Goal: Information Seeking & Learning: Learn about a topic

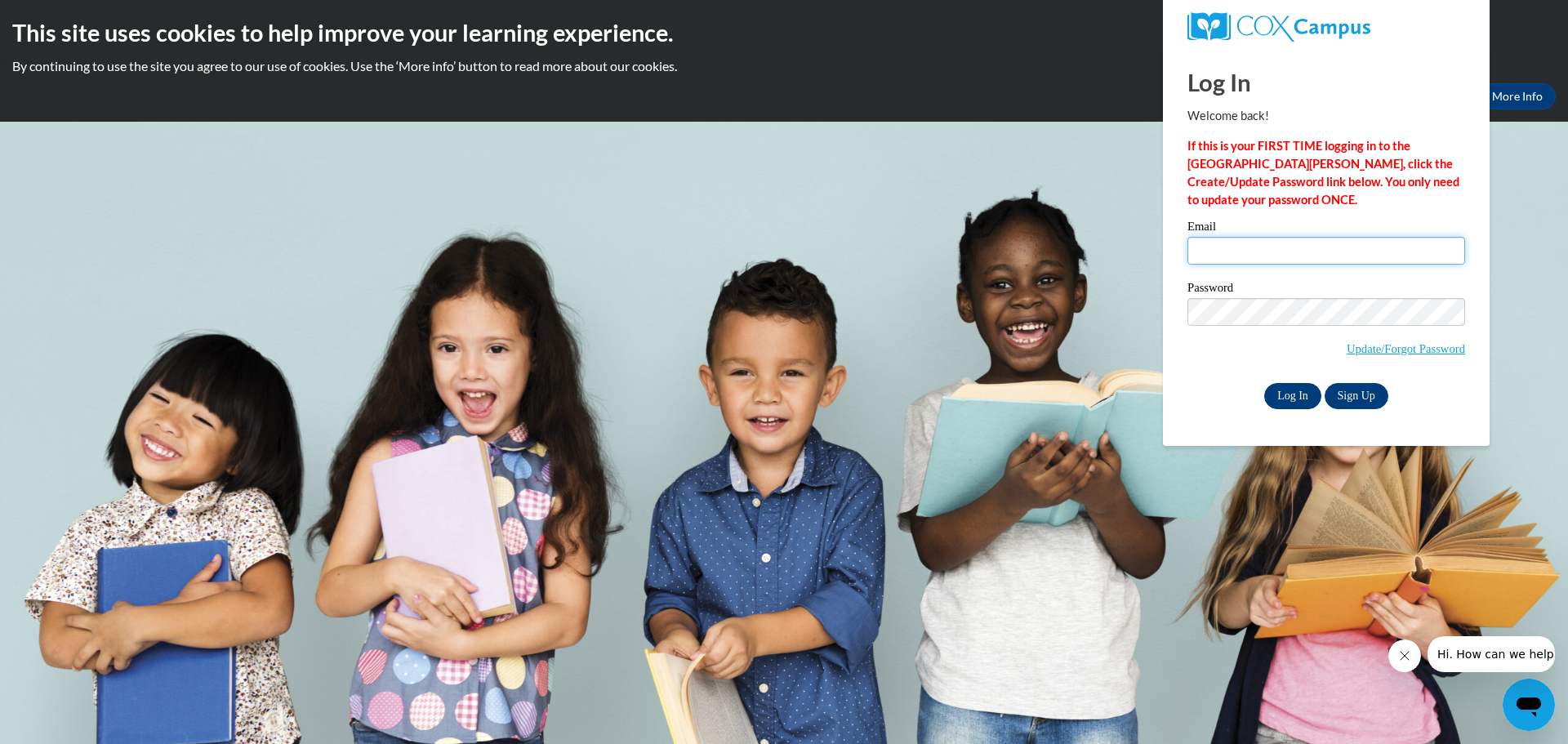
type input "clanese@aurora-schools.org"
click at [1305, 397] on input "Log In" at bounding box center [1293, 396] width 57 height 26
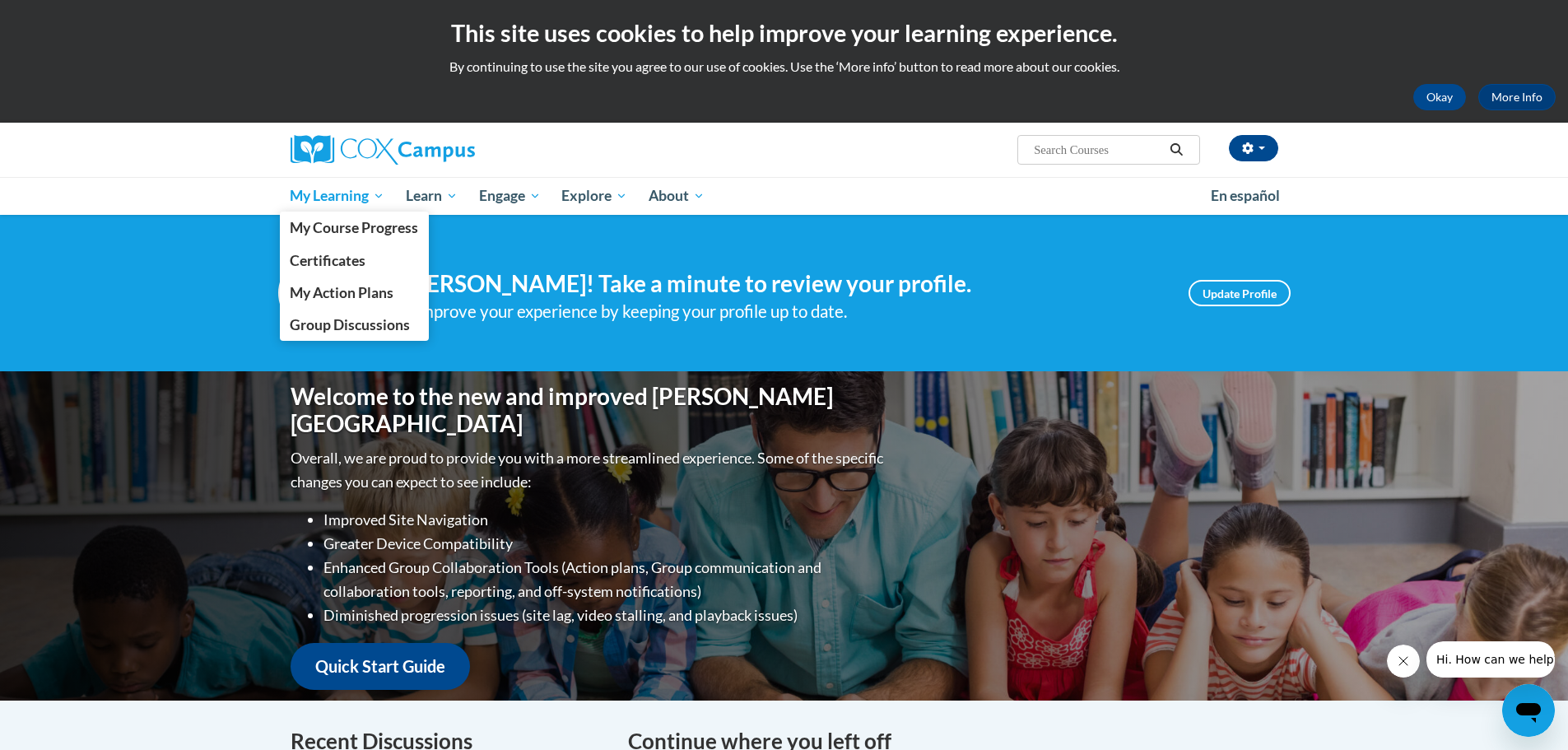
click at [334, 204] on span "My Learning" at bounding box center [337, 196] width 95 height 20
click at [338, 234] on span "My Course Progress" at bounding box center [354, 227] width 129 height 17
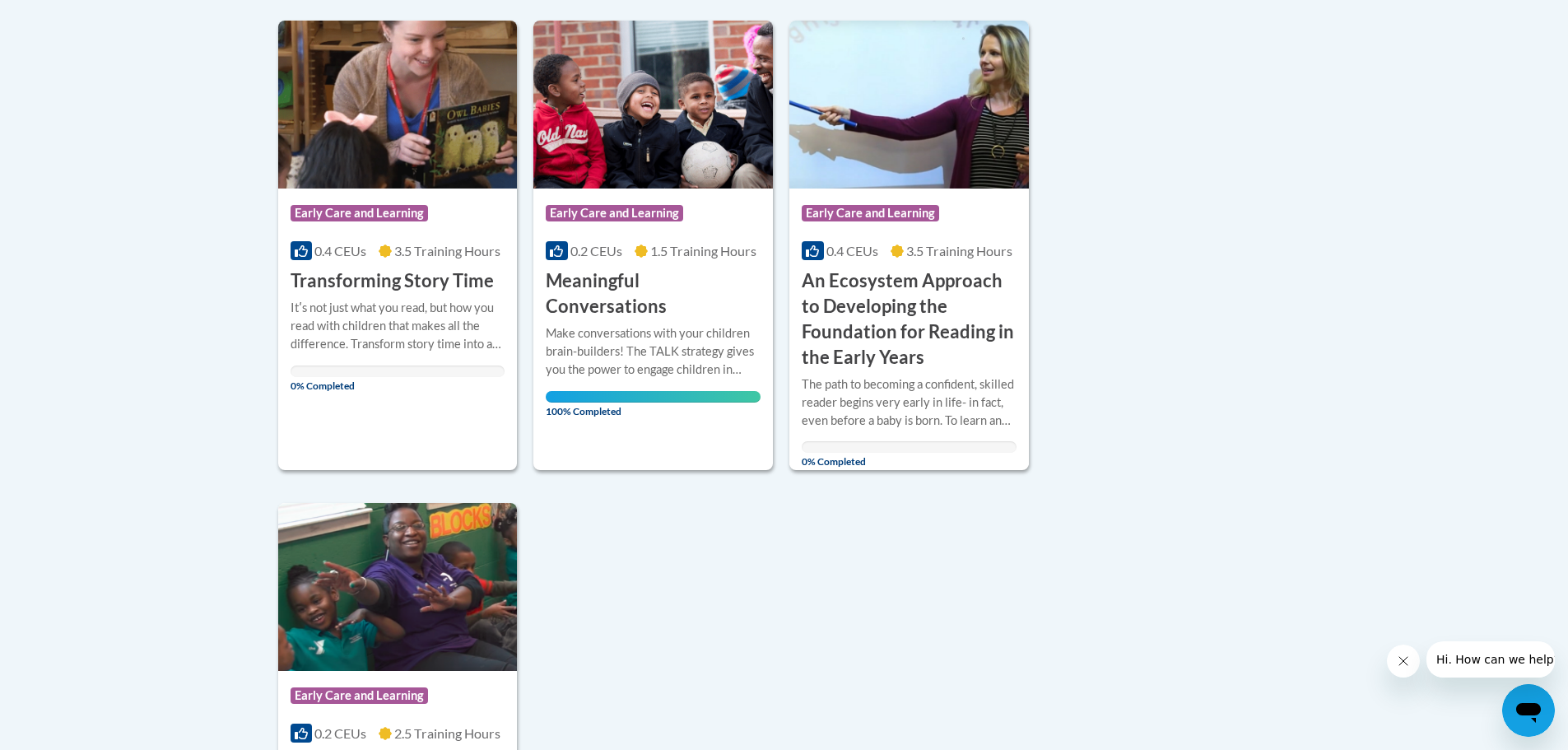
scroll to position [1070, 0]
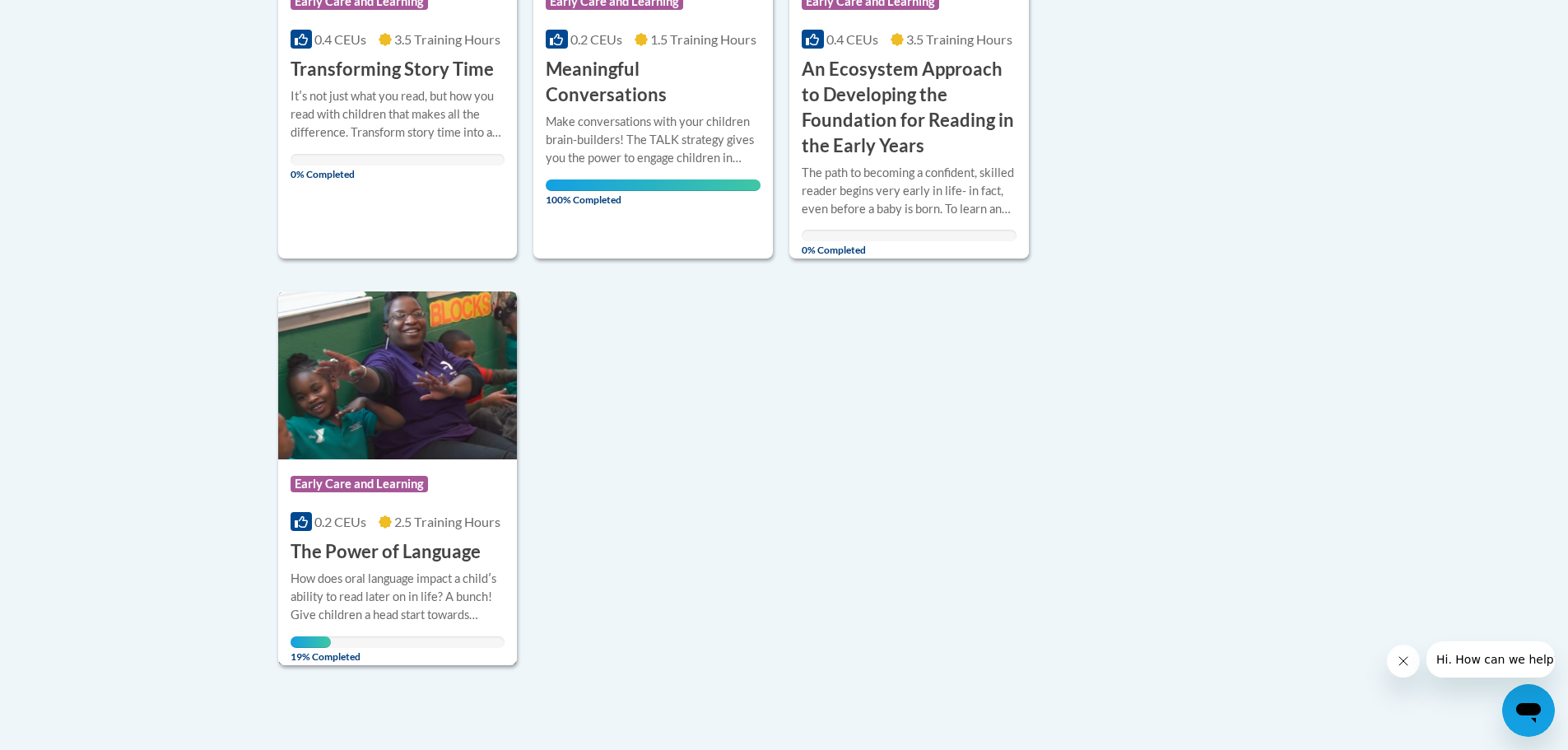
click at [386, 547] on h3 "The Power of Language" at bounding box center [385, 552] width 190 height 25
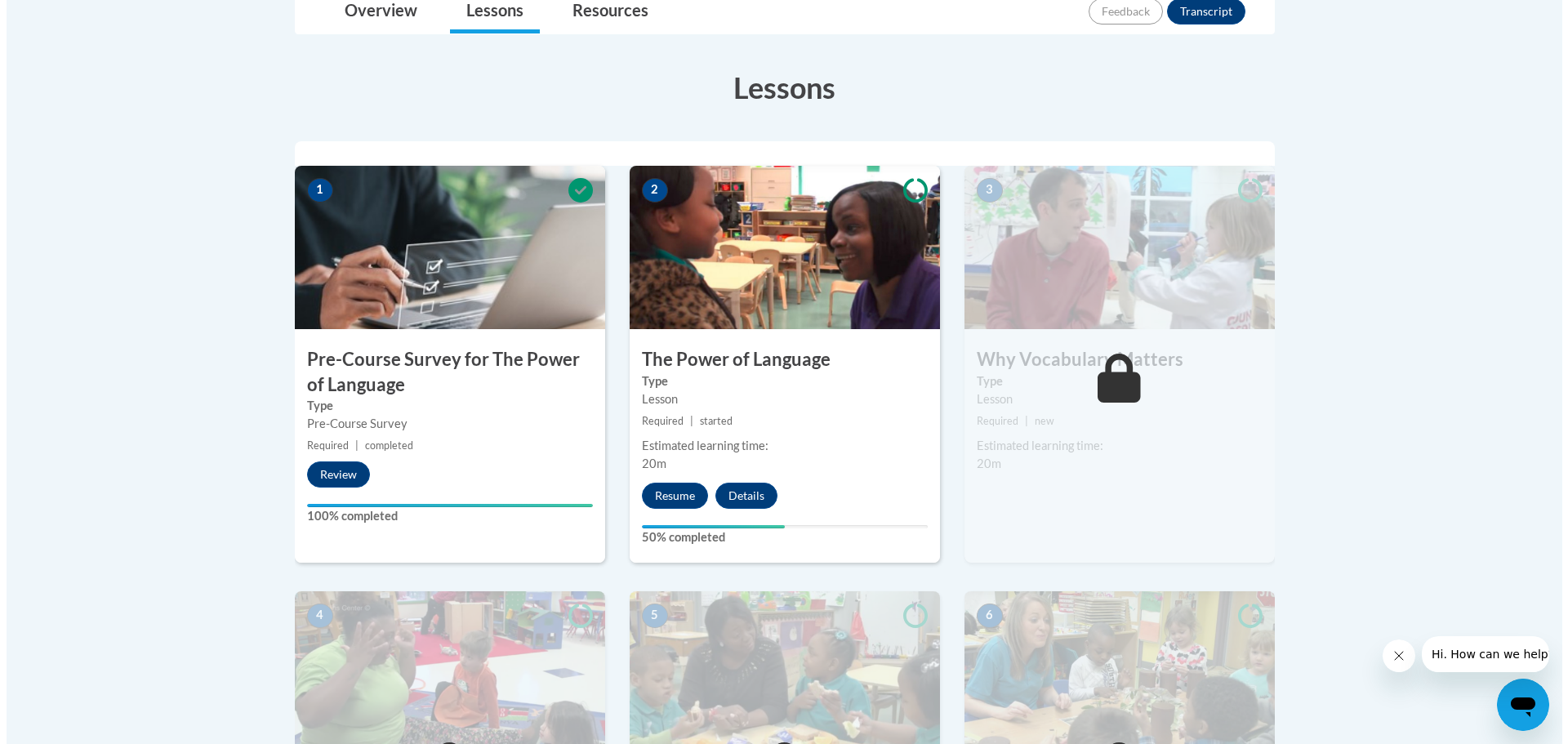
scroll to position [408, 0]
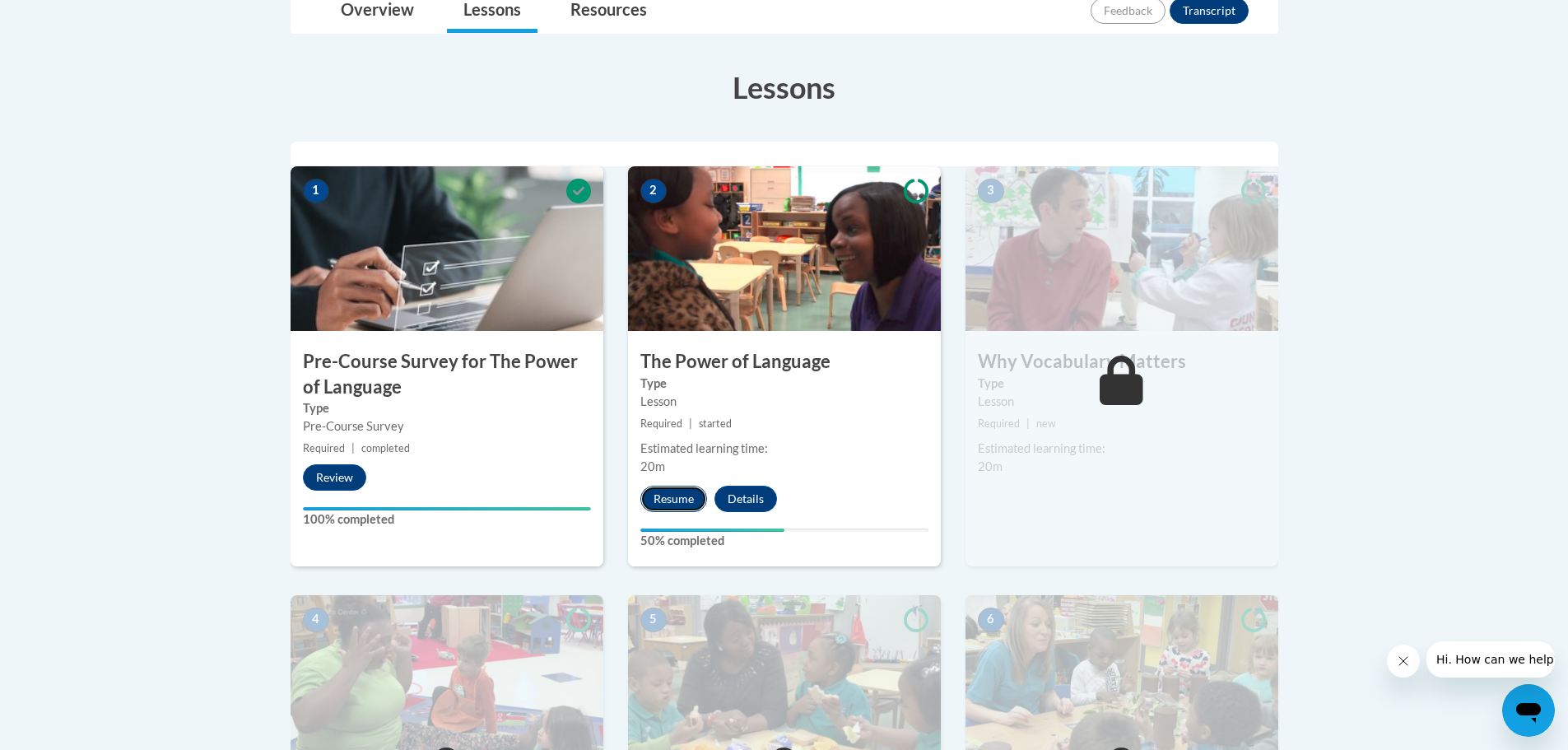
click at [686, 488] on button "Resume" at bounding box center [674, 498] width 67 height 26
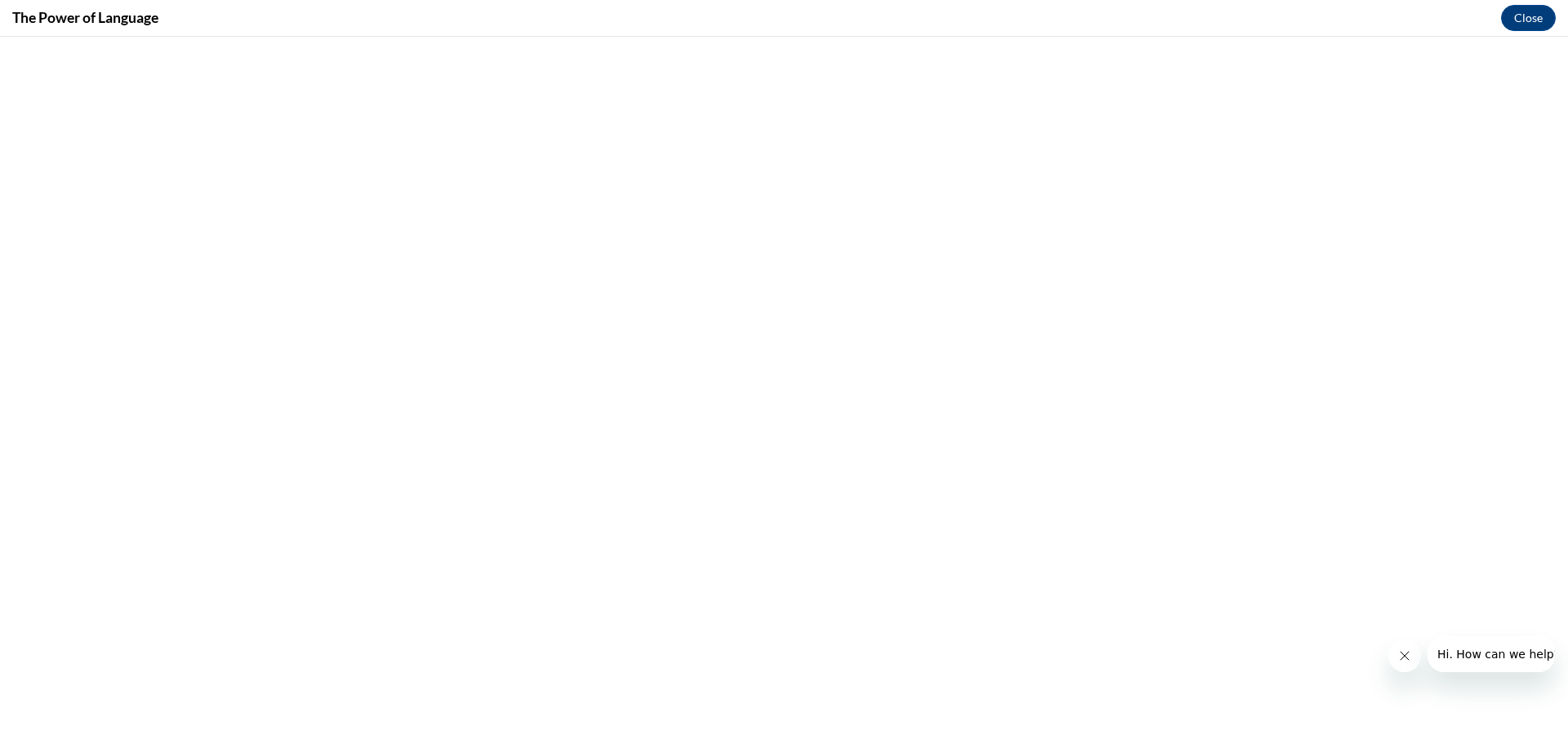
click at [1404, 660] on icon "Close message from company" at bounding box center [1404, 656] width 13 height 13
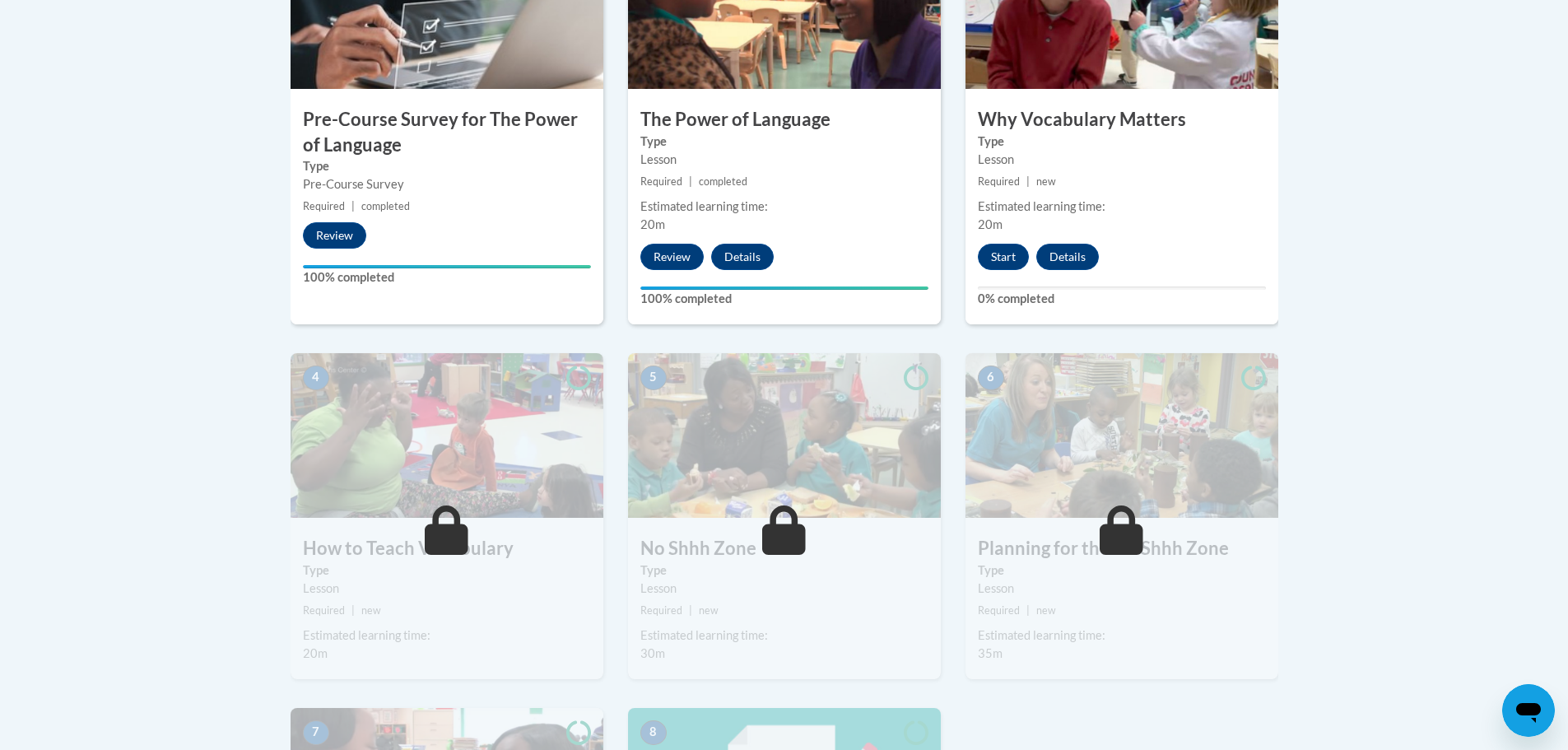
scroll to position [658, 0]
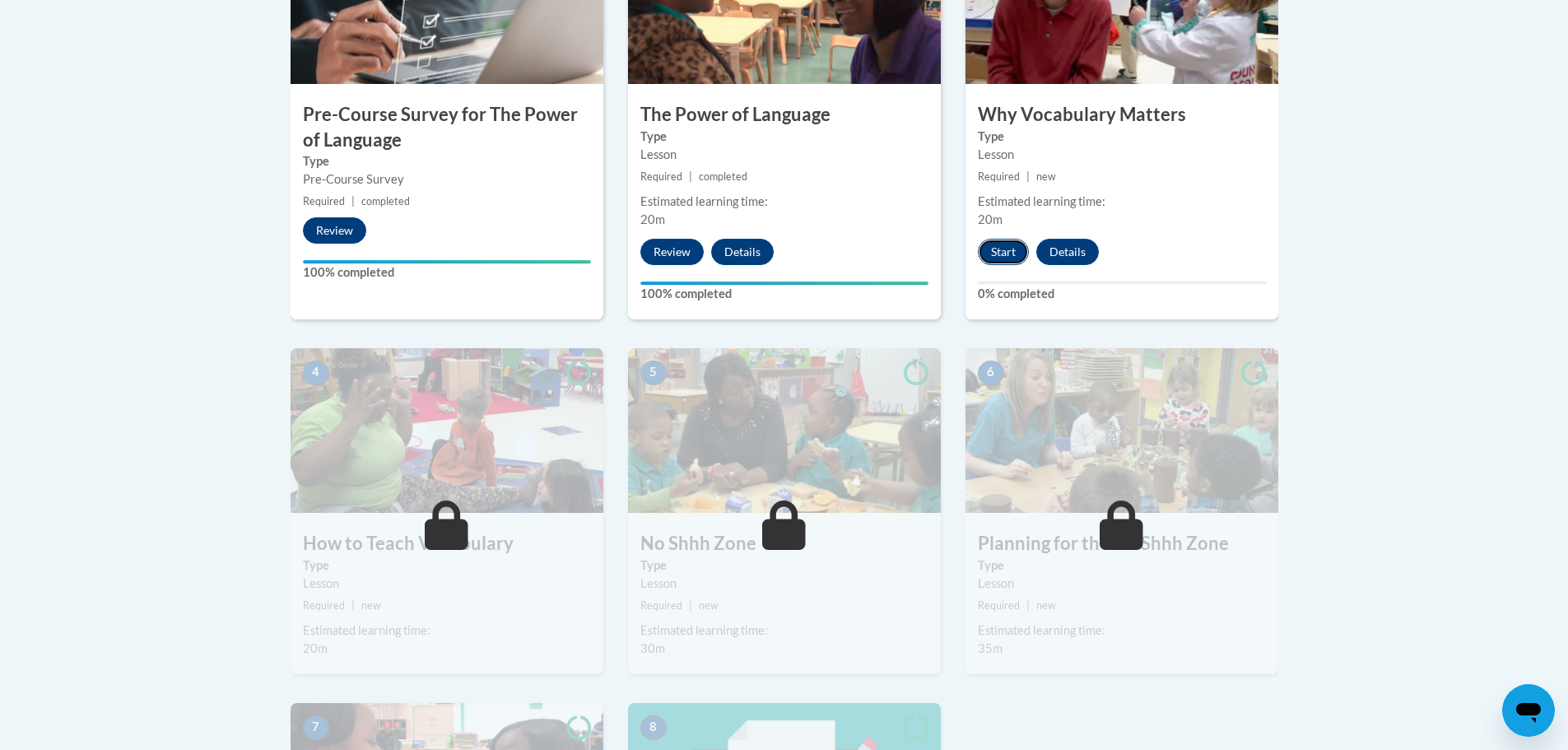
click at [1002, 254] on button "Start" at bounding box center [1003, 251] width 51 height 26
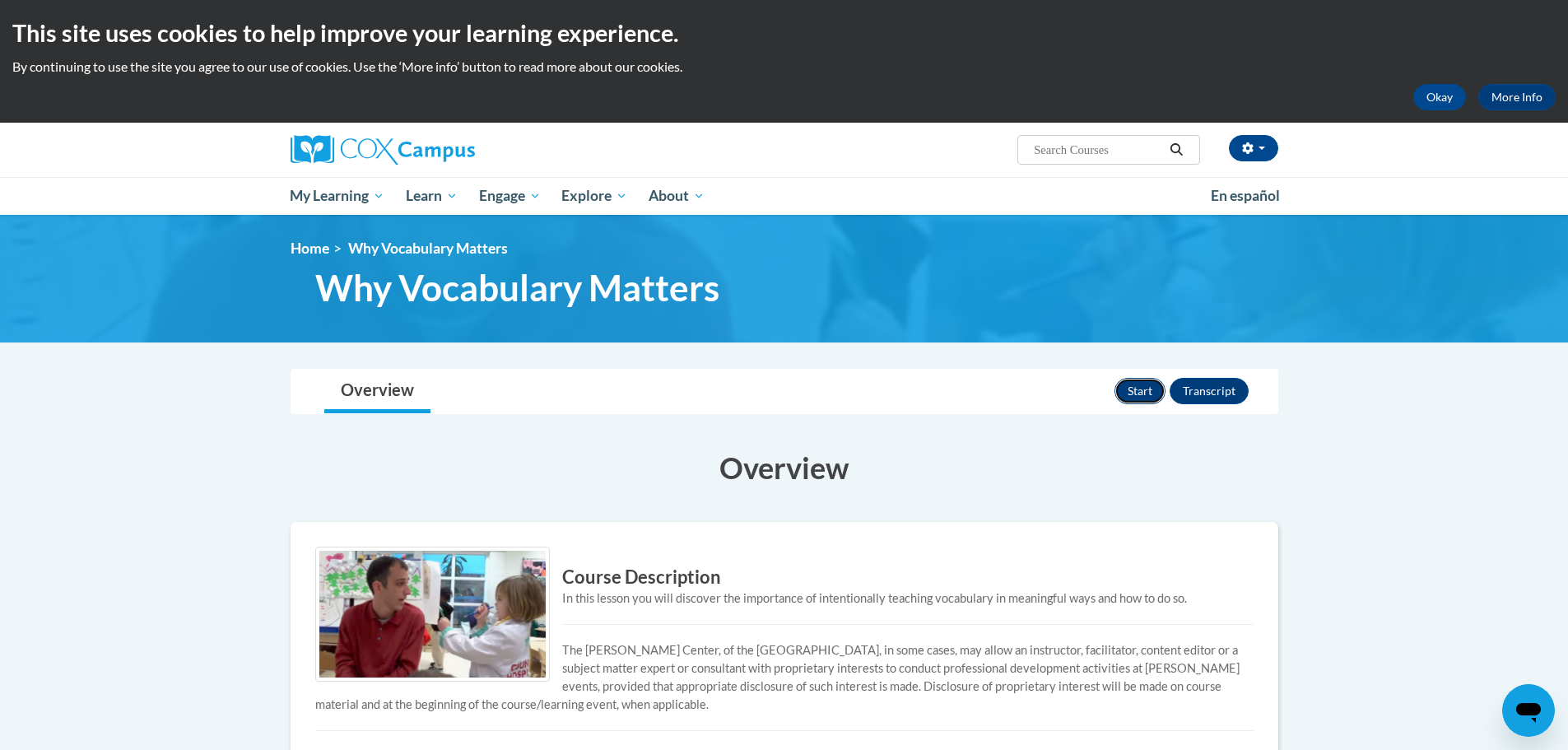
click at [1156, 390] on button "Start" at bounding box center [1140, 391] width 51 height 26
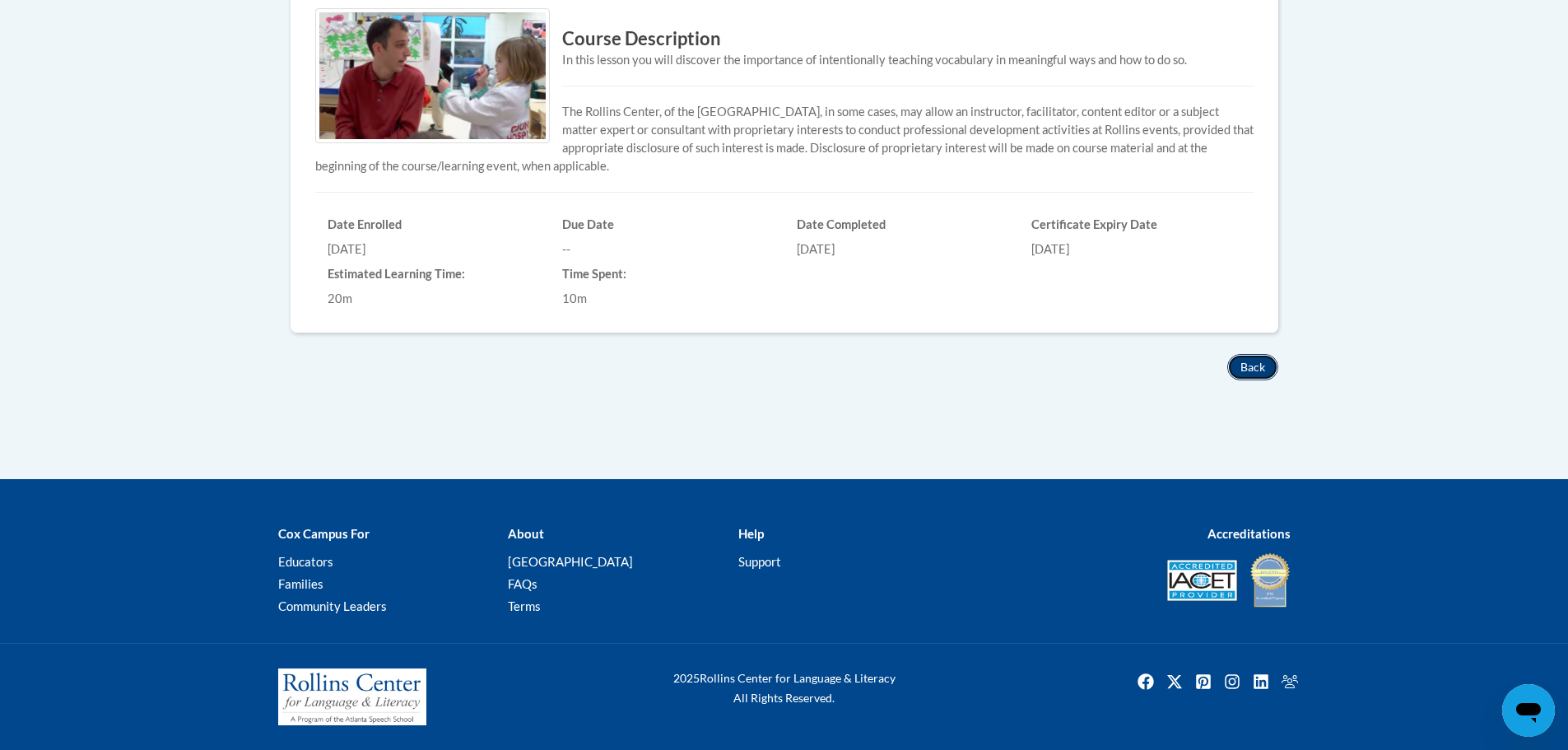
click at [1239, 370] on button "Back" at bounding box center [1253, 366] width 51 height 26
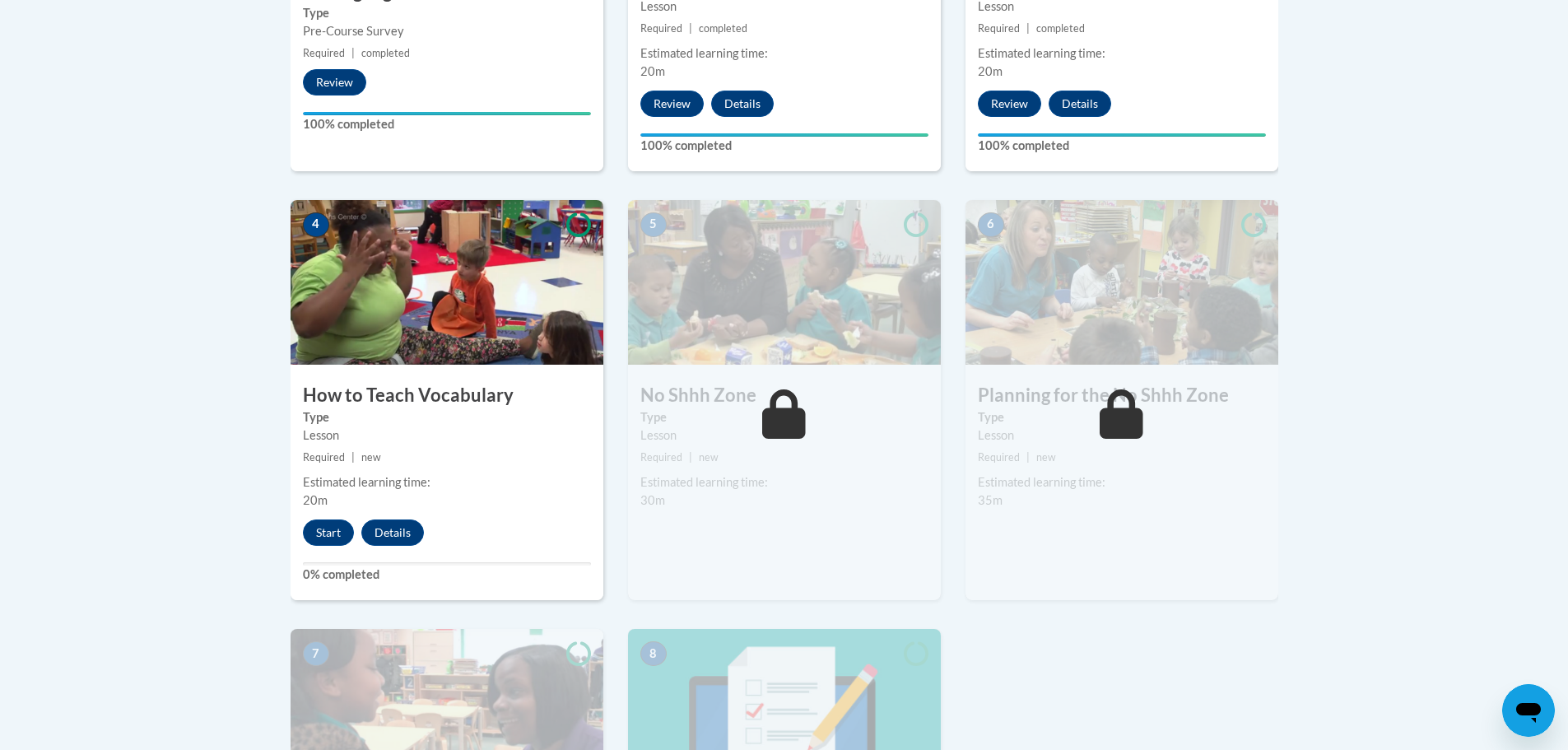
scroll to position [1070, 0]
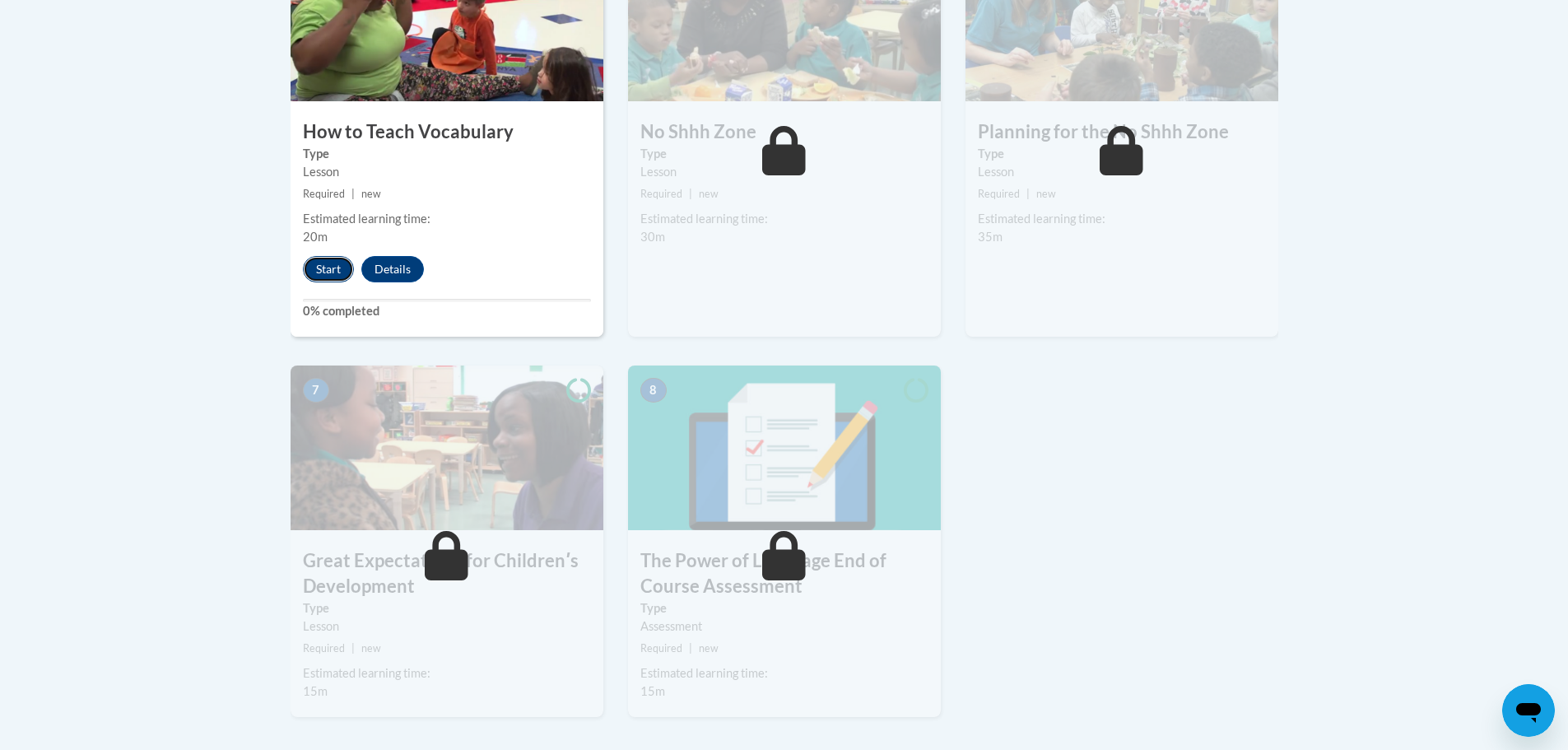
click at [340, 265] on button "Start" at bounding box center [328, 268] width 51 height 26
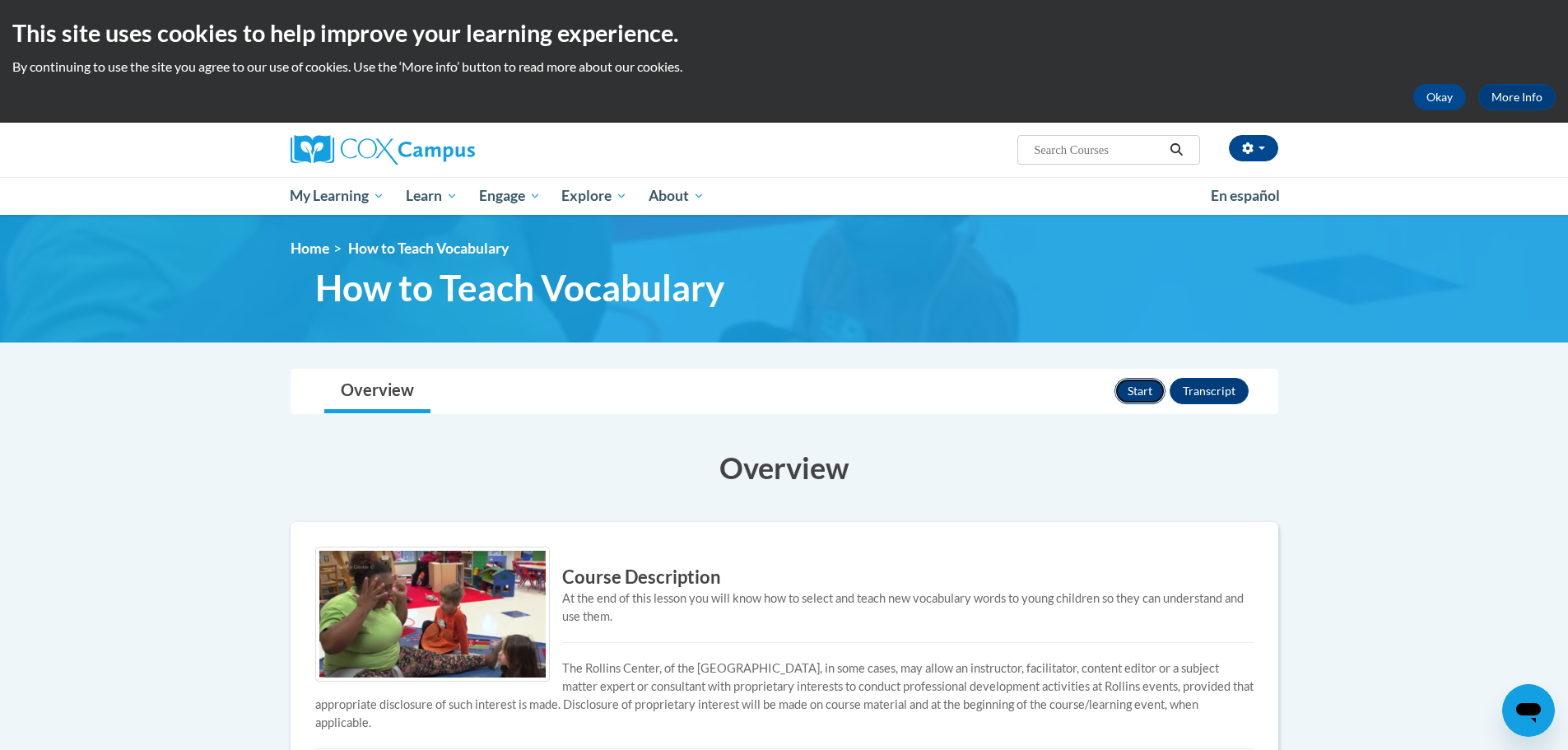
click at [1138, 389] on button "Start" at bounding box center [1140, 391] width 51 height 26
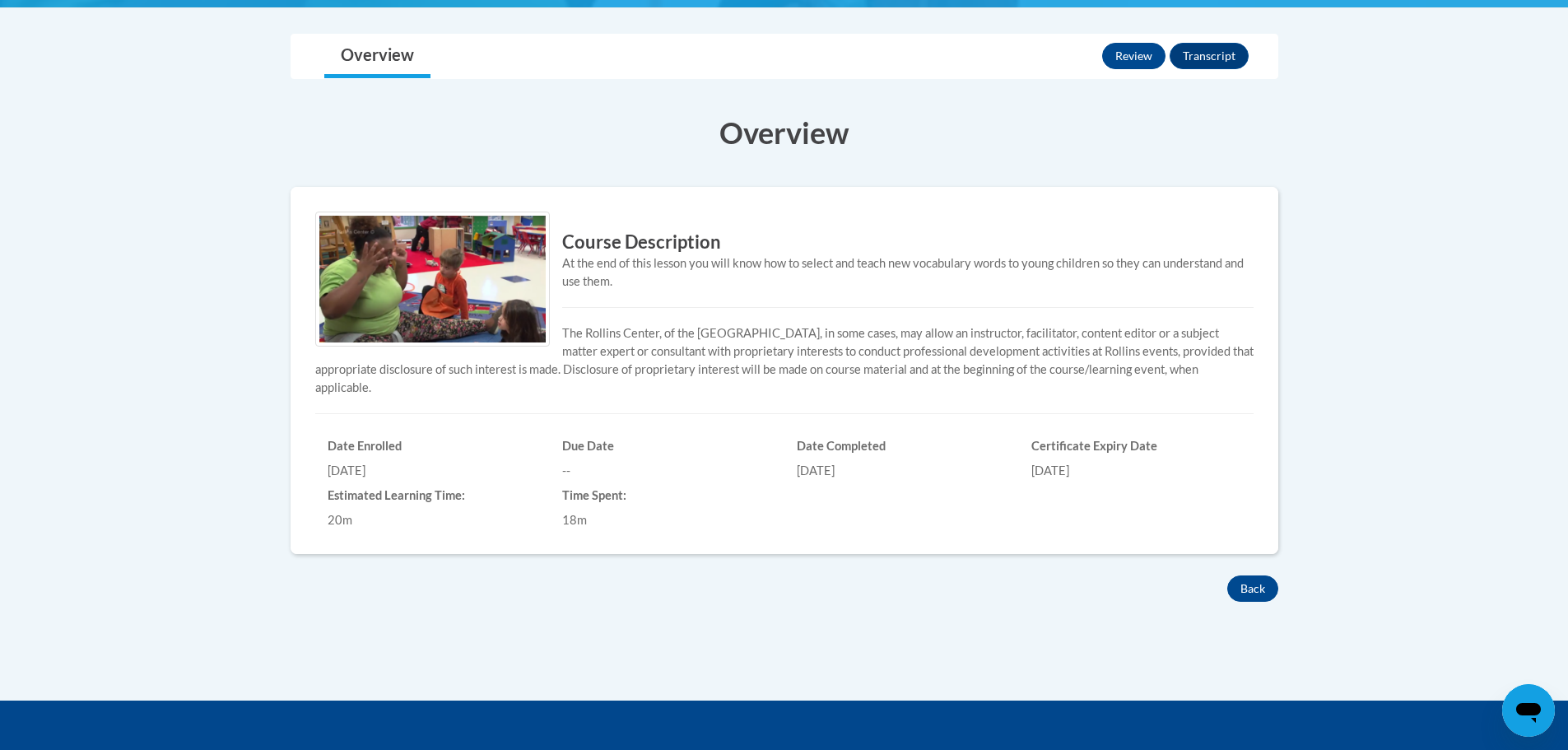
scroll to position [556, 0]
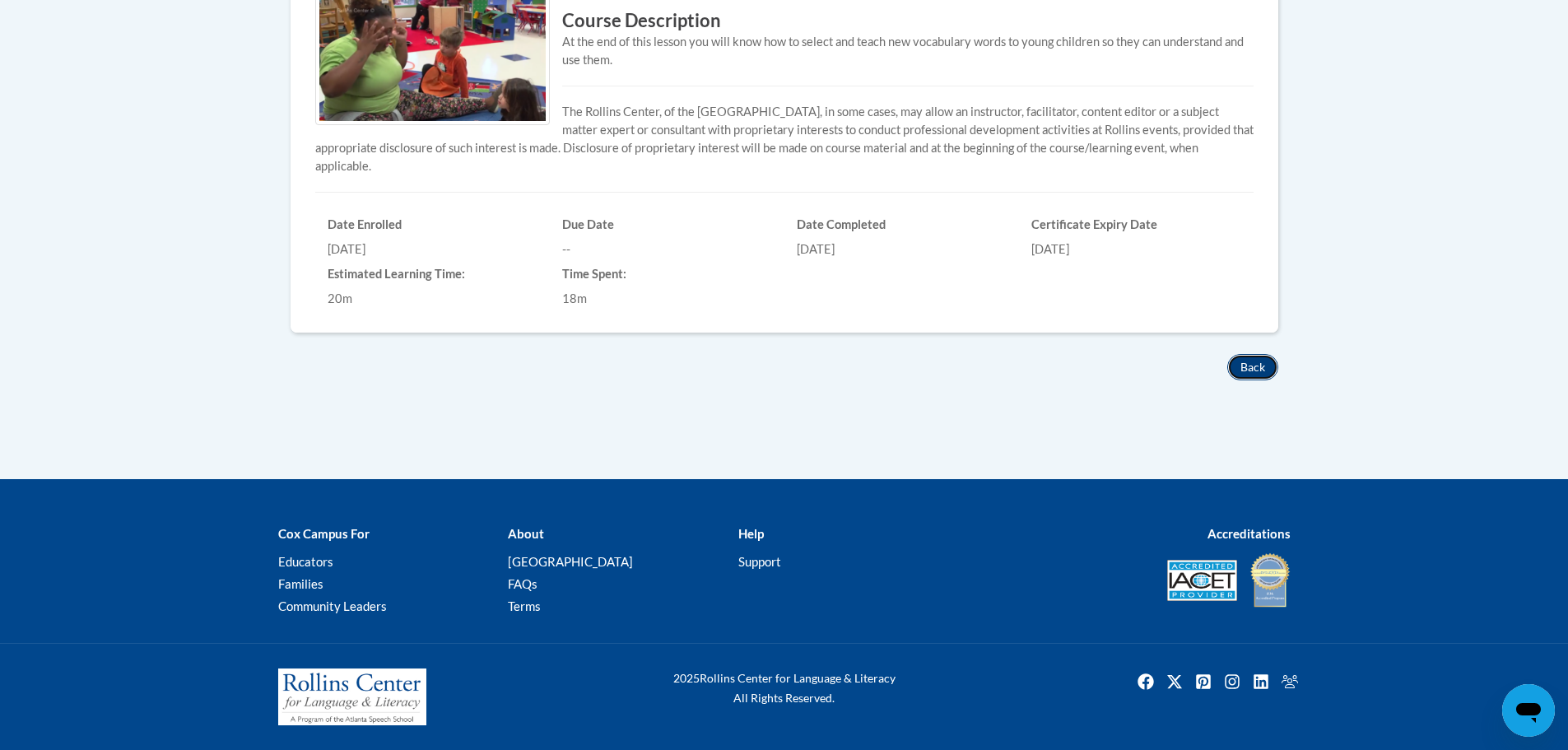
click at [1239, 357] on button "Back" at bounding box center [1253, 366] width 51 height 26
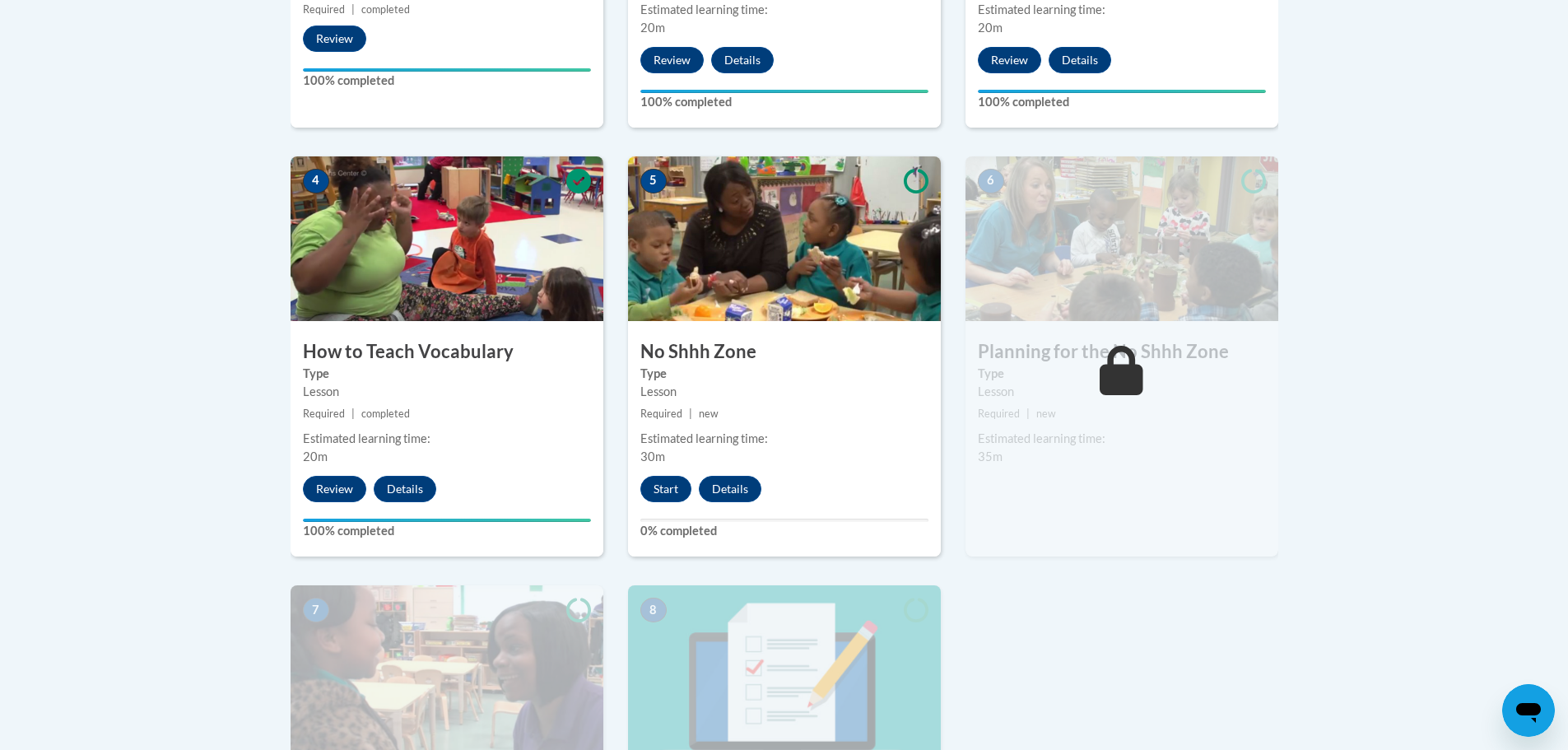
scroll to position [1070, 0]
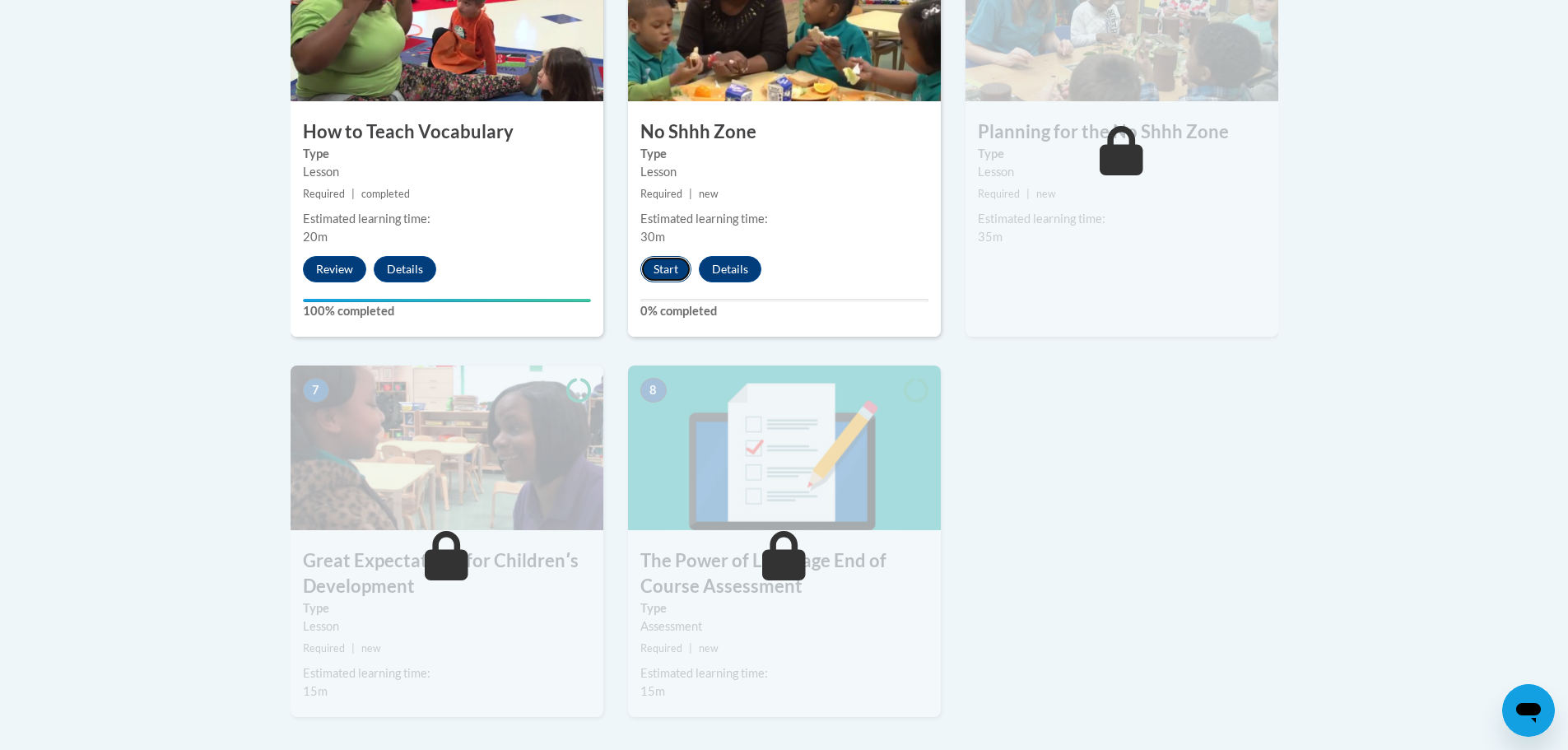
click at [668, 270] on button "Start" at bounding box center [666, 268] width 51 height 26
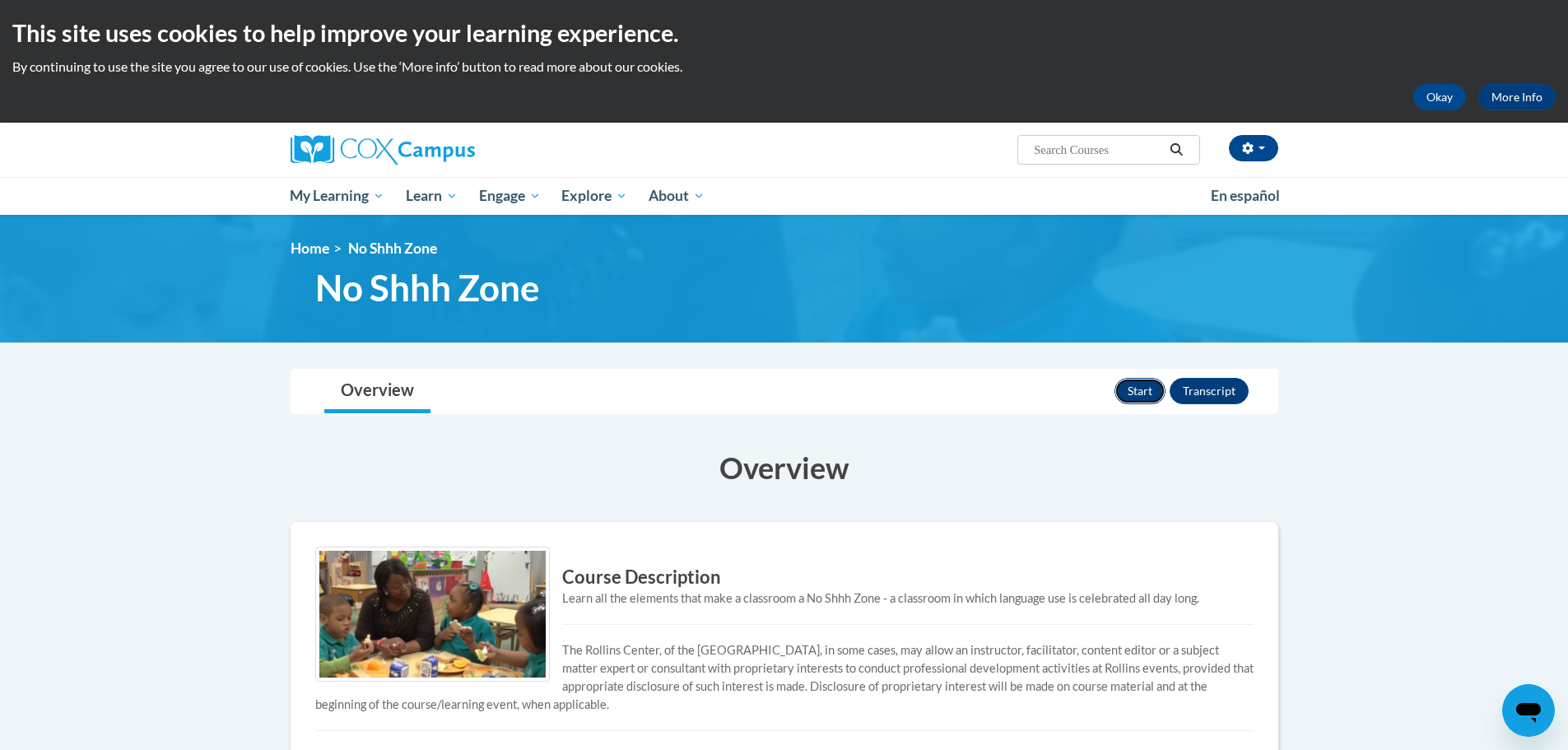
click at [1134, 380] on button "Start" at bounding box center [1140, 391] width 51 height 26
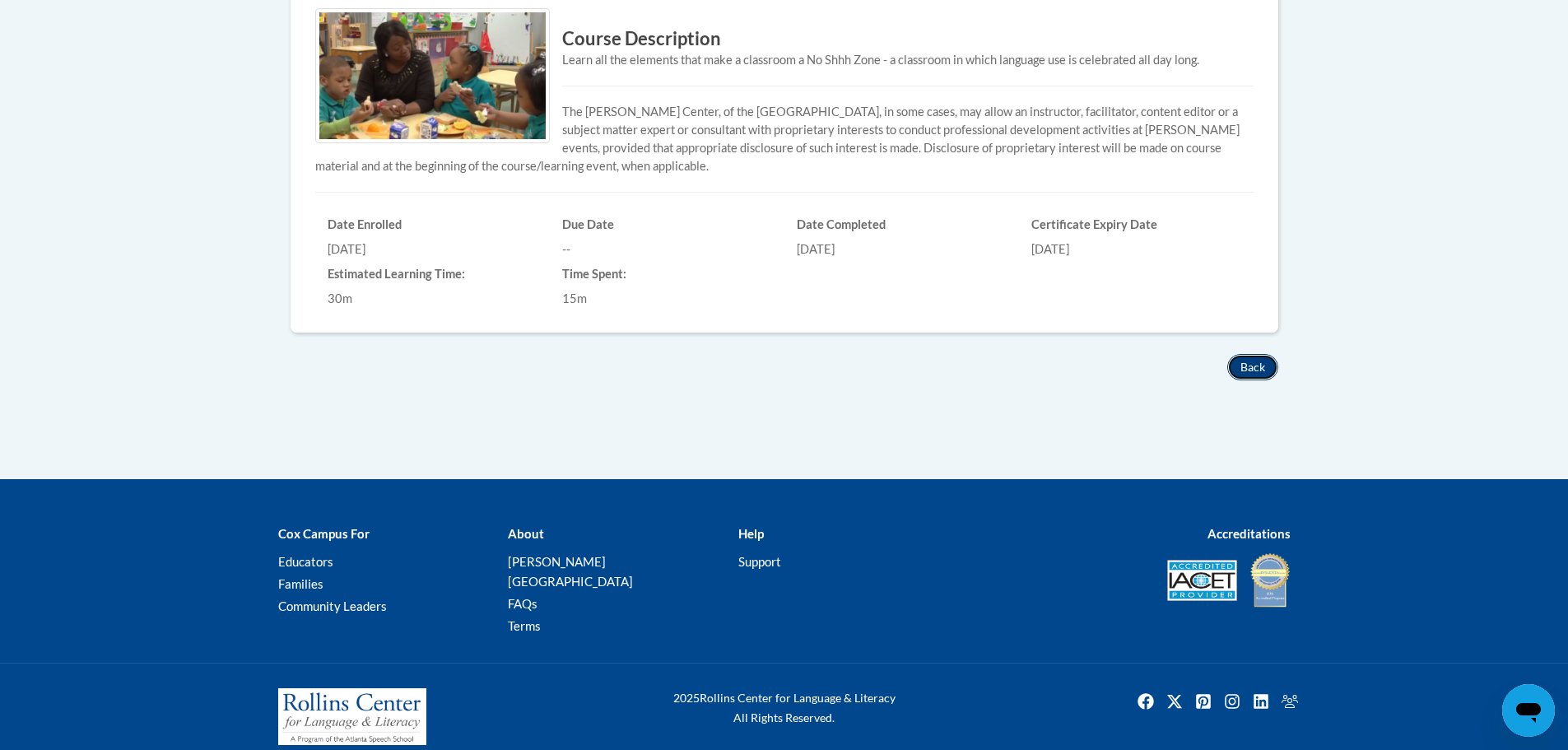
click at [1249, 365] on button "Back" at bounding box center [1253, 366] width 51 height 26
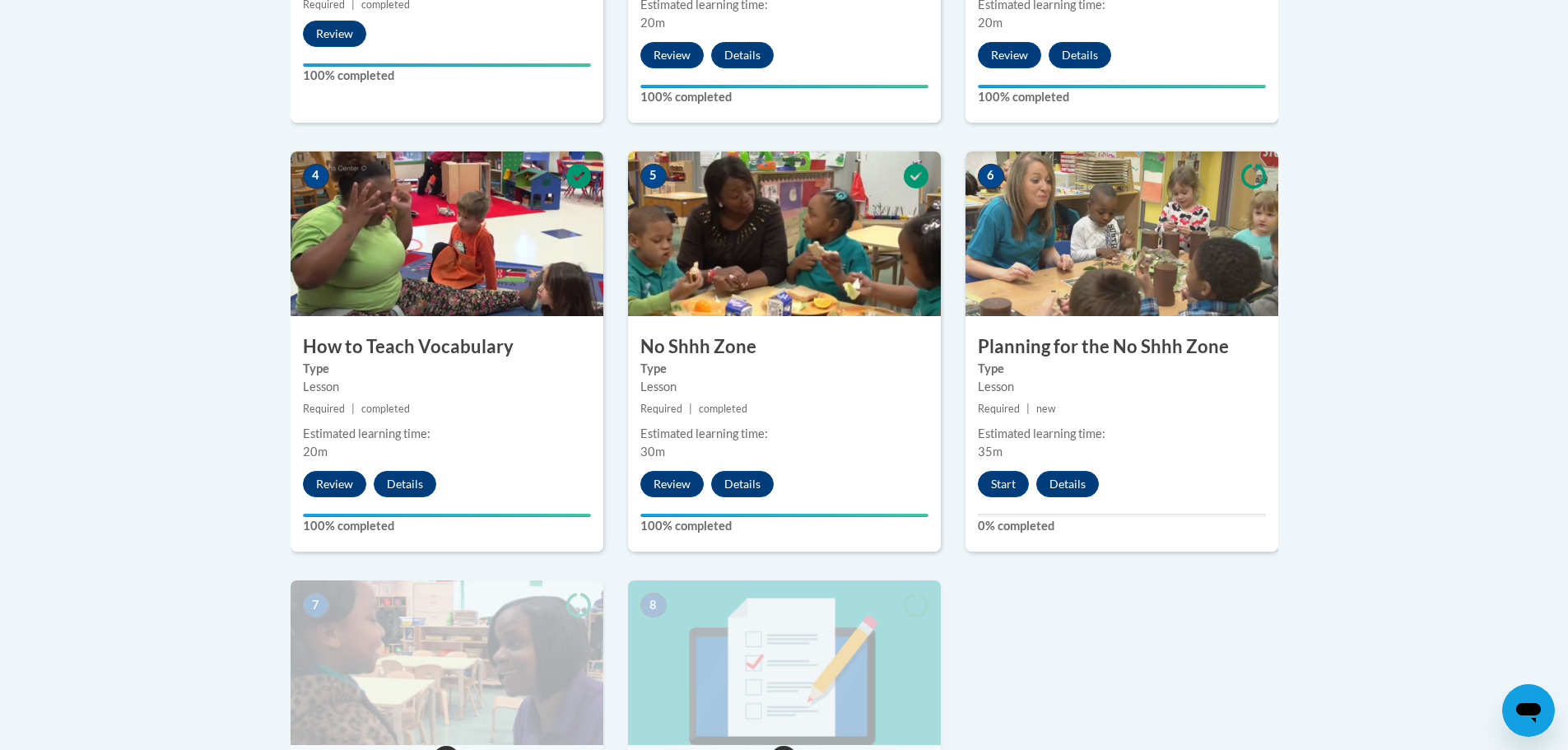
scroll to position [894, 0]
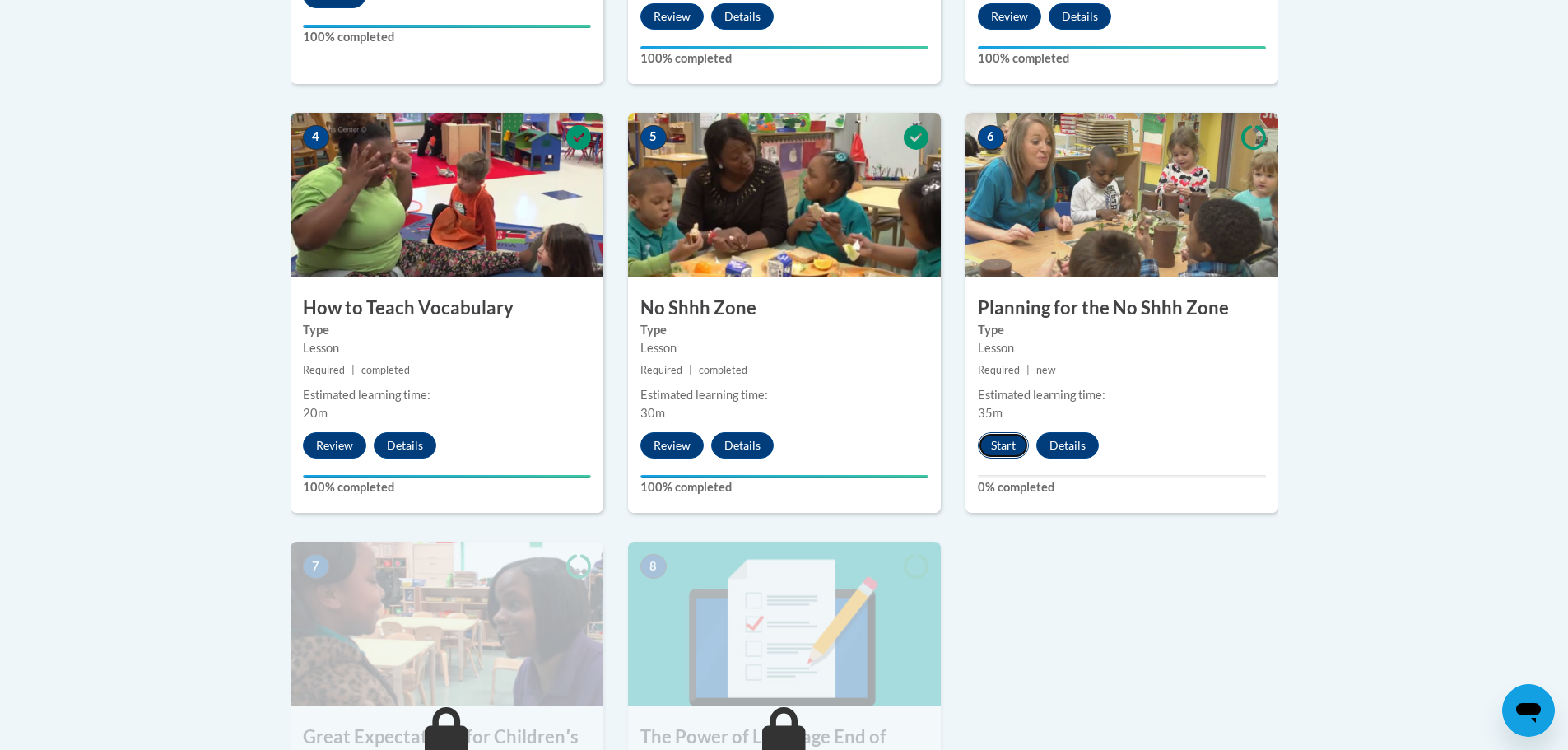
click at [992, 440] on button "Start" at bounding box center [1003, 445] width 51 height 26
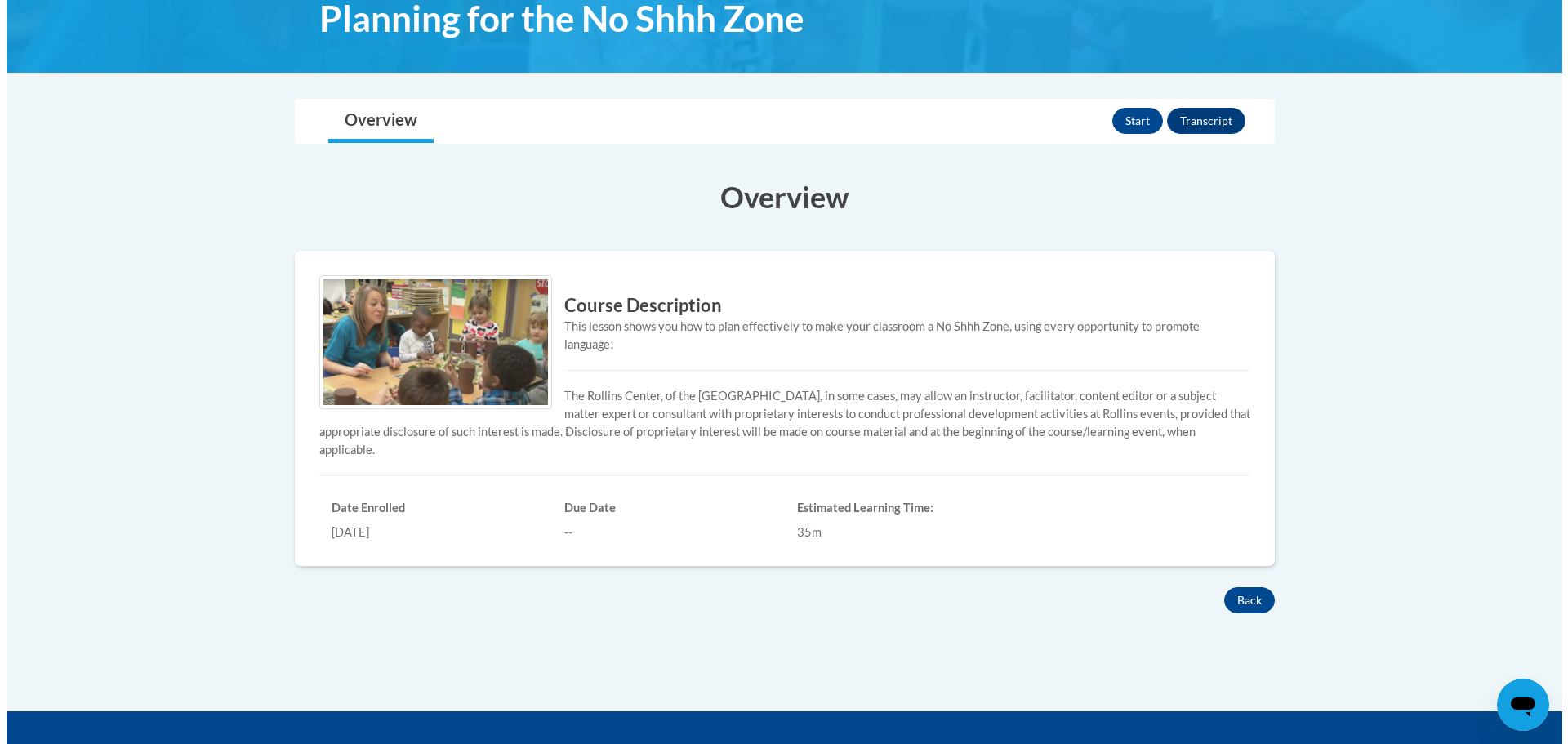
scroll to position [14, 0]
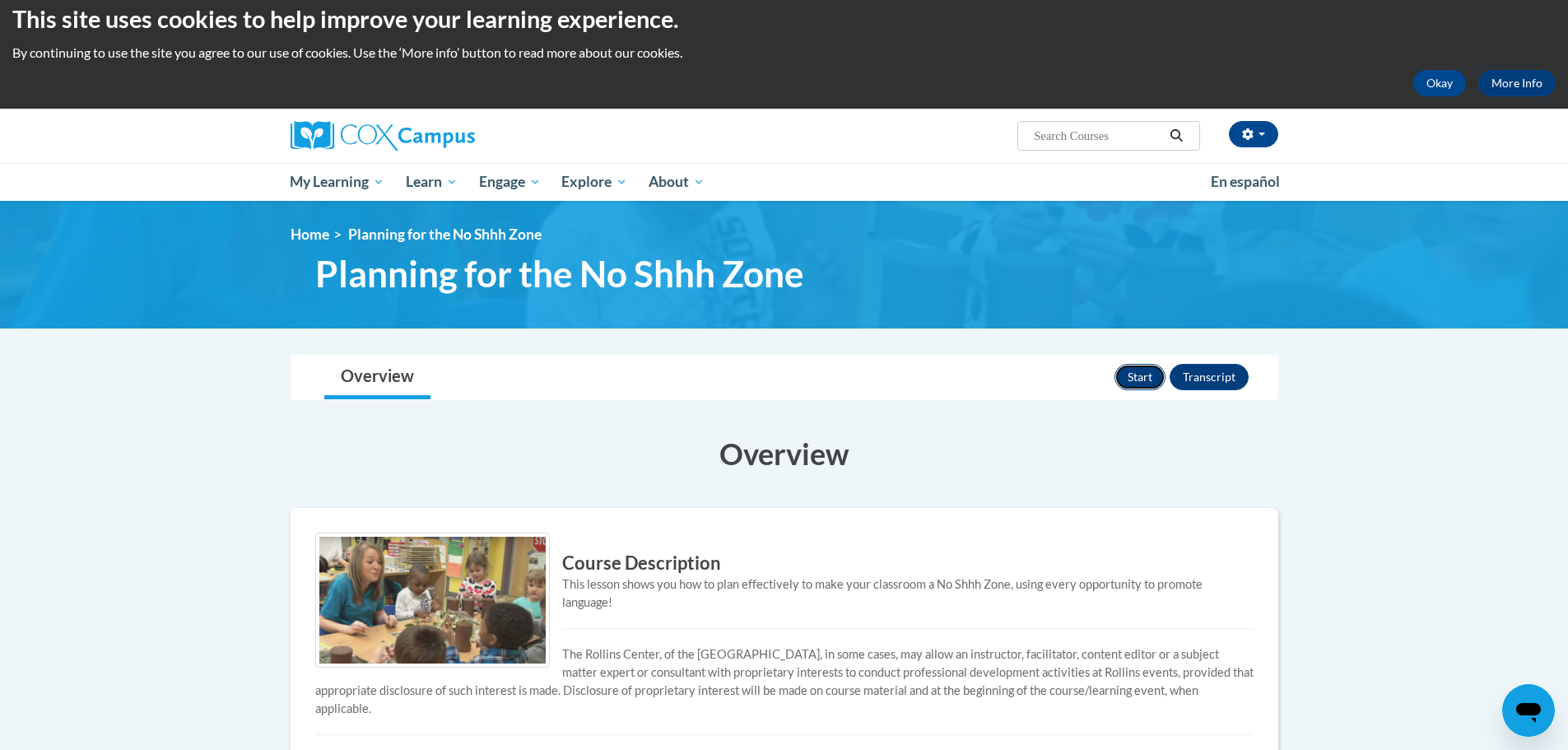
click at [1125, 374] on button "Start" at bounding box center [1140, 376] width 51 height 26
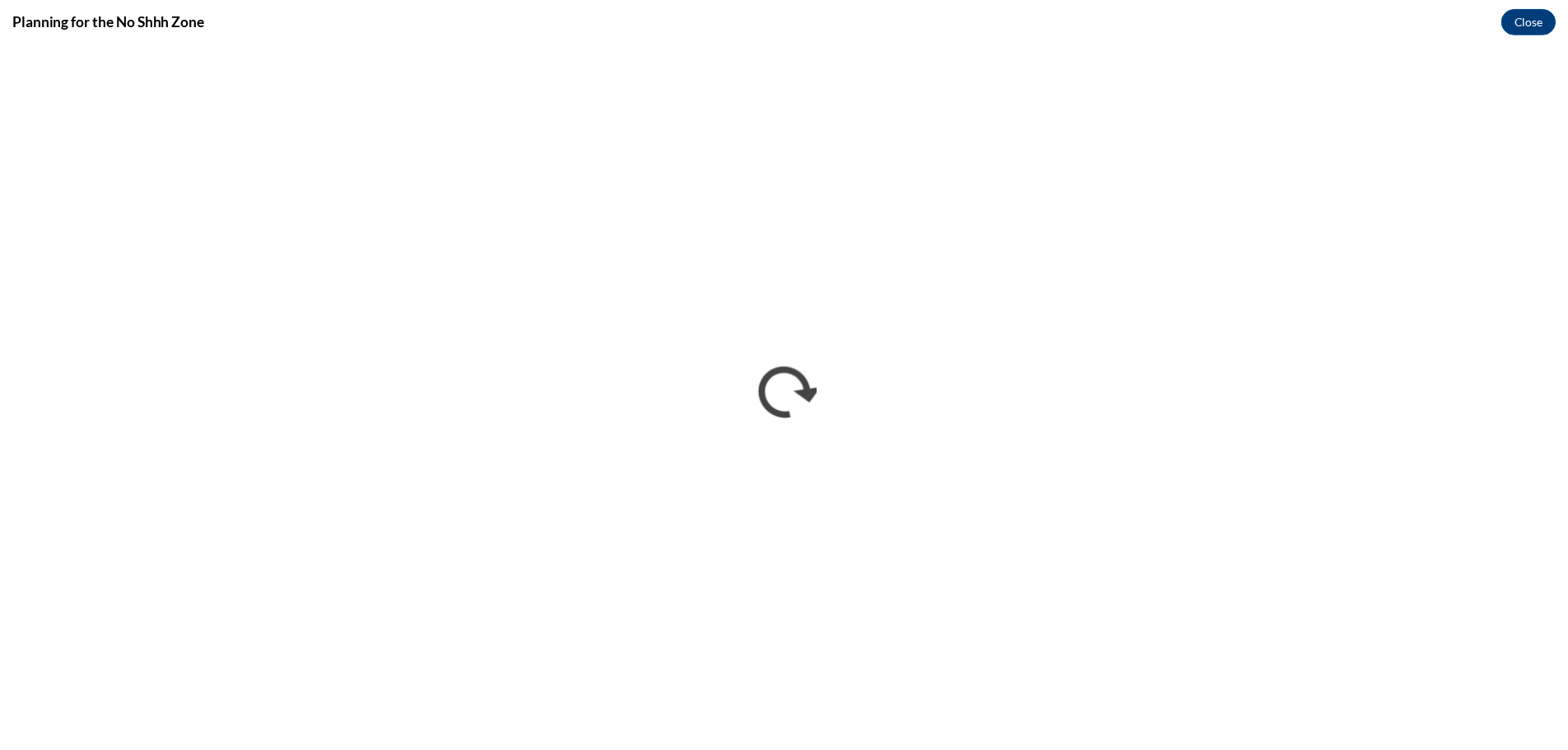
scroll to position [0, 0]
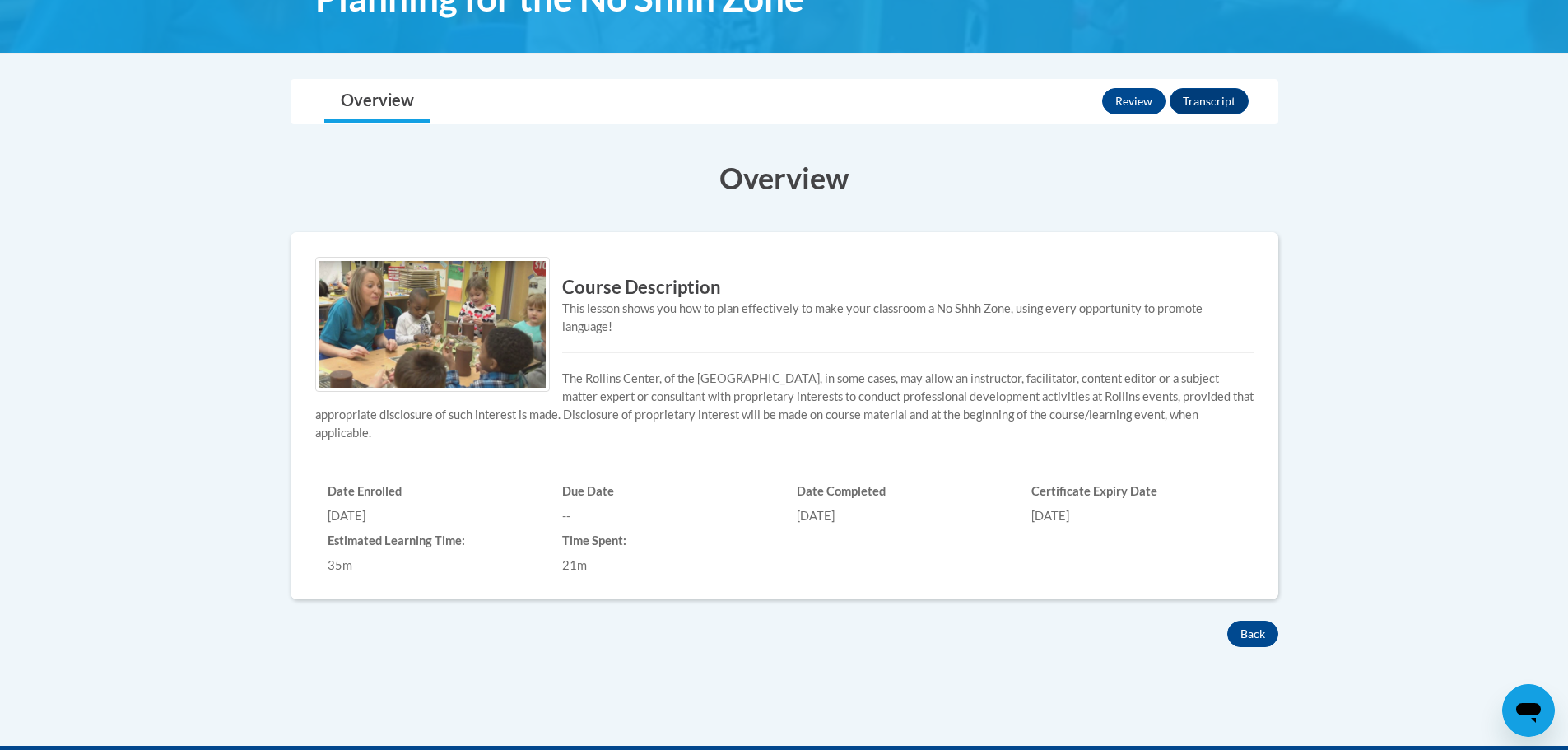
scroll to position [426, 0]
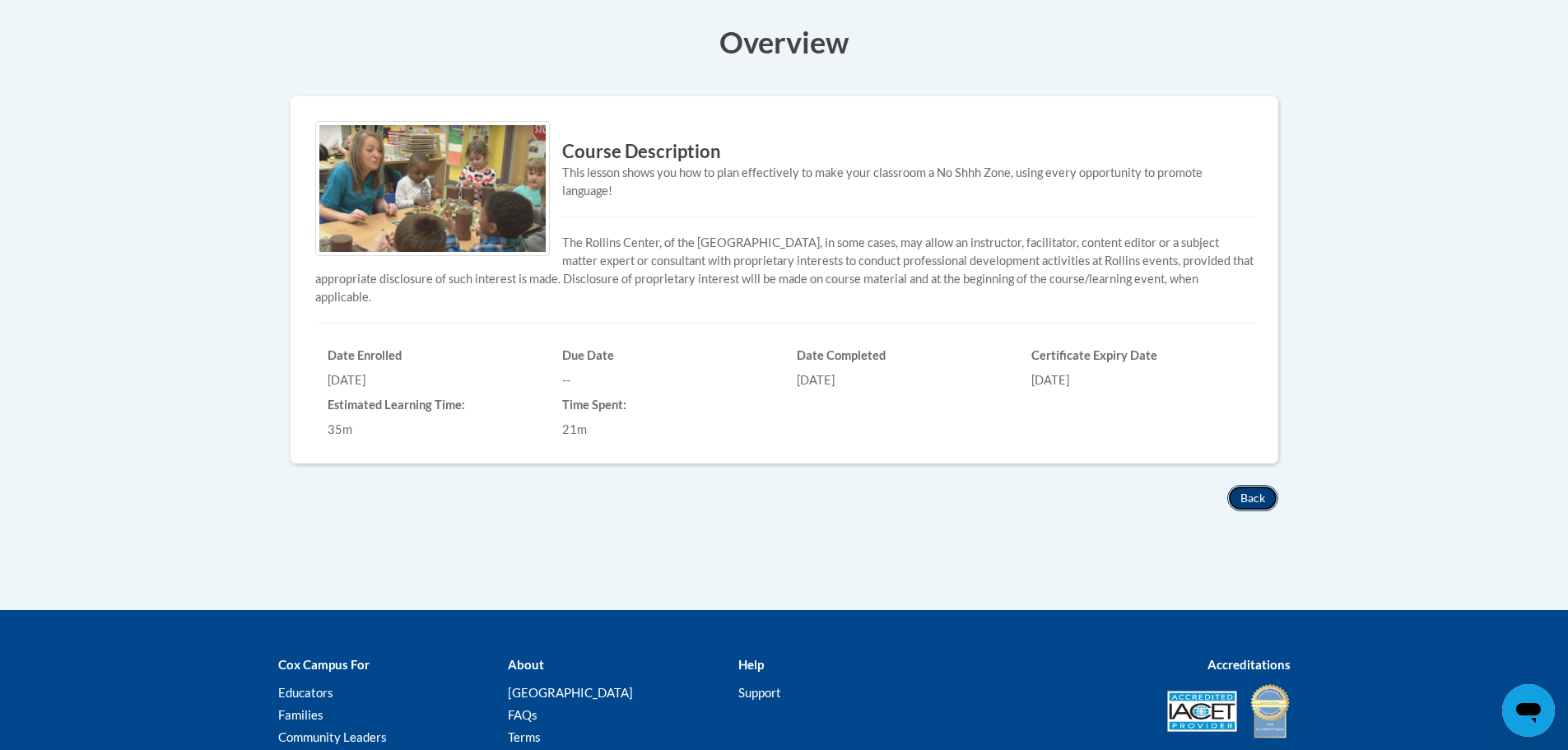
click at [1258, 502] on button "Back" at bounding box center [1253, 497] width 51 height 26
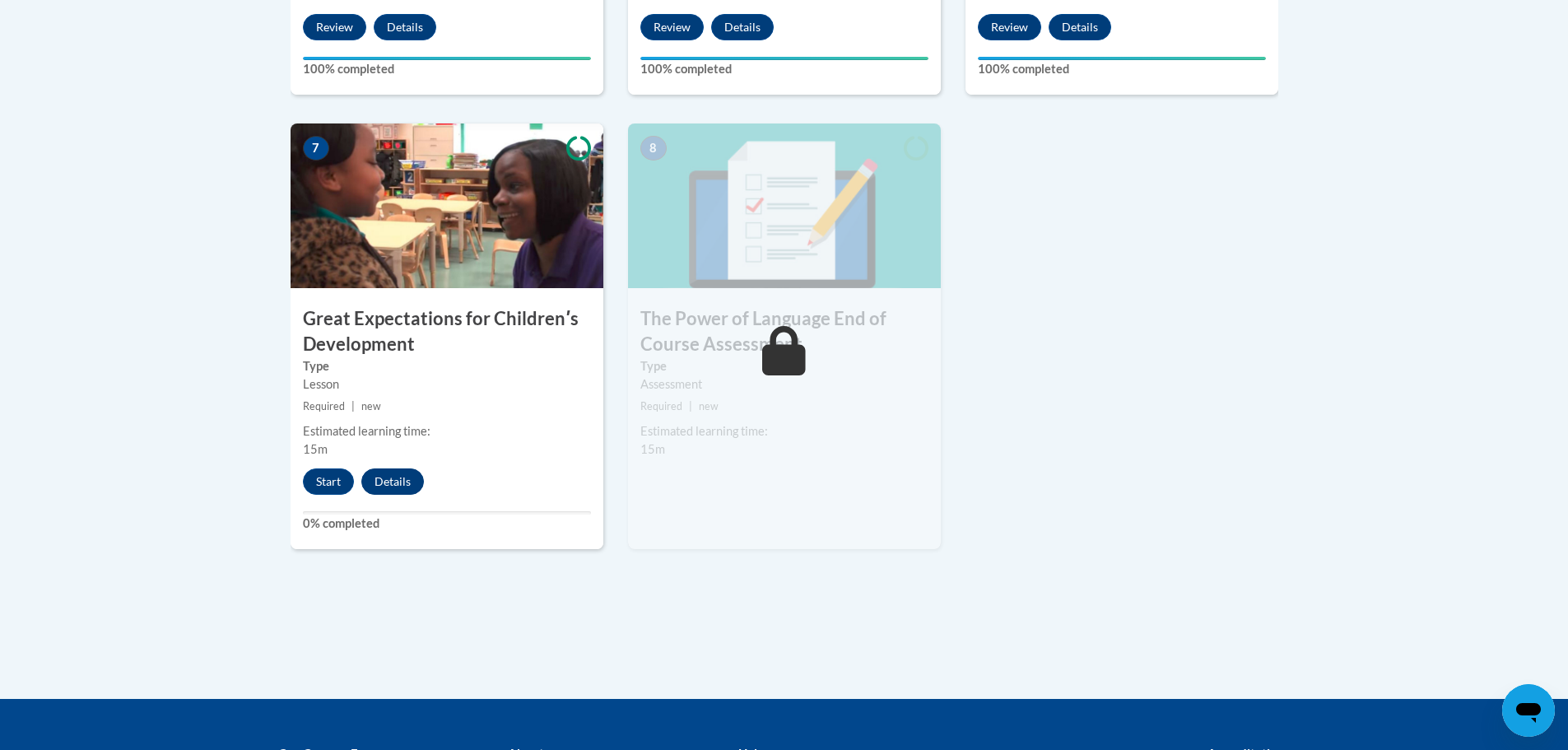
scroll to position [1316, 0]
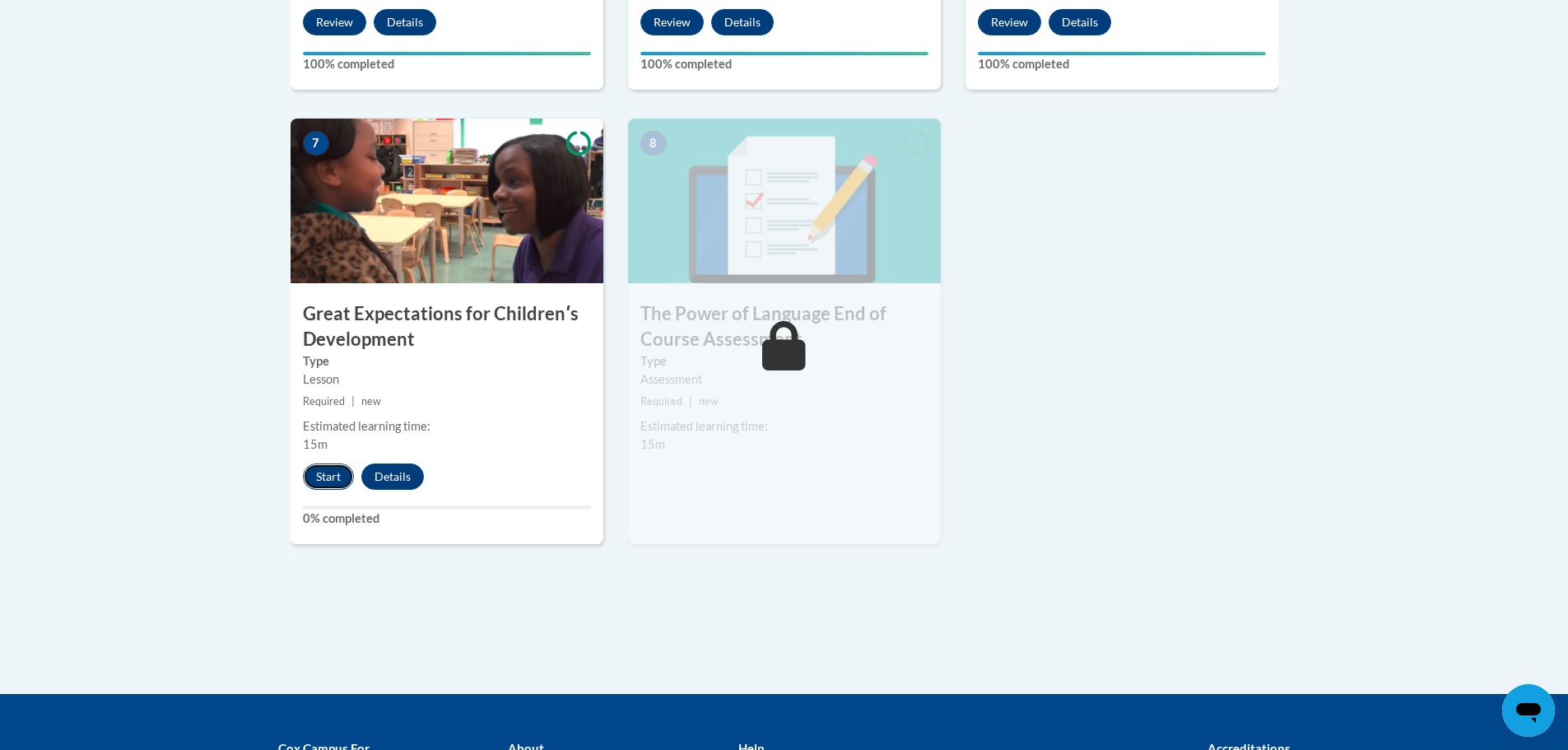
click at [334, 478] on button "Start" at bounding box center [328, 476] width 51 height 26
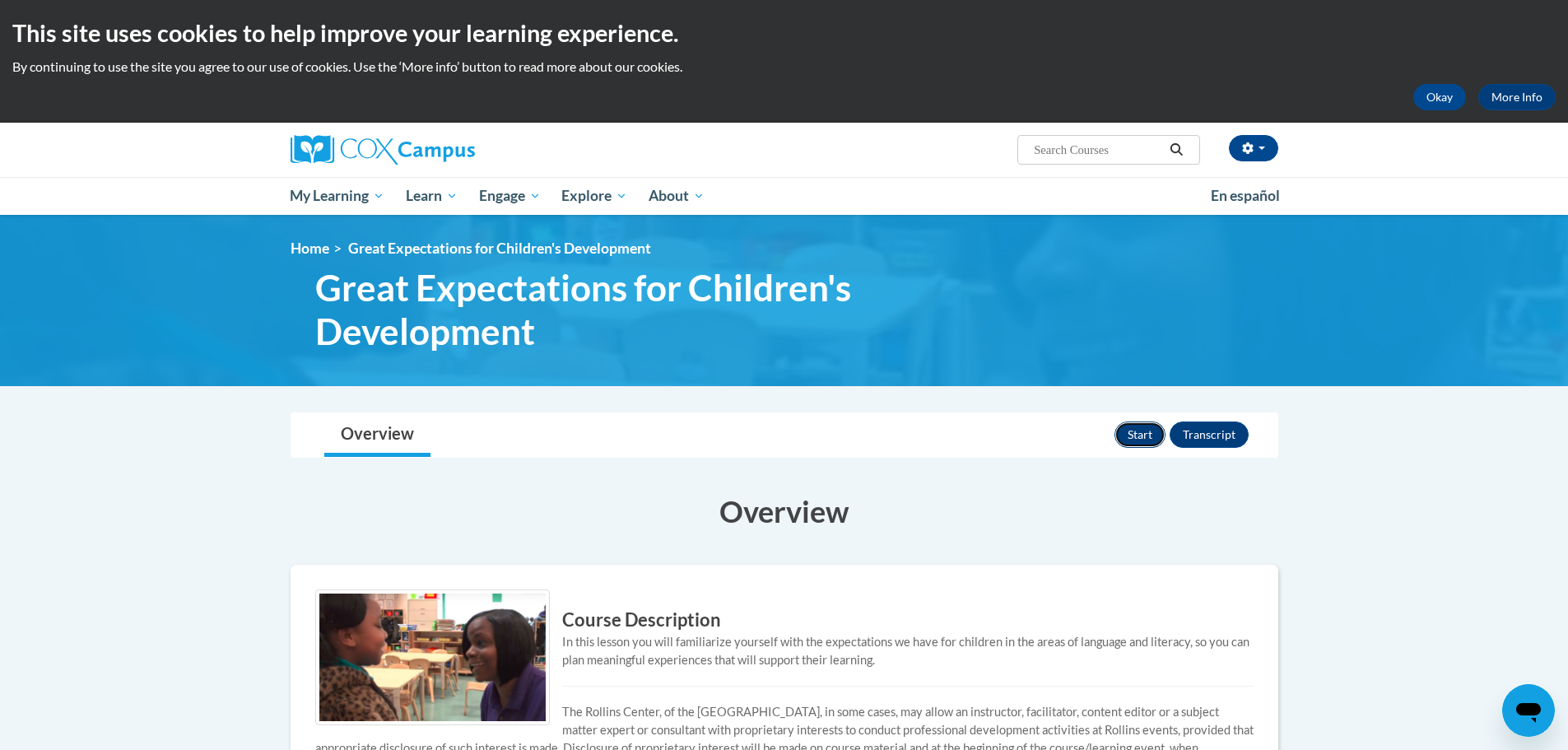
click at [1137, 436] on button "Start" at bounding box center [1140, 434] width 51 height 26
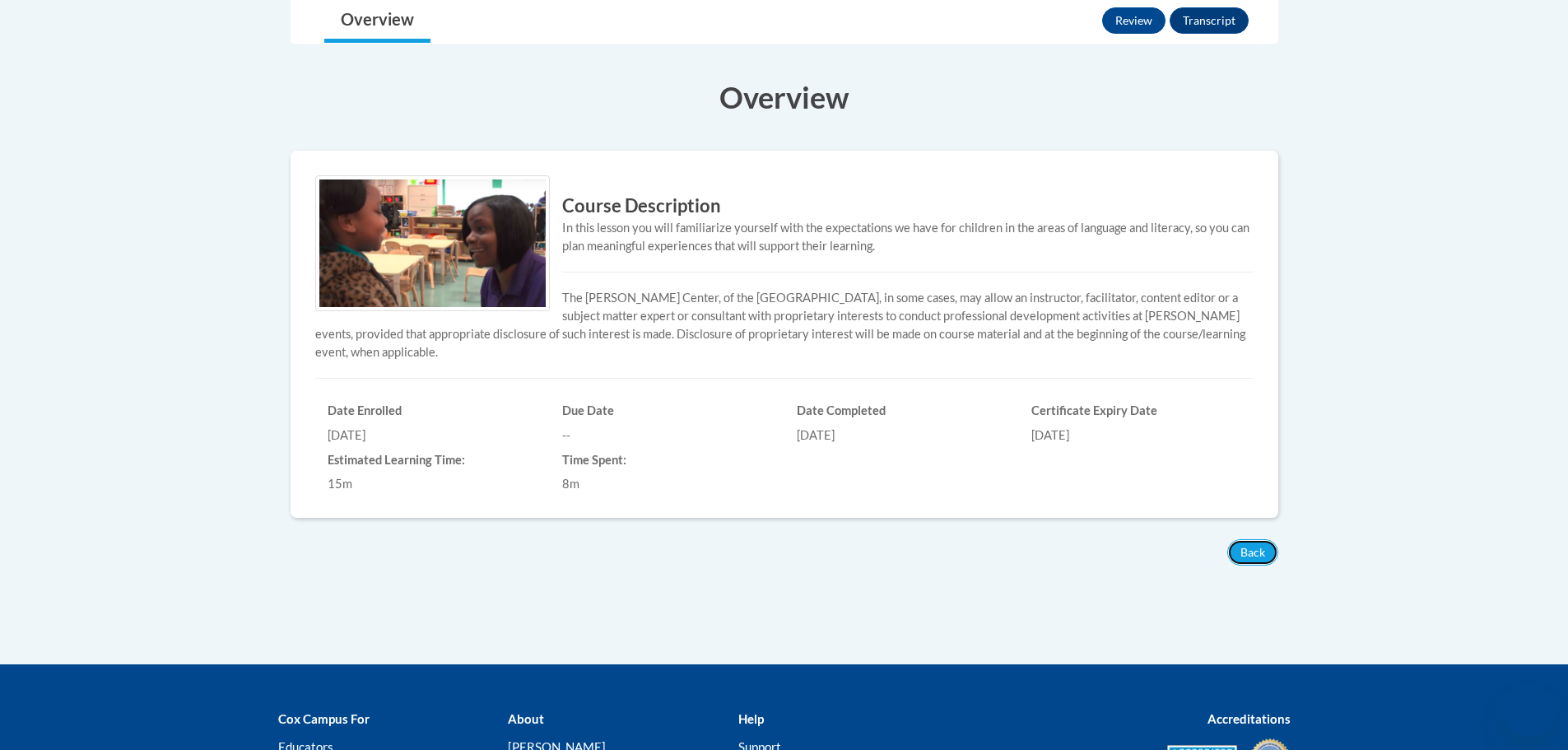
click at [1264, 551] on button "Back" at bounding box center [1253, 552] width 51 height 26
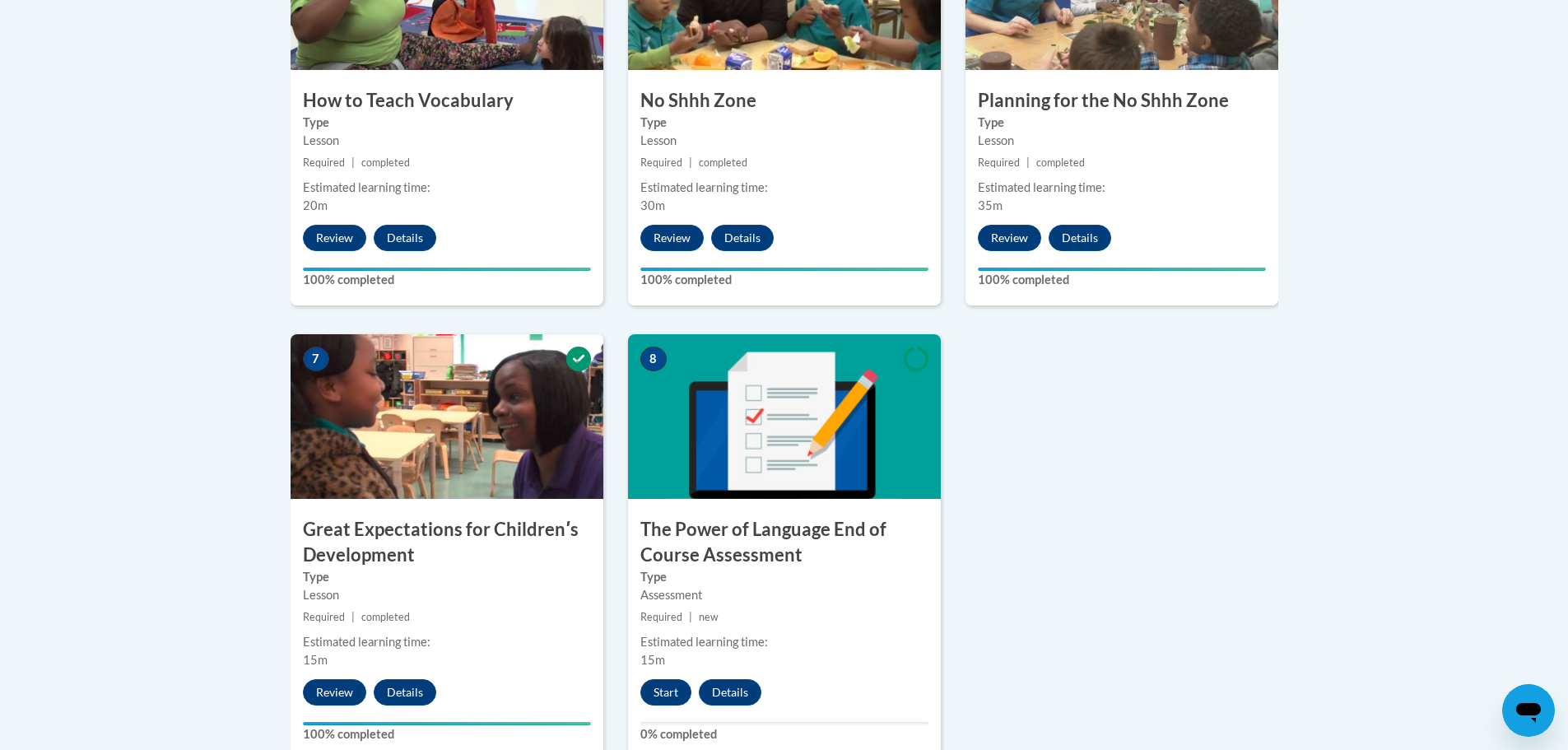
scroll to position [1316, 0]
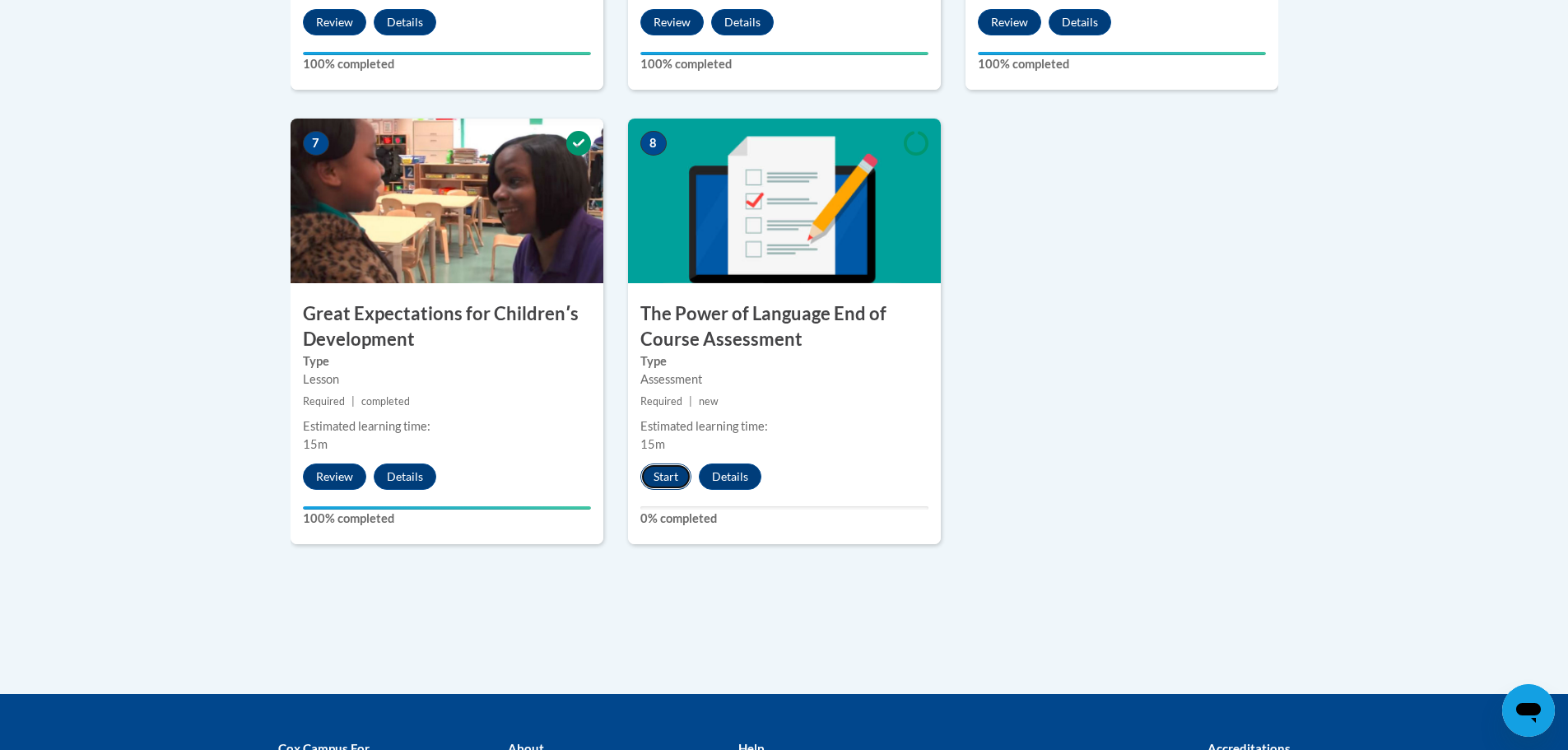
click at [670, 477] on button "Start" at bounding box center [666, 476] width 51 height 26
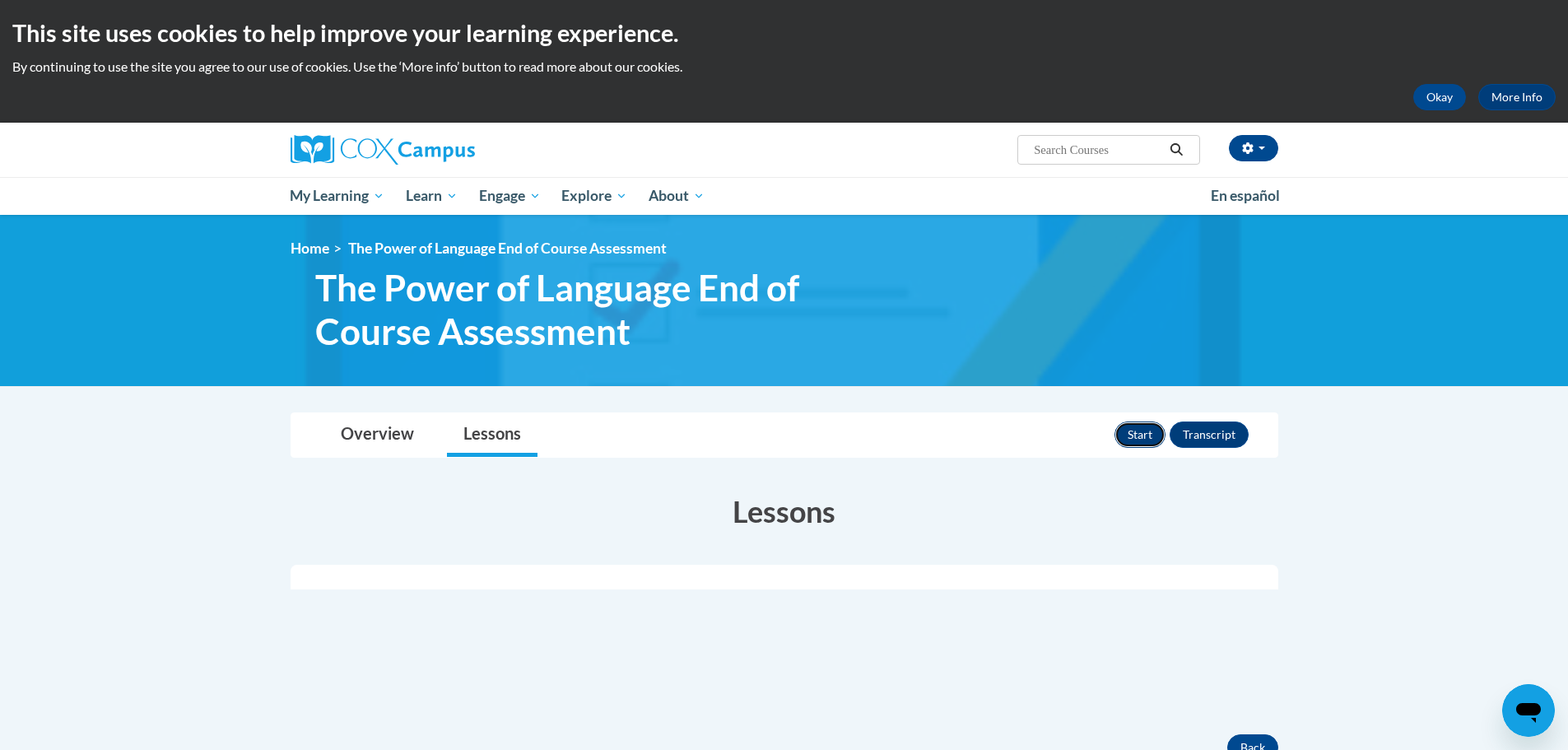
click at [1144, 433] on button "Start" at bounding box center [1140, 434] width 51 height 26
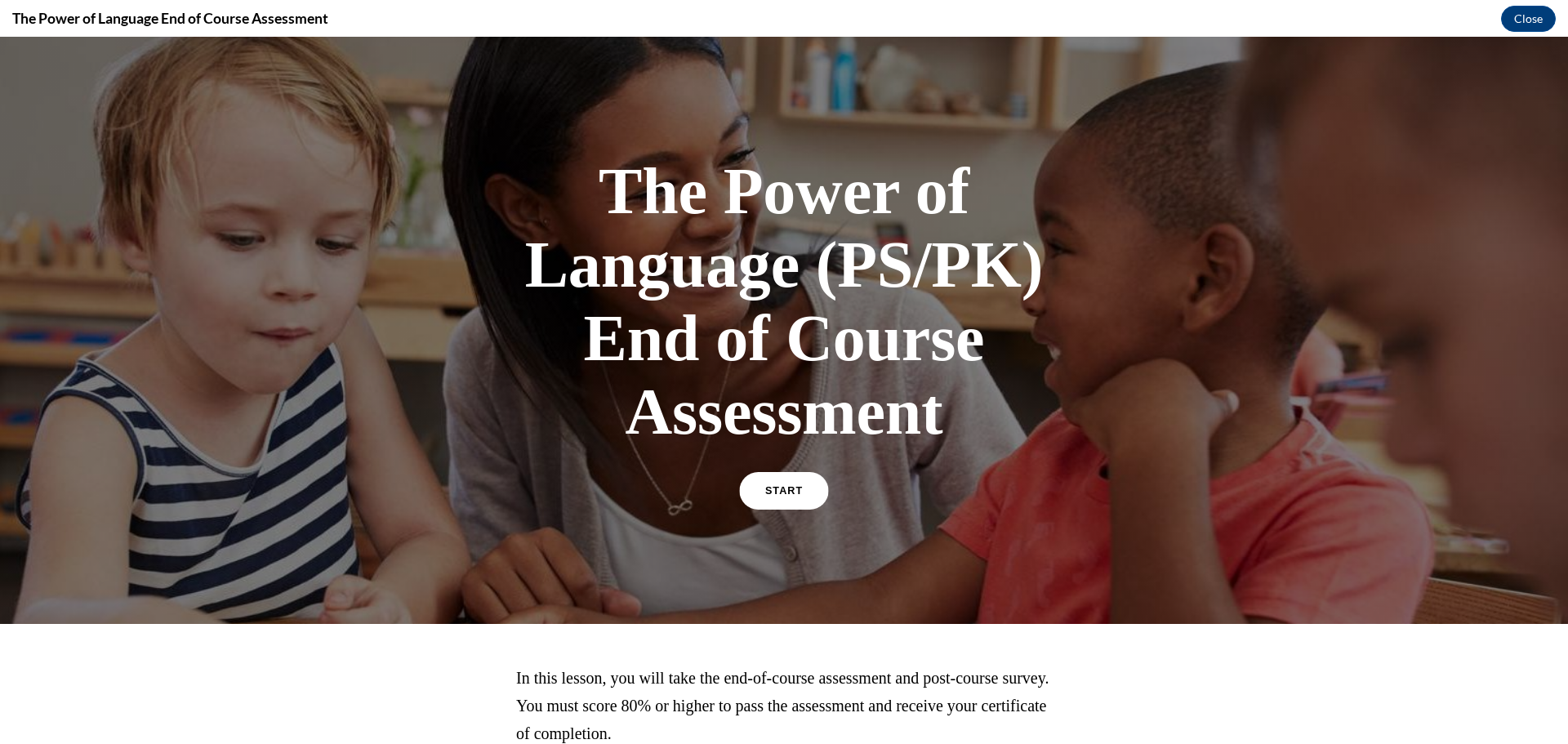
click at [809, 482] on link "START" at bounding box center [784, 490] width 89 height 38
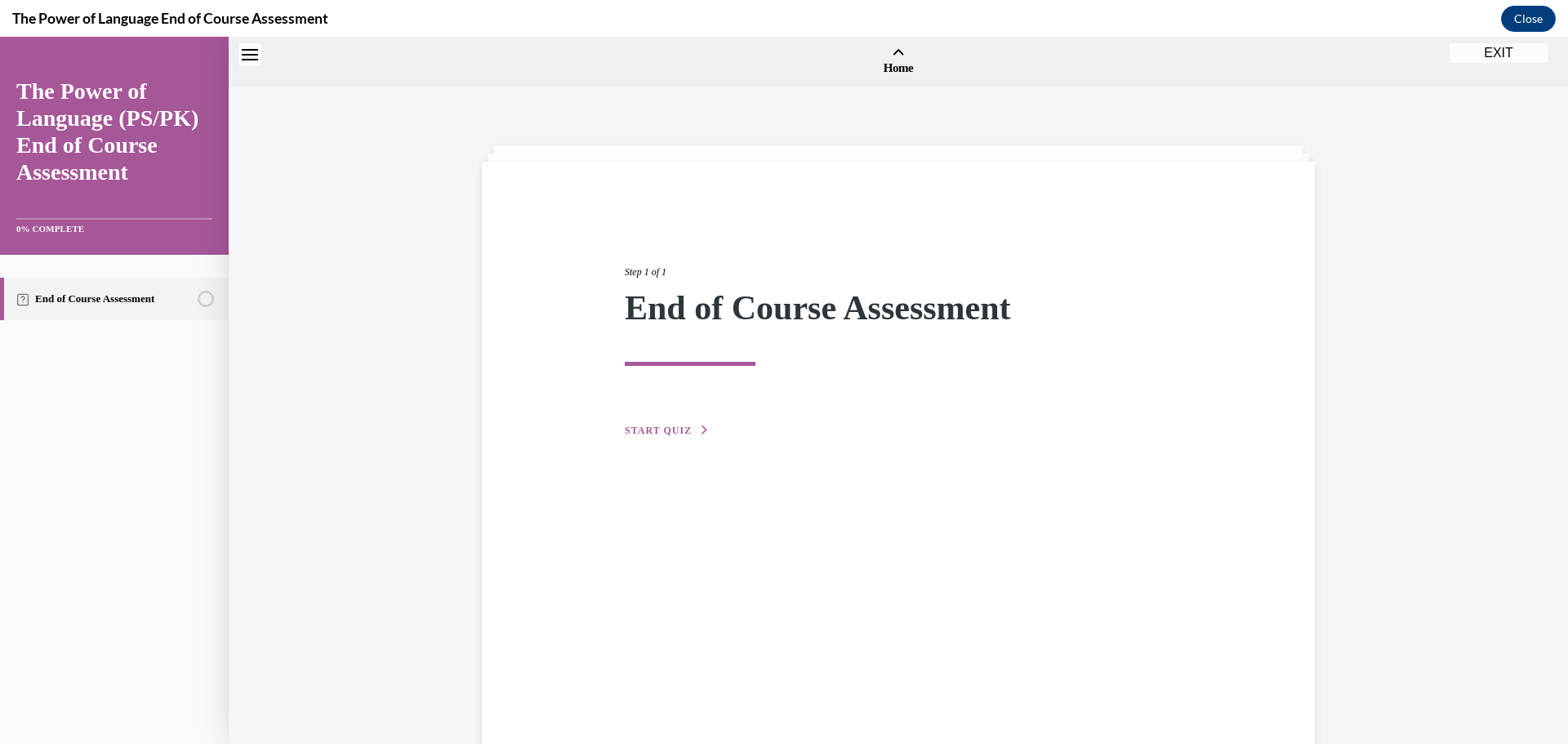
scroll to position [51, 0]
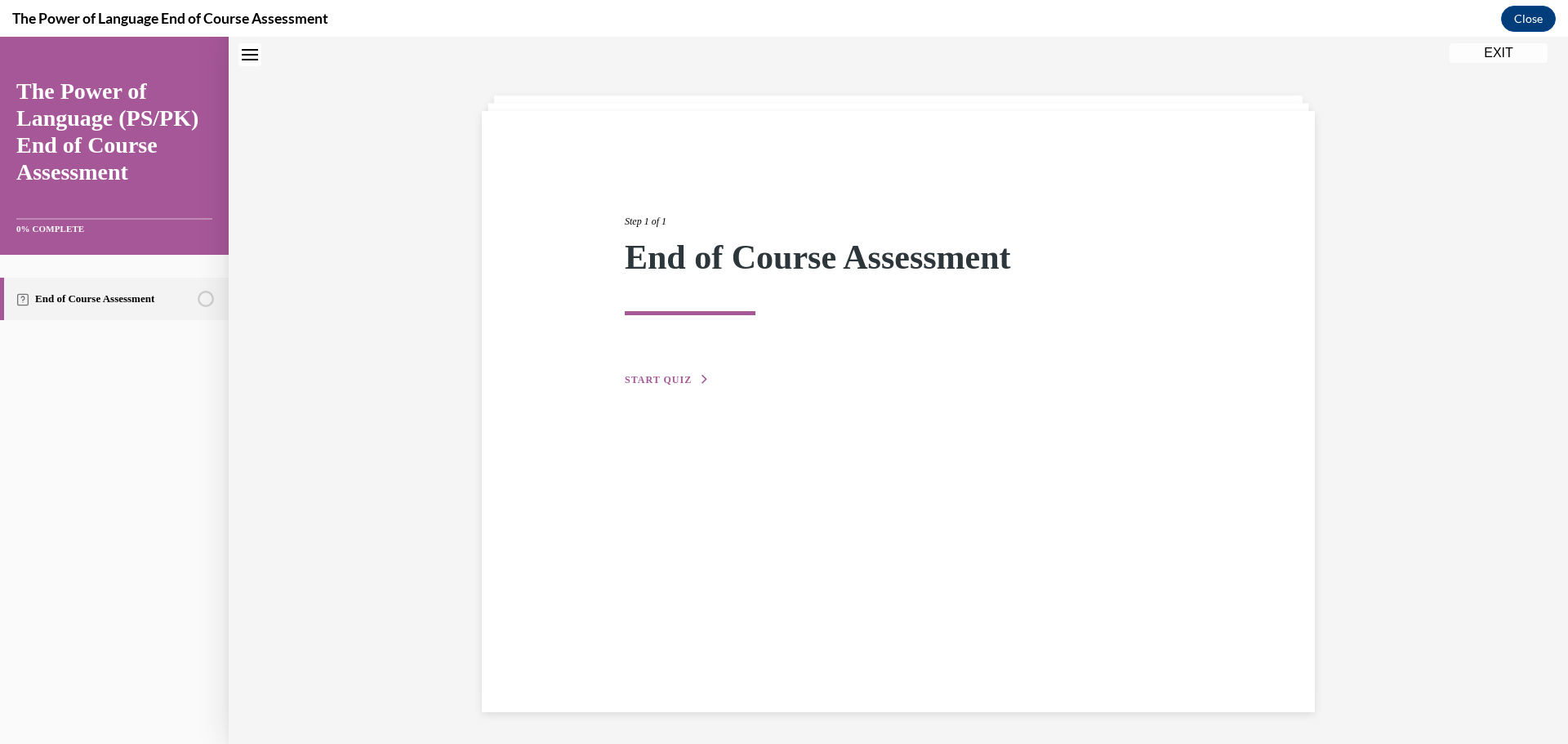
click at [683, 374] on button "START QUIZ" at bounding box center [667, 380] width 85 height 14
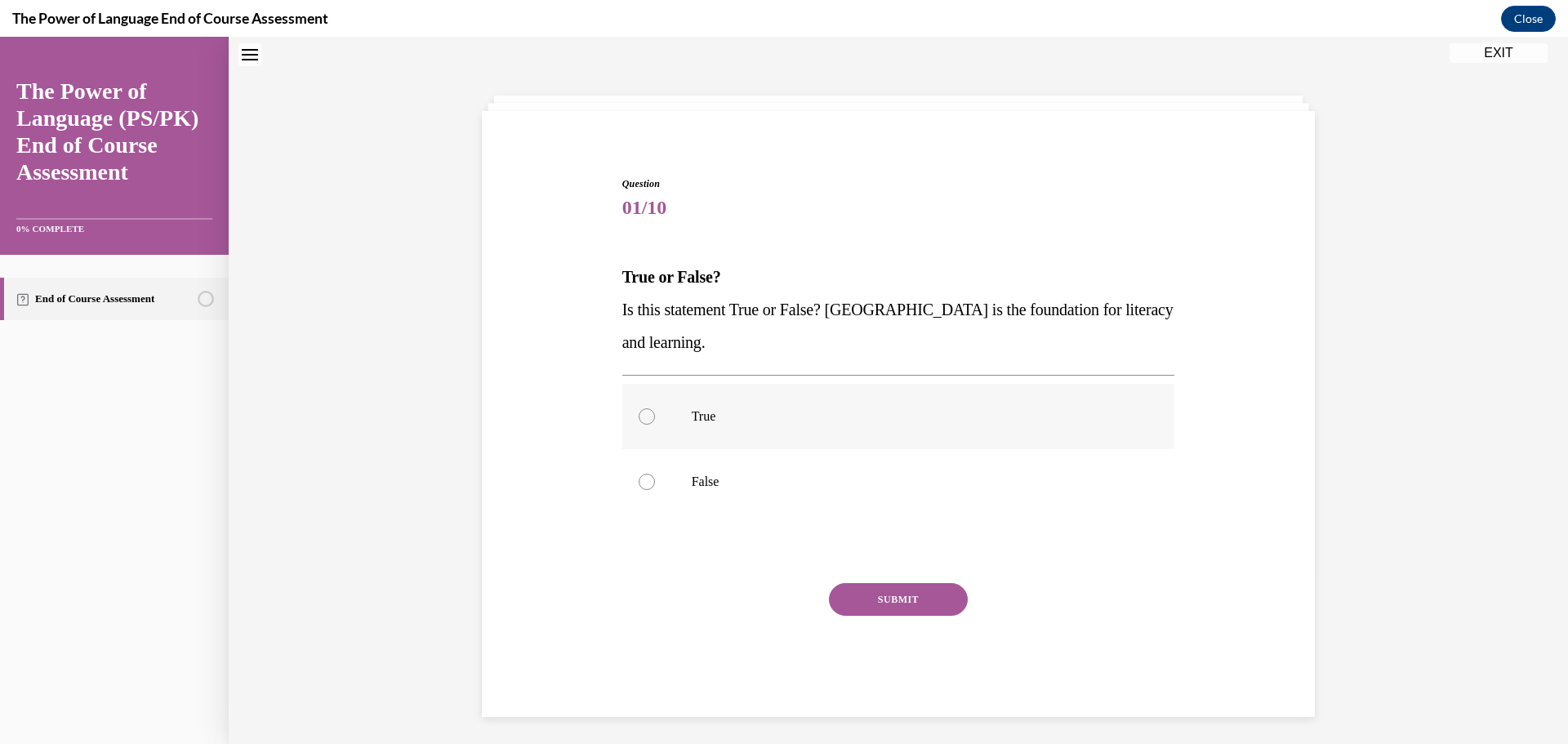
click at [720, 417] on p "True" at bounding box center [912, 416] width 442 height 16
click at [655, 417] on input "True" at bounding box center [647, 416] width 16 height 16
radio input "true"
click at [846, 588] on button "SUBMIT" at bounding box center [898, 599] width 138 height 33
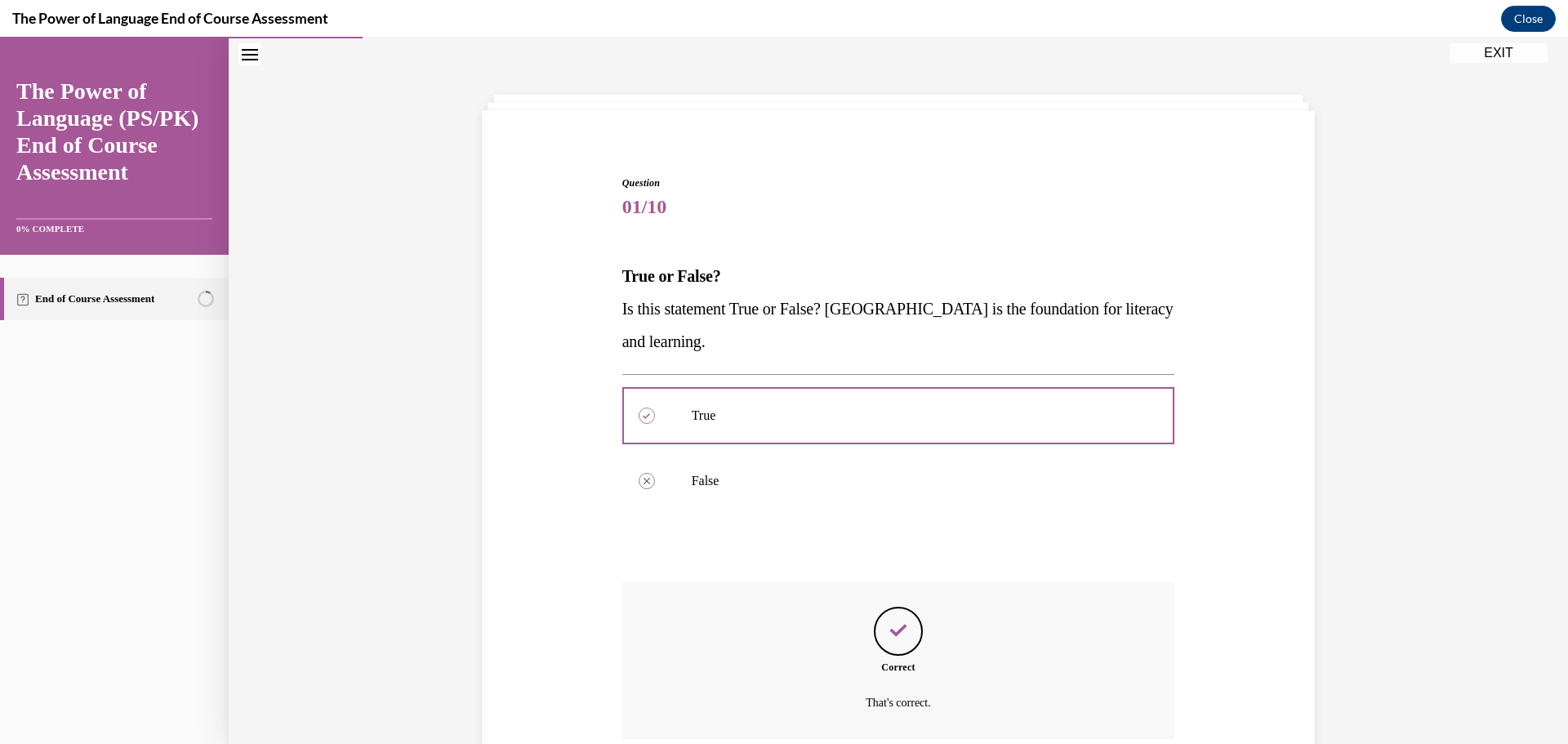
scroll to position [188, 0]
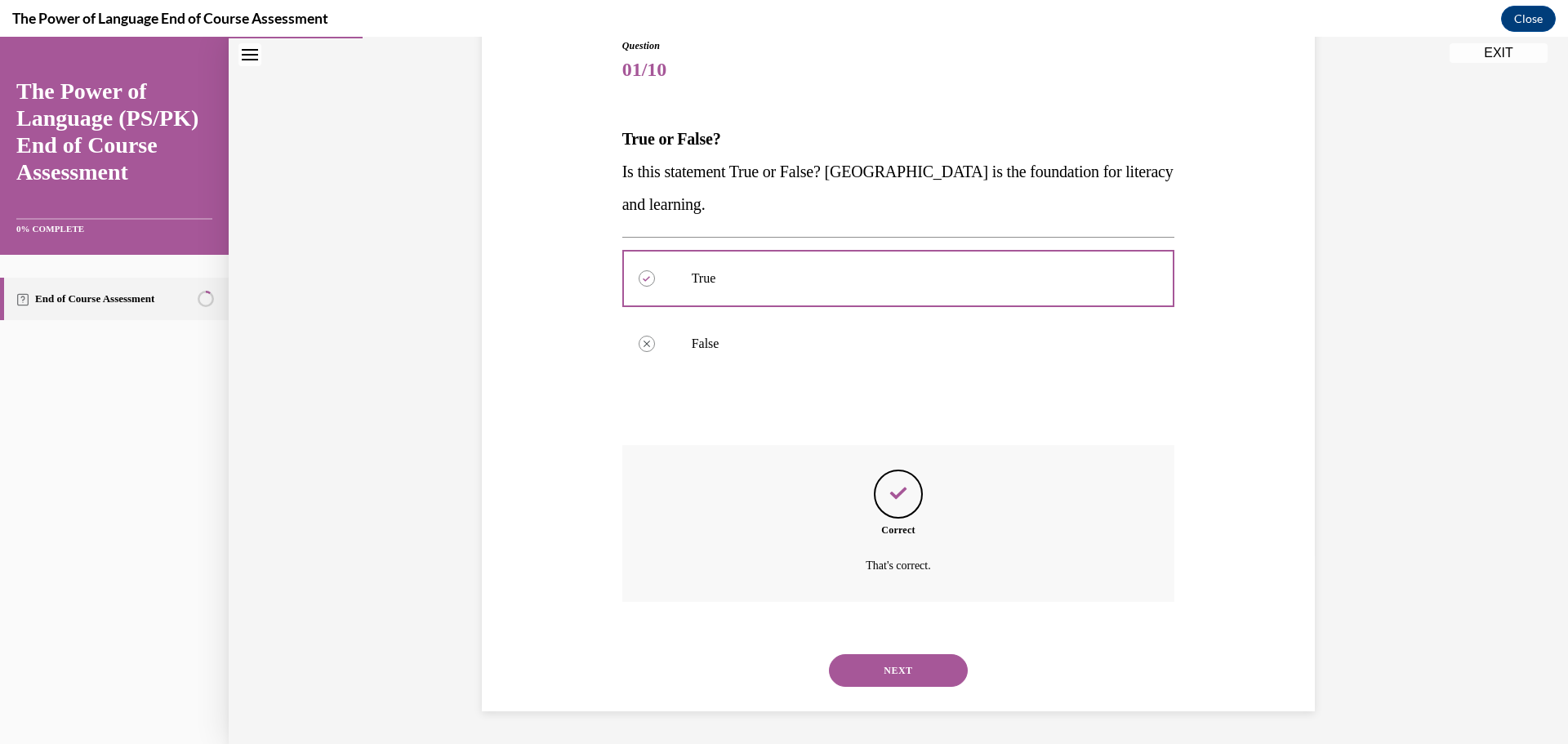
click at [886, 676] on button "NEXT" at bounding box center [898, 670] width 138 height 33
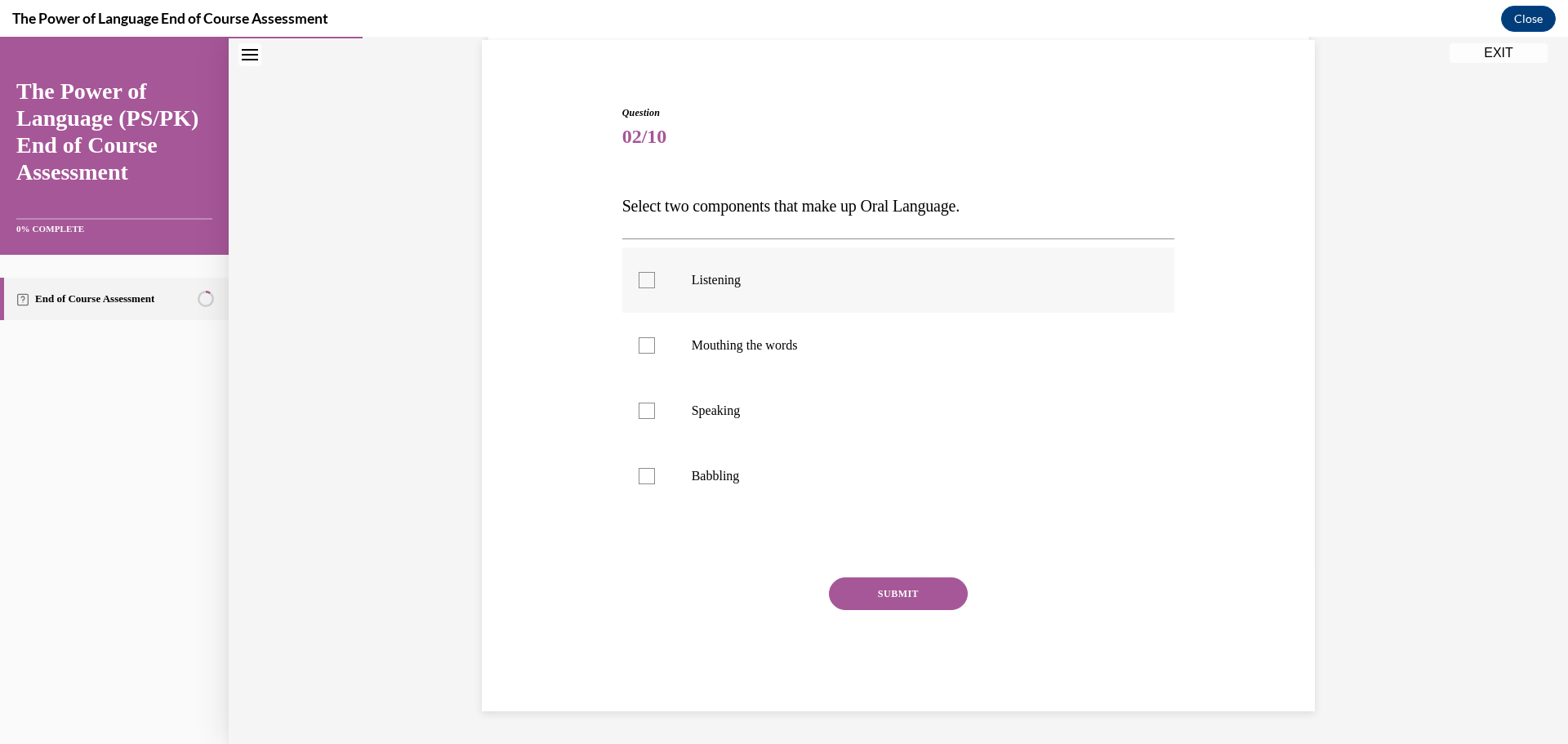
click at [732, 268] on label "Listening" at bounding box center [898, 280] width 553 height 65
click at [655, 272] on input "Listening" at bounding box center [647, 280] width 16 height 16
checkbox input "true"
click at [717, 420] on label "Speaking" at bounding box center [898, 410] width 553 height 65
click at [655, 419] on input "Speaking" at bounding box center [647, 411] width 16 height 16
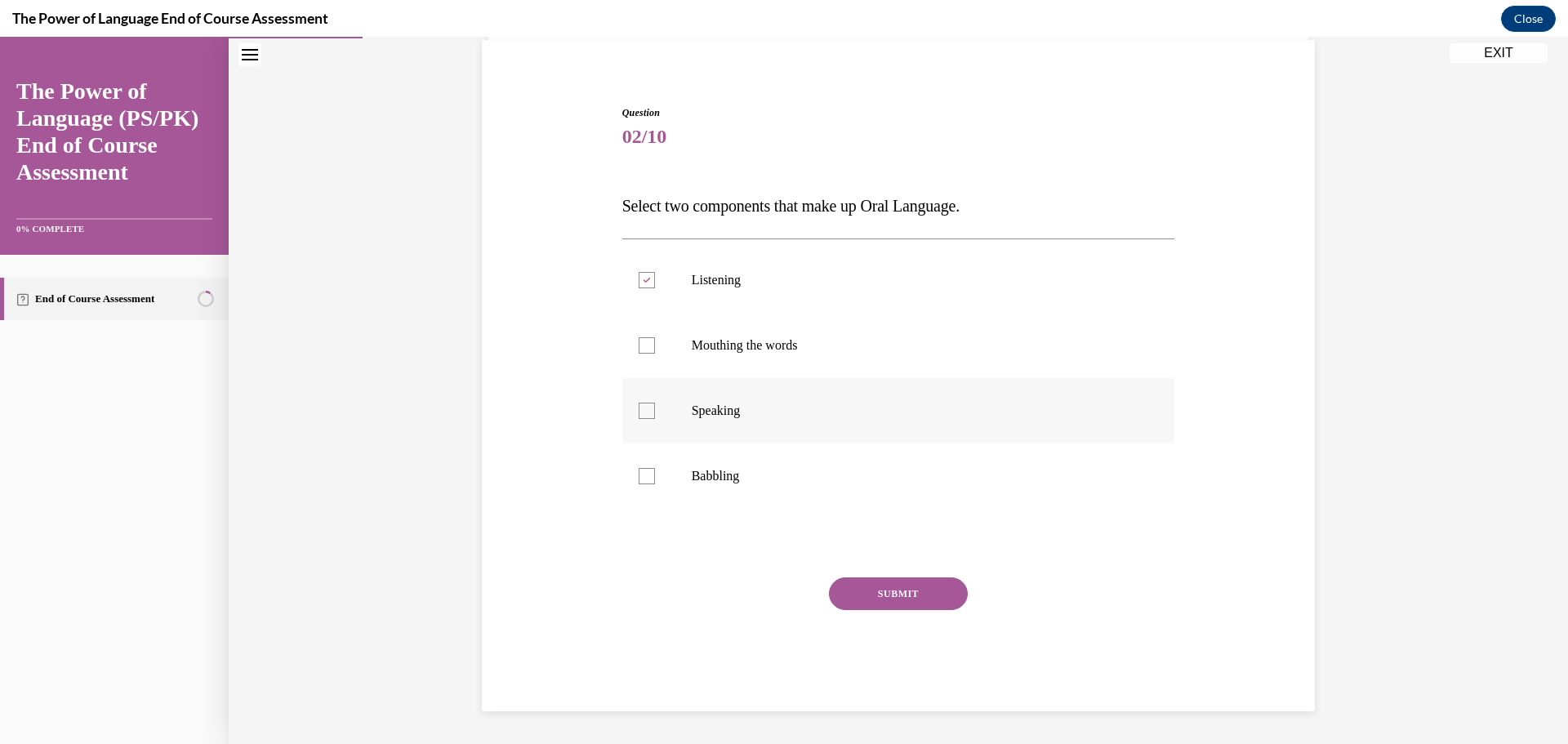
checkbox input "true"
click at [874, 590] on button "SUBMIT" at bounding box center [898, 593] width 138 height 33
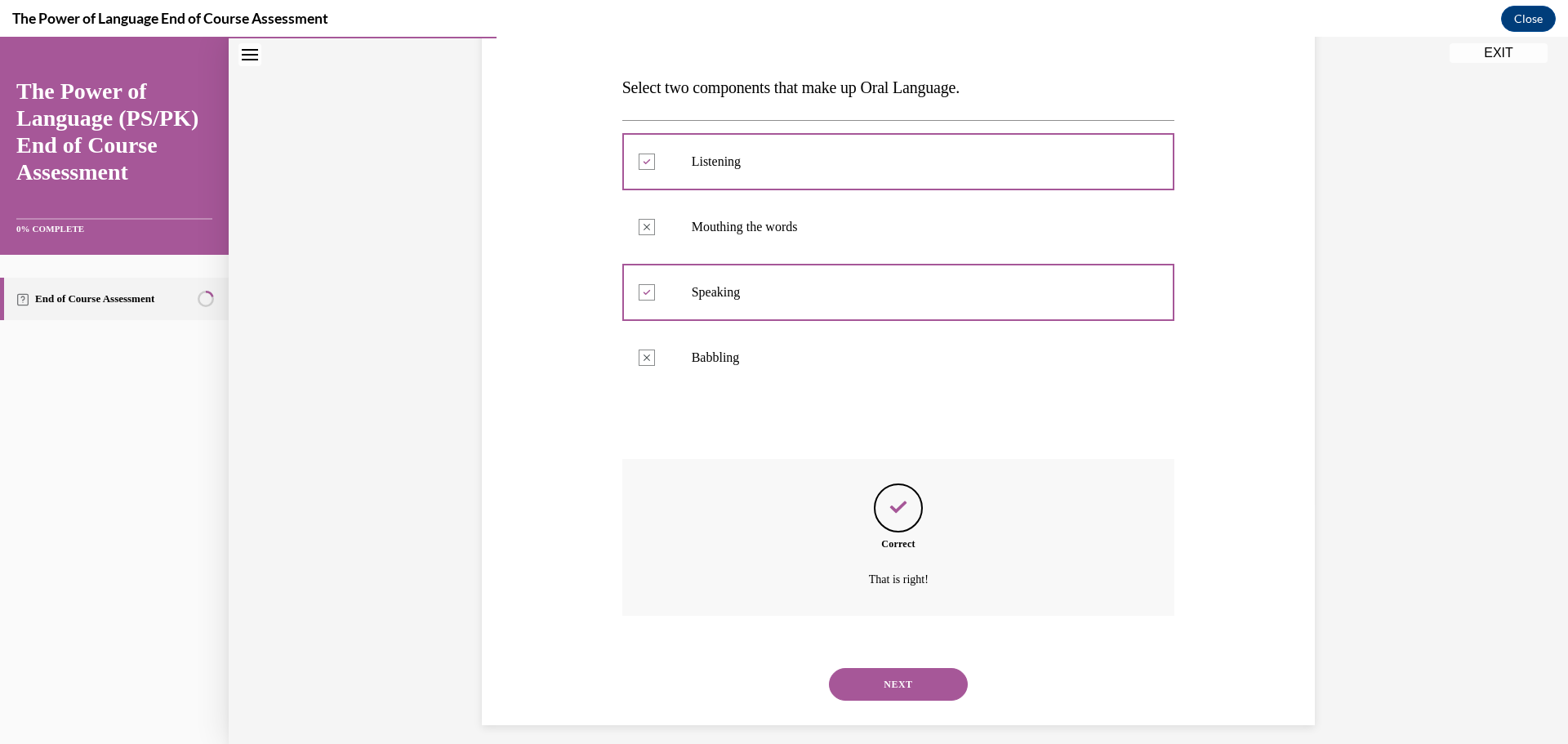
scroll to position [254, 0]
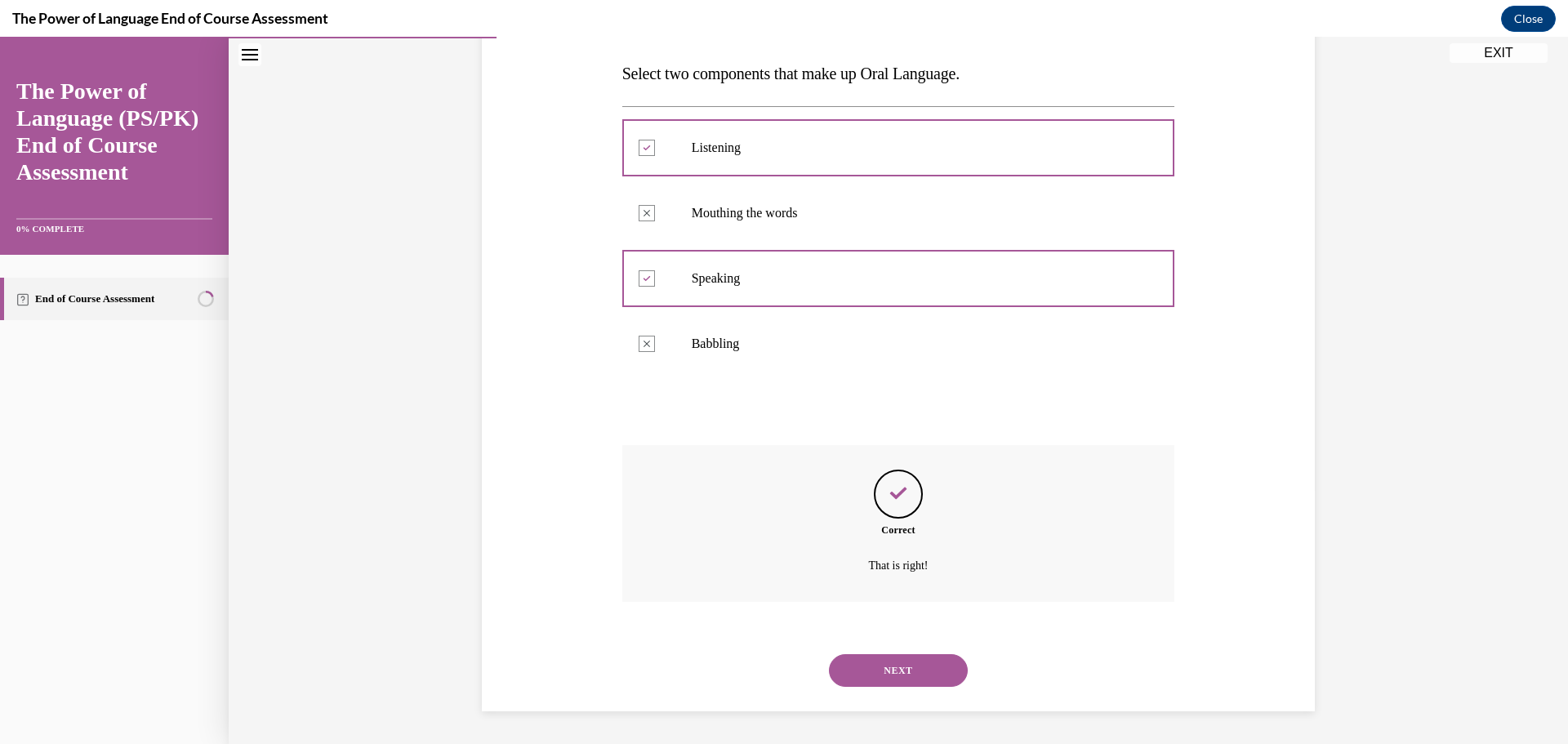
click at [888, 667] on button "NEXT" at bounding box center [898, 670] width 138 height 33
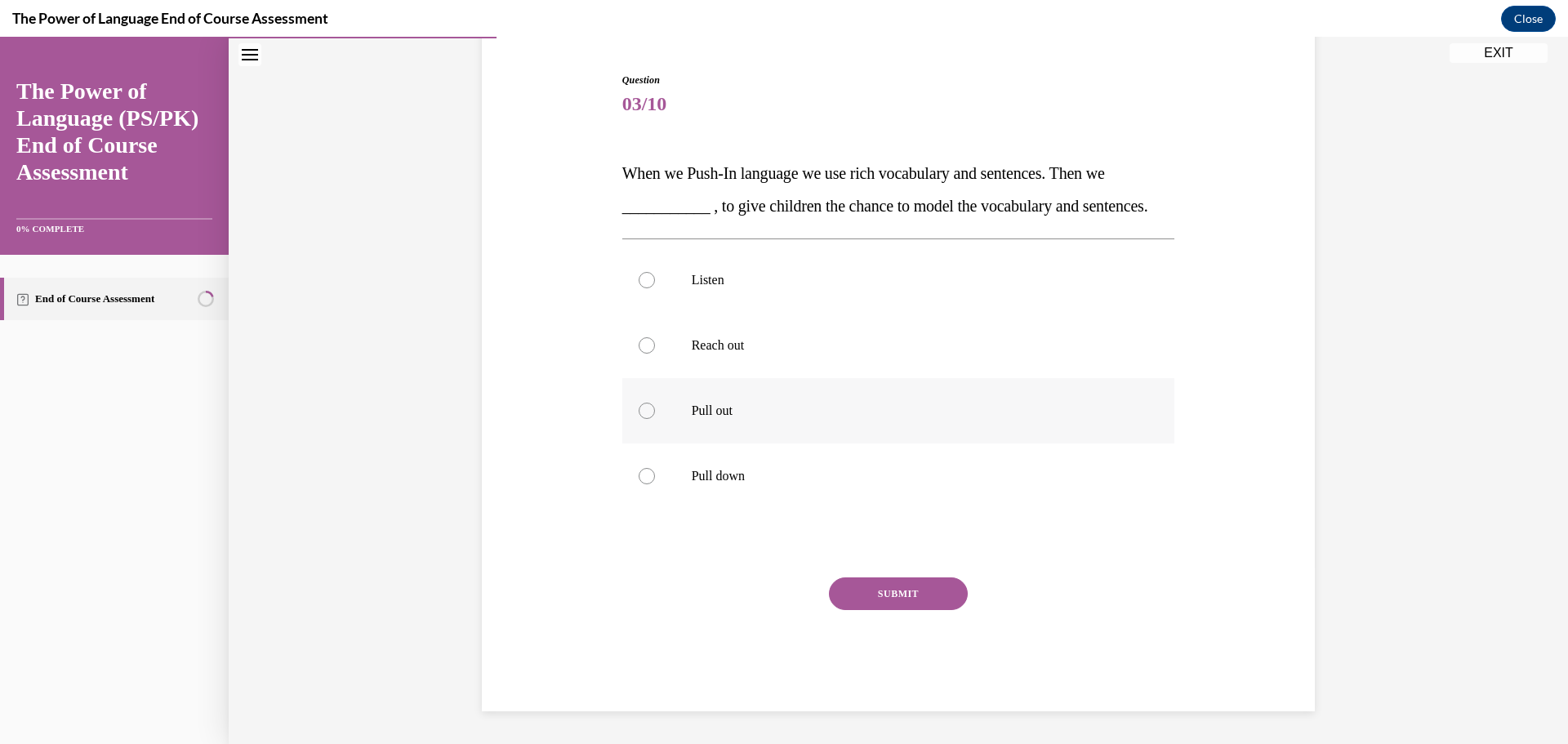
click at [670, 407] on label "Pull out" at bounding box center [898, 410] width 553 height 65
click at [655, 407] on input "Pull out" at bounding box center [647, 411] width 16 height 16
radio input "true"
click at [879, 591] on button "SUBMIT" at bounding box center [898, 593] width 138 height 33
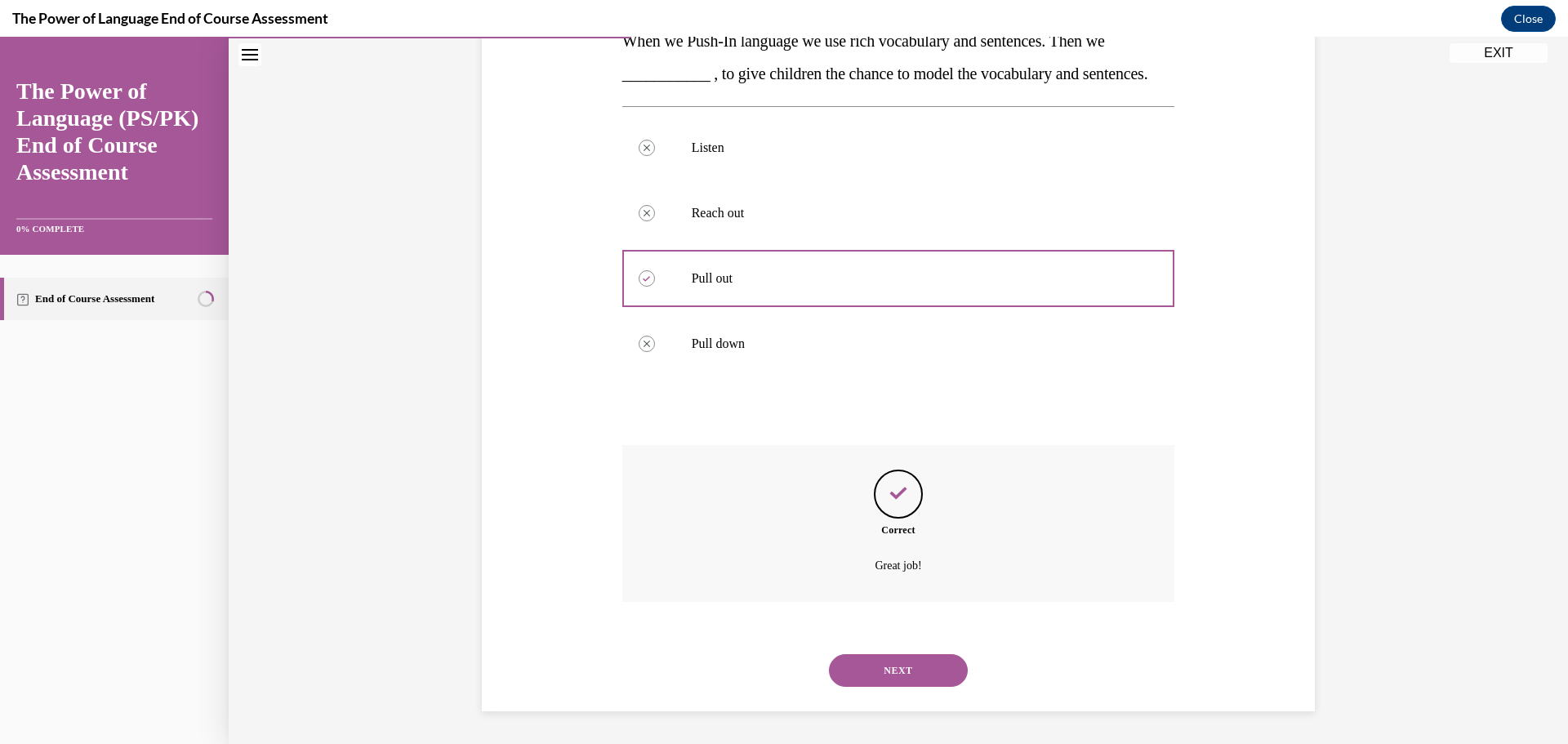
scroll to position [319, 0]
click at [907, 665] on button "NEXT" at bounding box center [898, 670] width 138 height 33
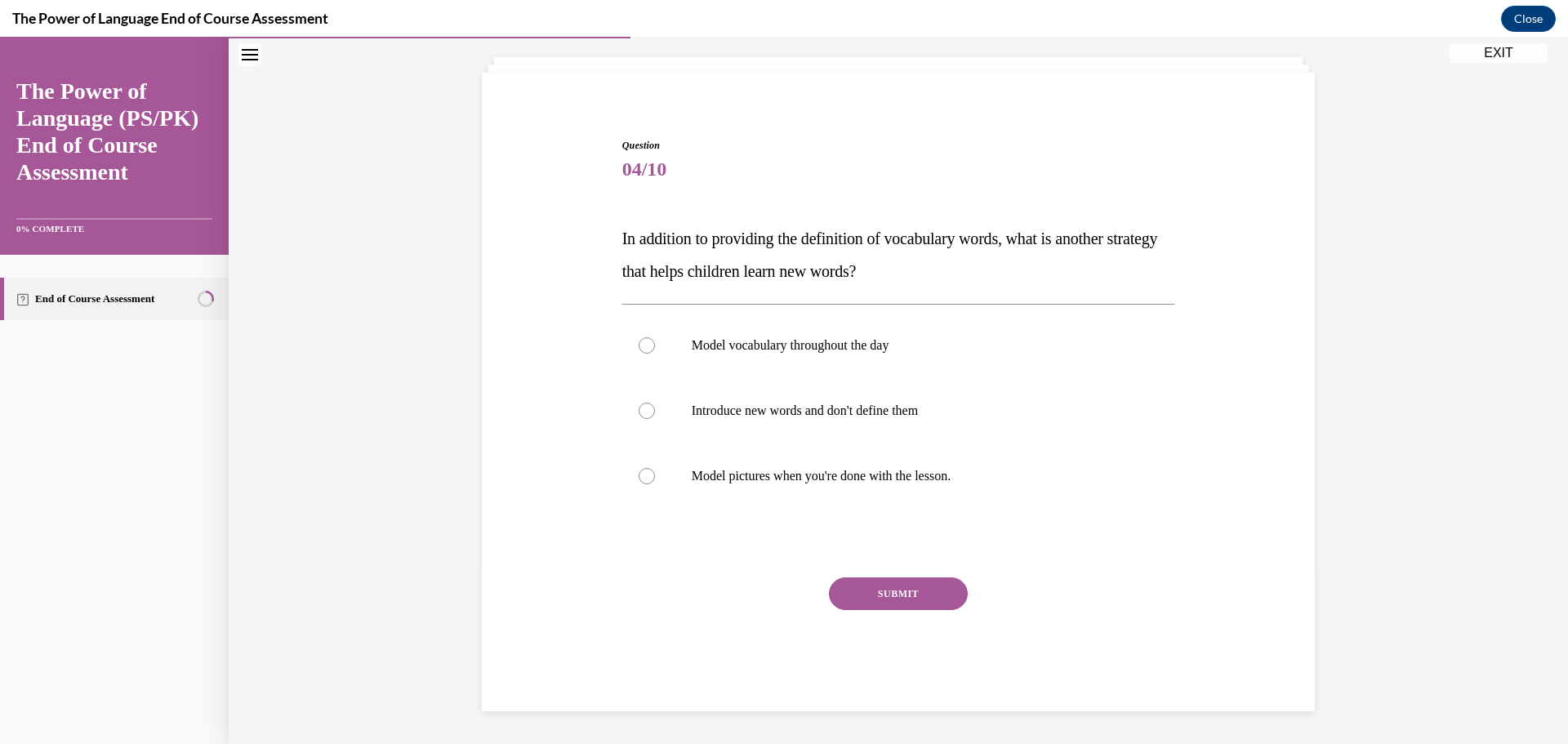
scroll to position [89, 0]
click at [792, 345] on p "Model vocabulary throughout the day" at bounding box center [912, 345] width 442 height 16
click at [655, 345] on input "Model vocabulary throughout the day" at bounding box center [647, 345] width 16 height 16
radio input "true"
drag, startPoint x: 887, startPoint y: 585, endPoint x: 883, endPoint y: 573, distance: 12.6
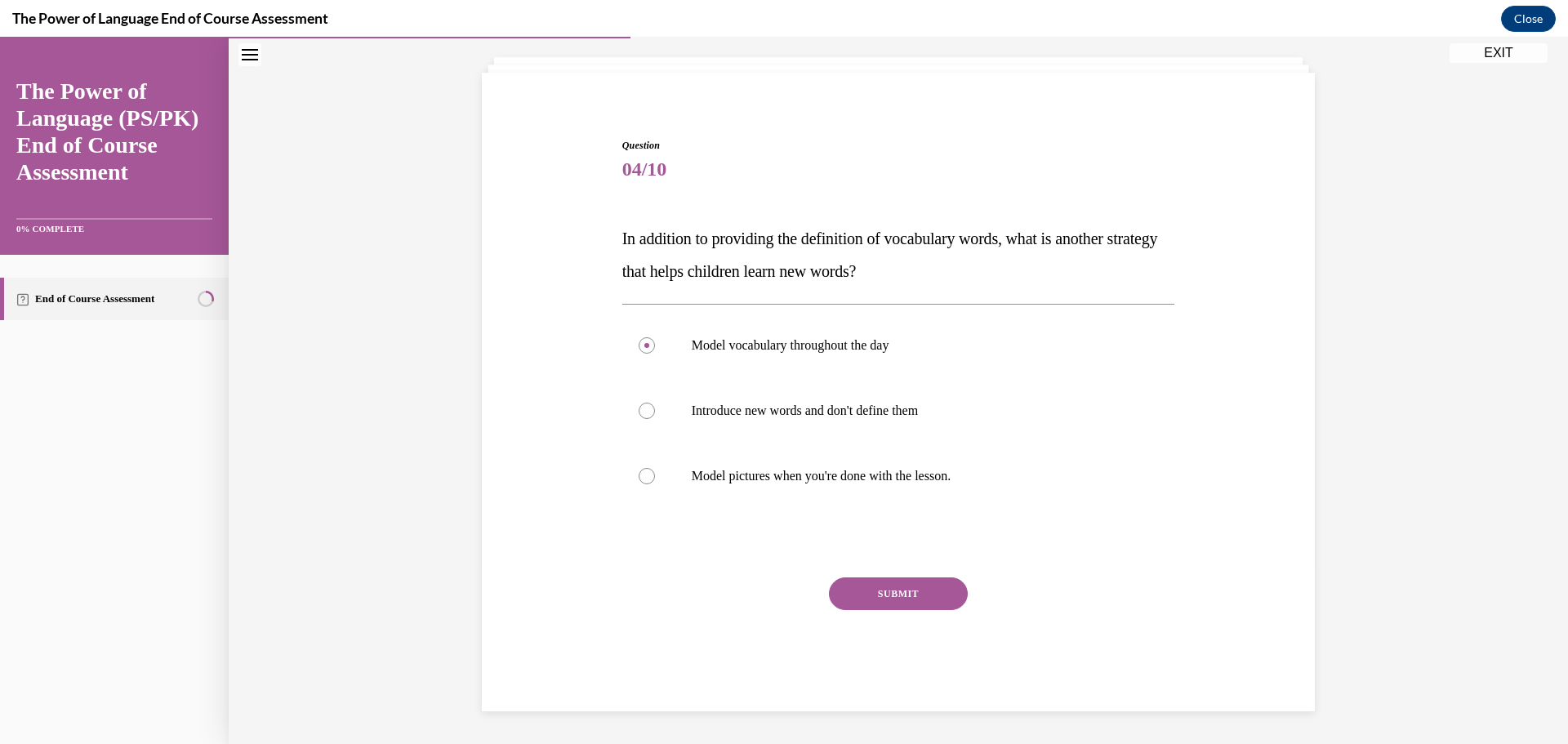
click at [885, 580] on button "SUBMIT" at bounding box center [898, 593] width 138 height 33
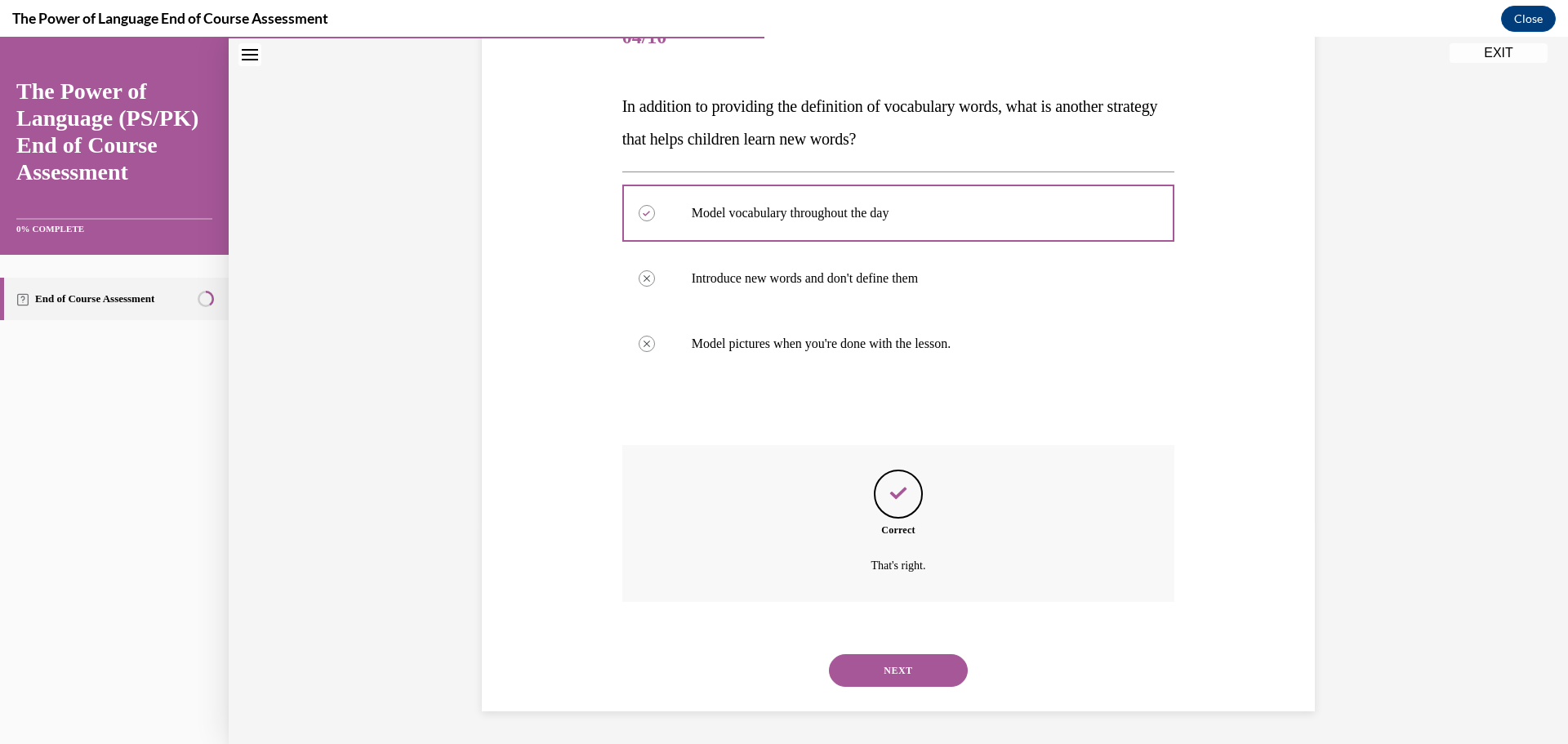
click at [911, 686] on button "NEXT" at bounding box center [898, 670] width 138 height 33
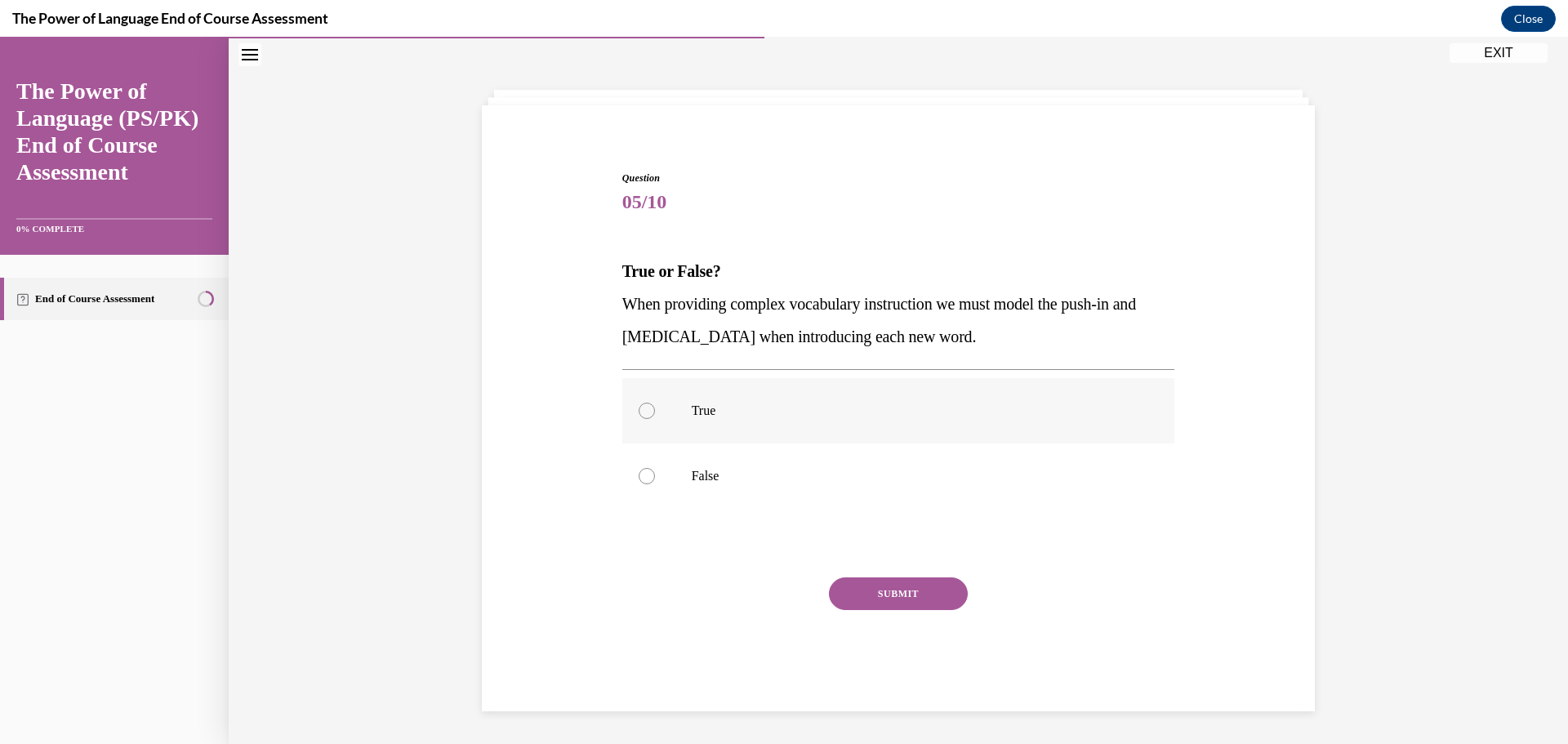
click at [655, 394] on label "True" at bounding box center [898, 410] width 553 height 65
click at [655, 403] on input "True" at bounding box center [647, 411] width 16 height 16
radio input "true"
click at [888, 599] on button "SUBMIT" at bounding box center [898, 593] width 138 height 33
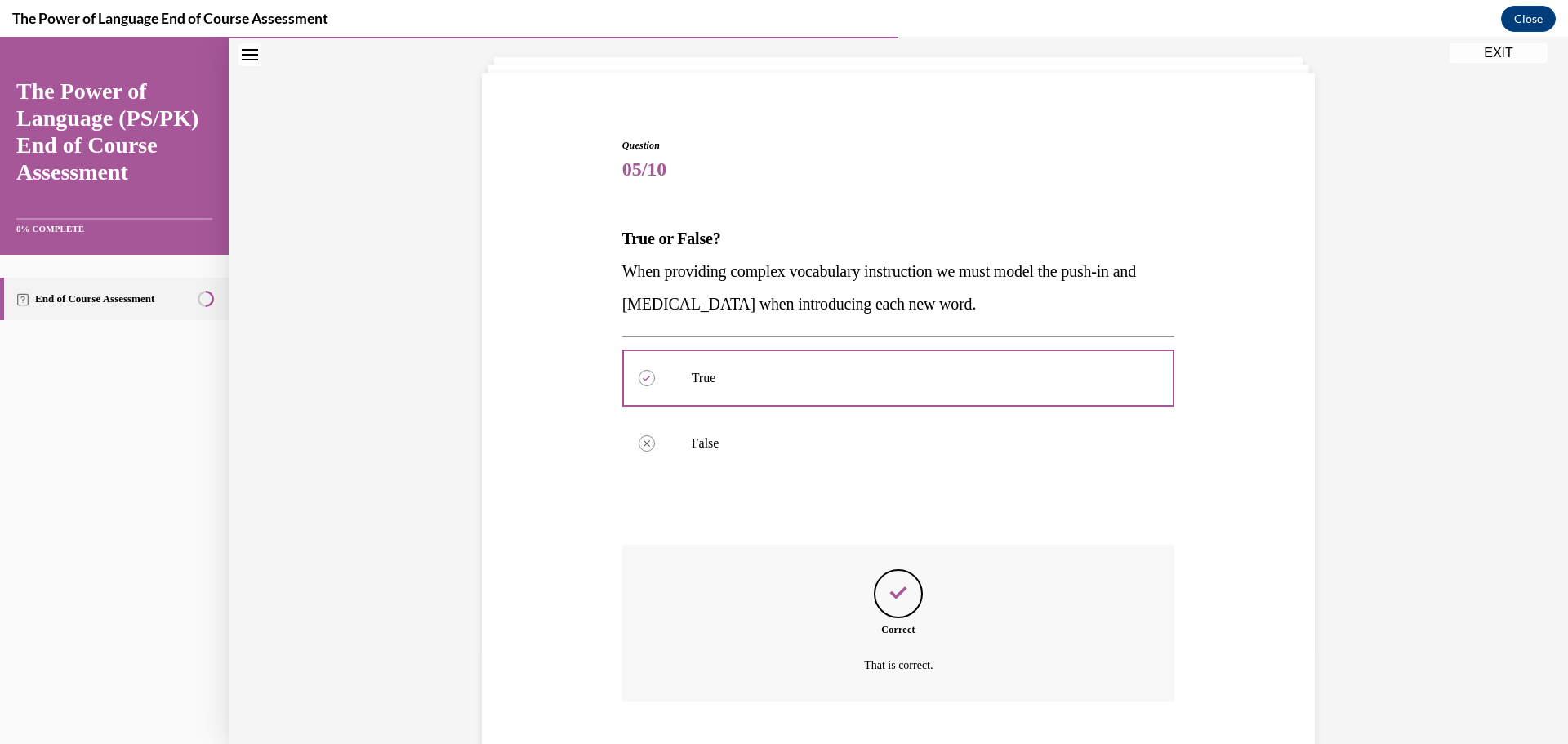
scroll to position [188, 0]
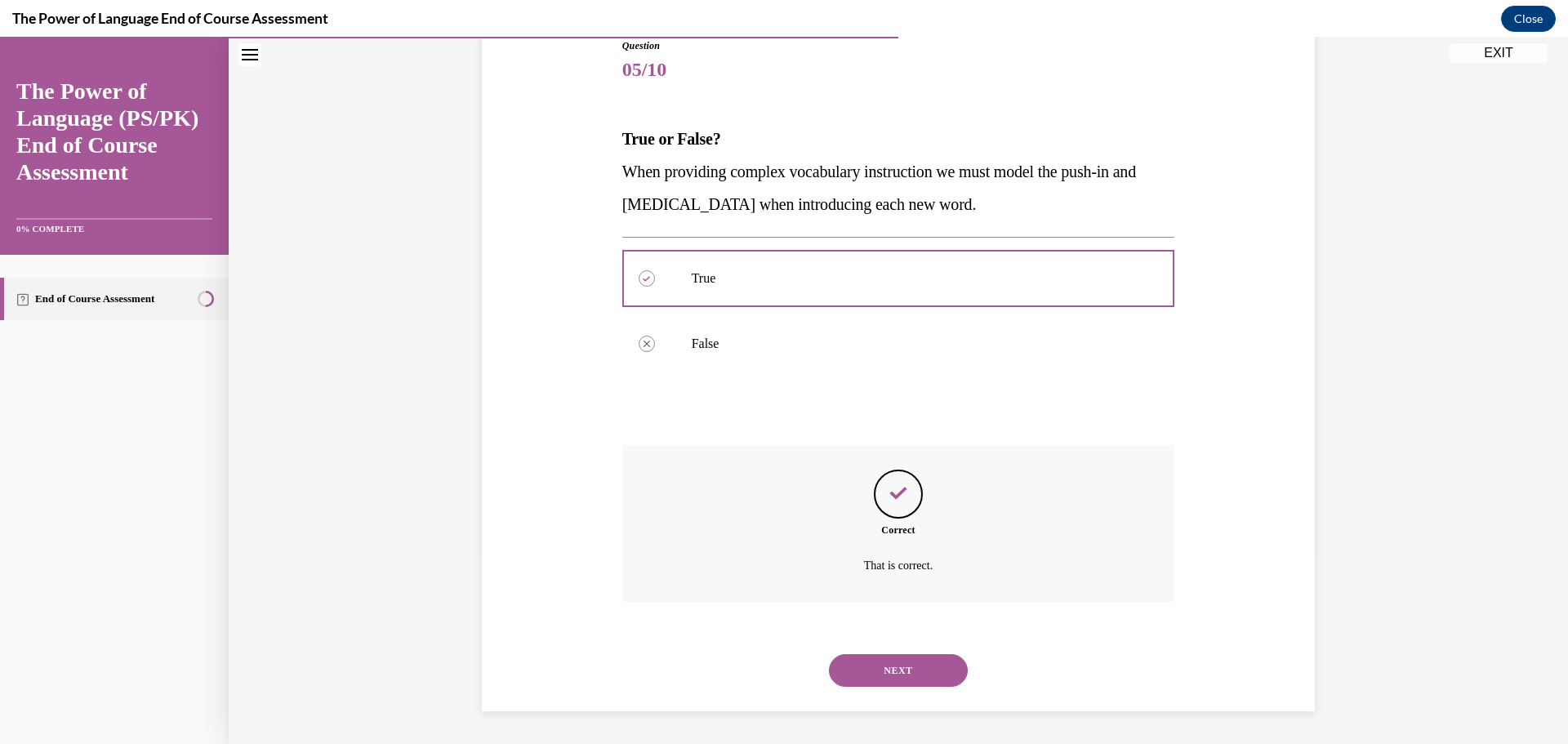
click at [901, 663] on button "NEXT" at bounding box center [898, 670] width 138 height 33
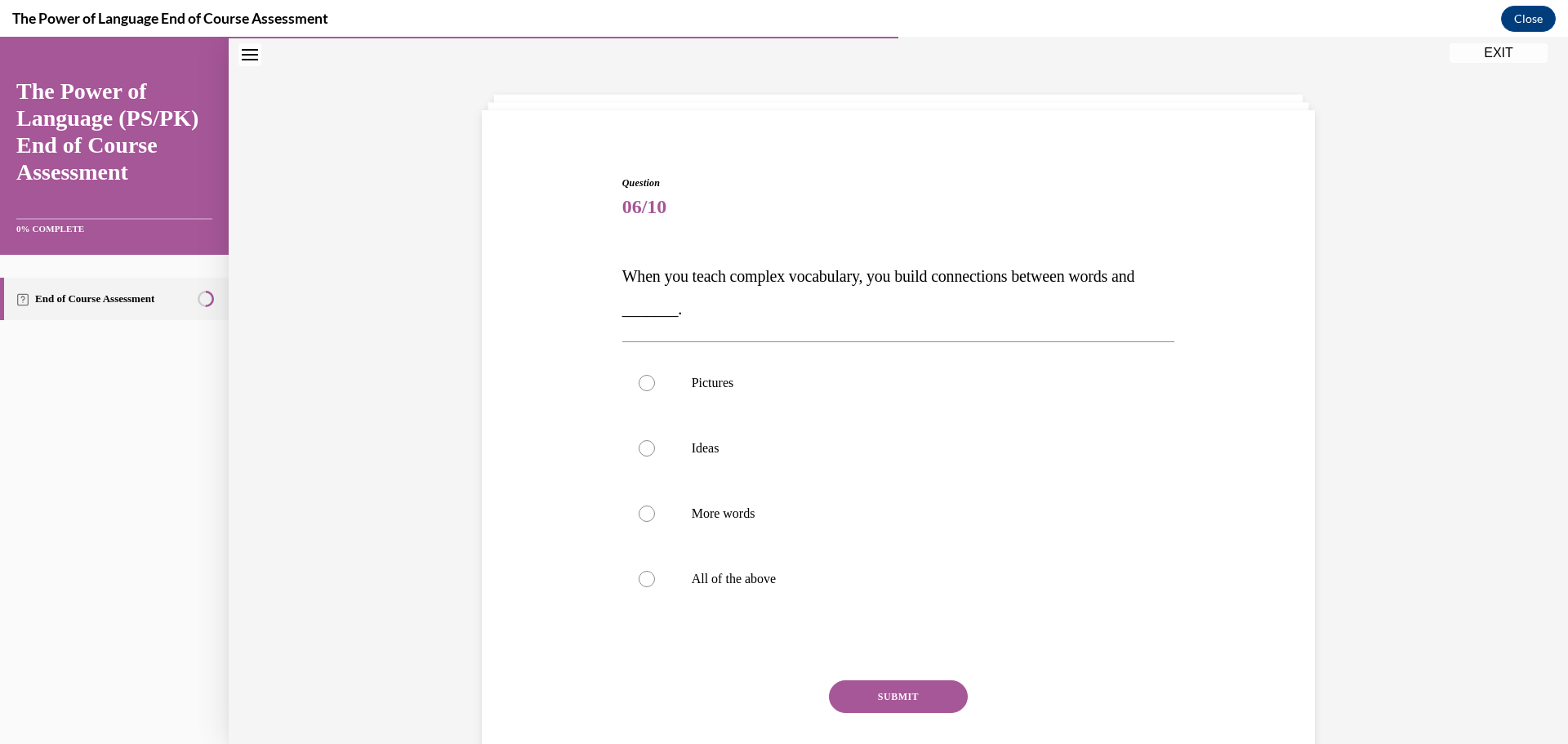
scroll to position [56, 0]
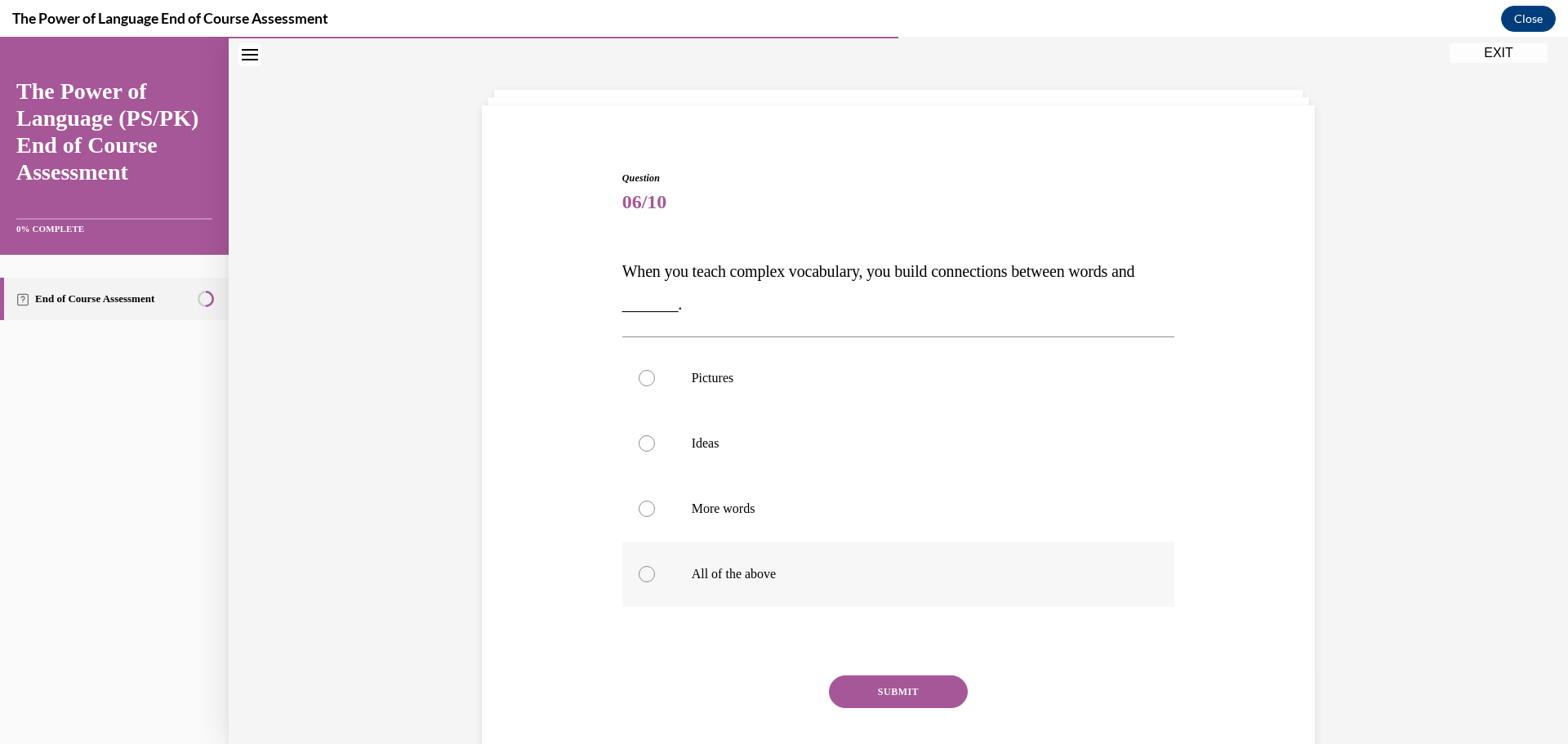
click at [760, 584] on label "All of the above" at bounding box center [898, 573] width 553 height 65
click at [655, 582] on input "All of the above" at bounding box center [647, 573] width 16 height 16
radio input "true"
click at [897, 698] on button "SUBMIT" at bounding box center [898, 691] width 138 height 33
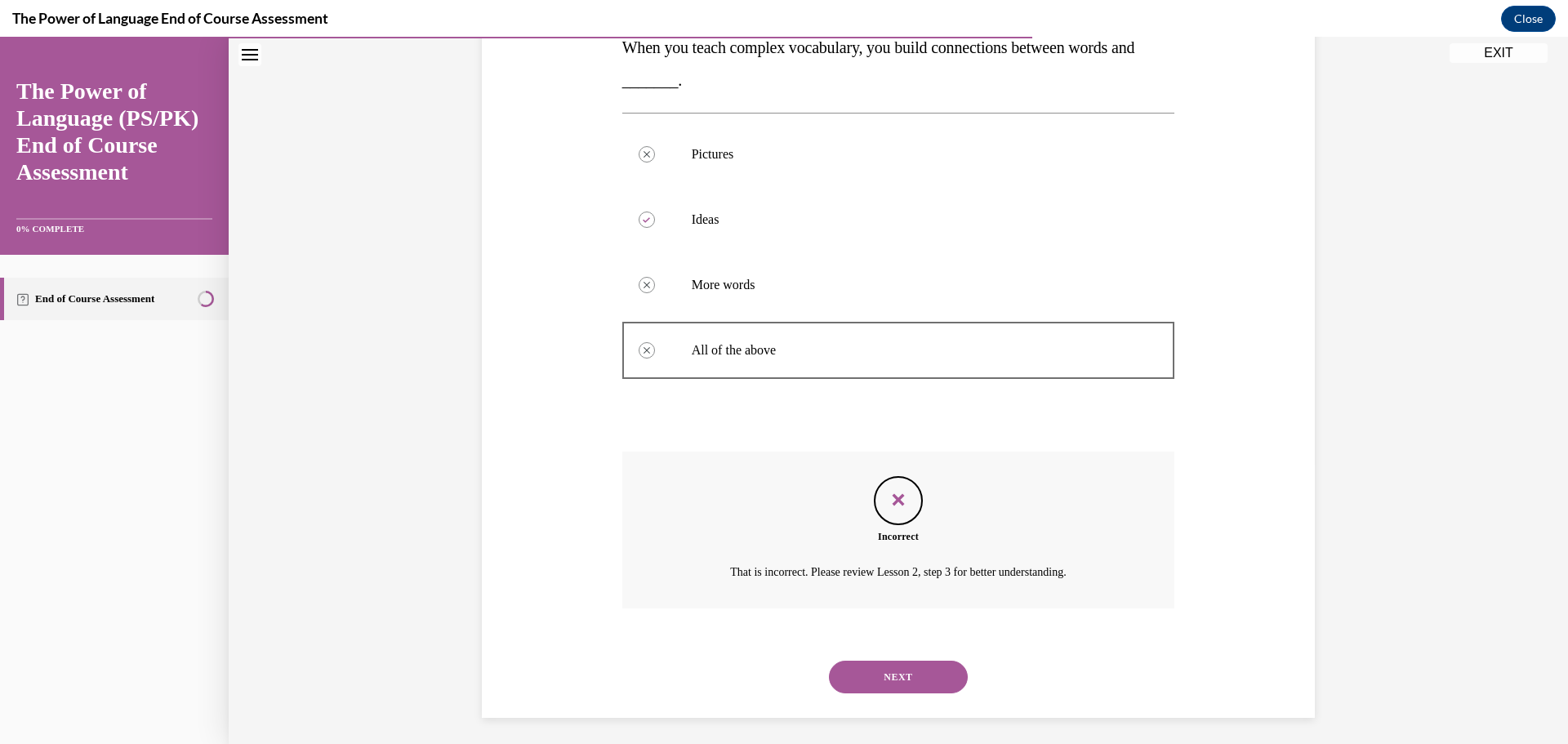
scroll to position [287, 0]
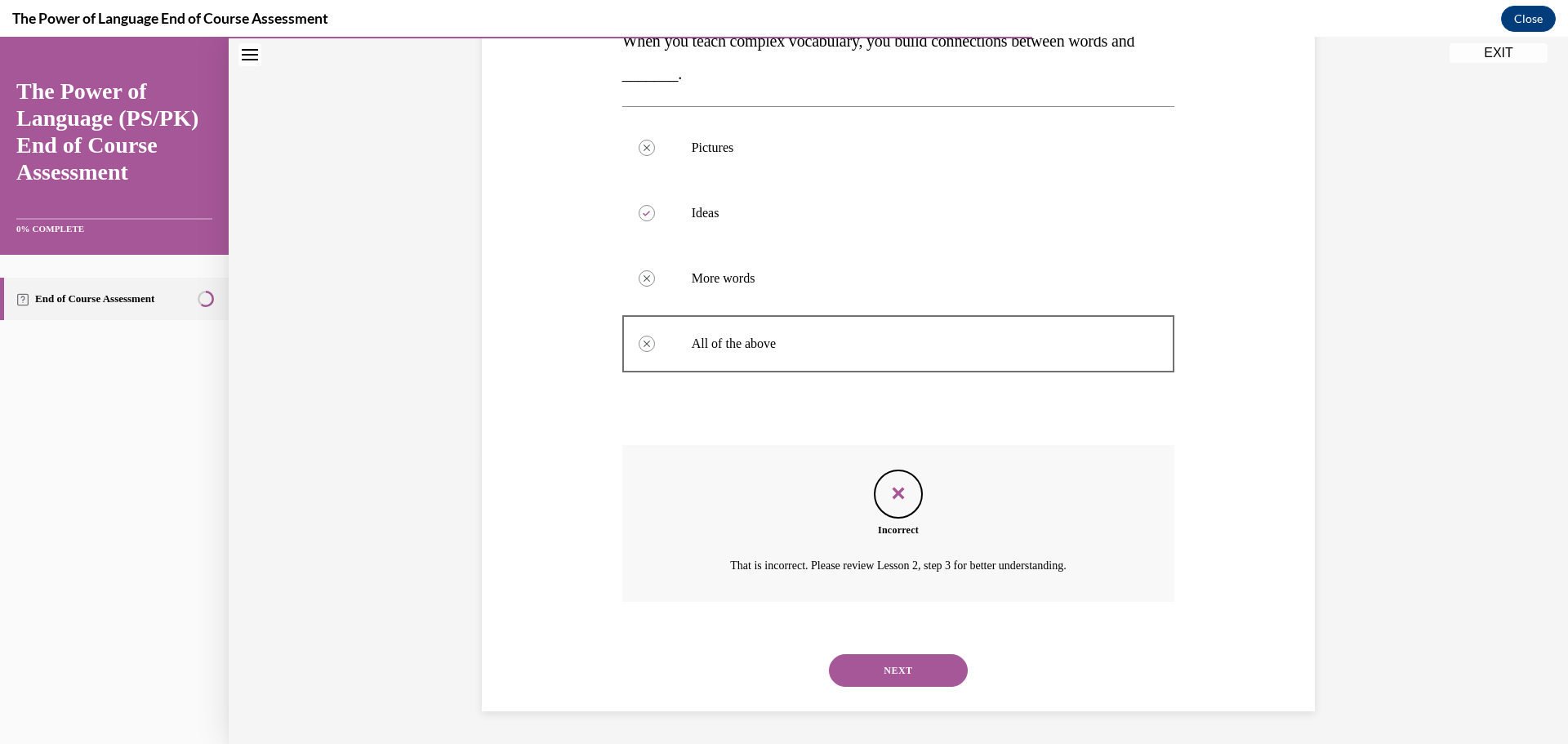
click at [901, 664] on button "NEXT" at bounding box center [898, 670] width 138 height 33
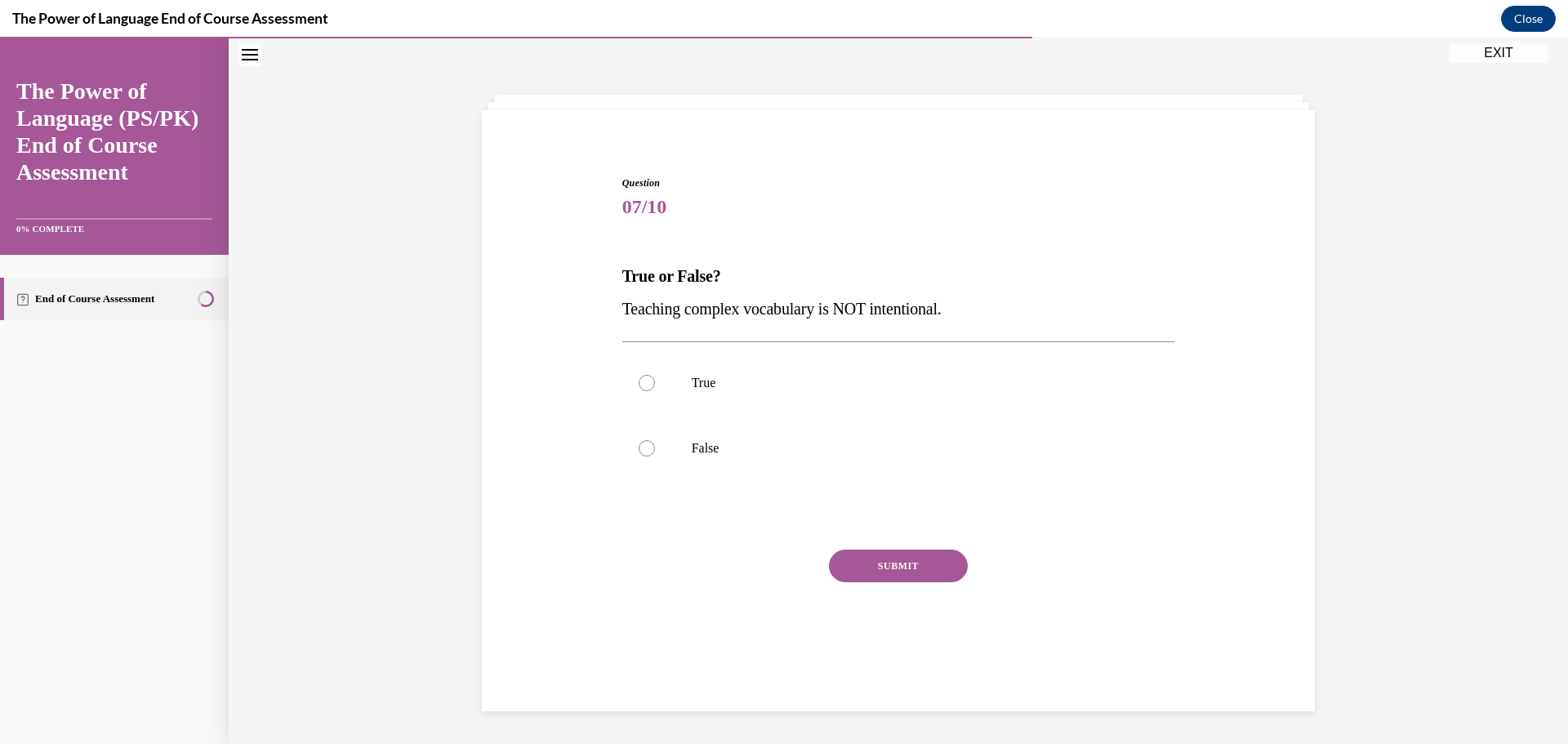
scroll to position [52, 0]
click at [726, 441] on p "False" at bounding box center [912, 448] width 442 height 16
click at [655, 441] on input "False" at bounding box center [647, 448] width 16 height 16
radio input "true"
click at [903, 567] on button "SUBMIT" at bounding box center [898, 565] width 138 height 33
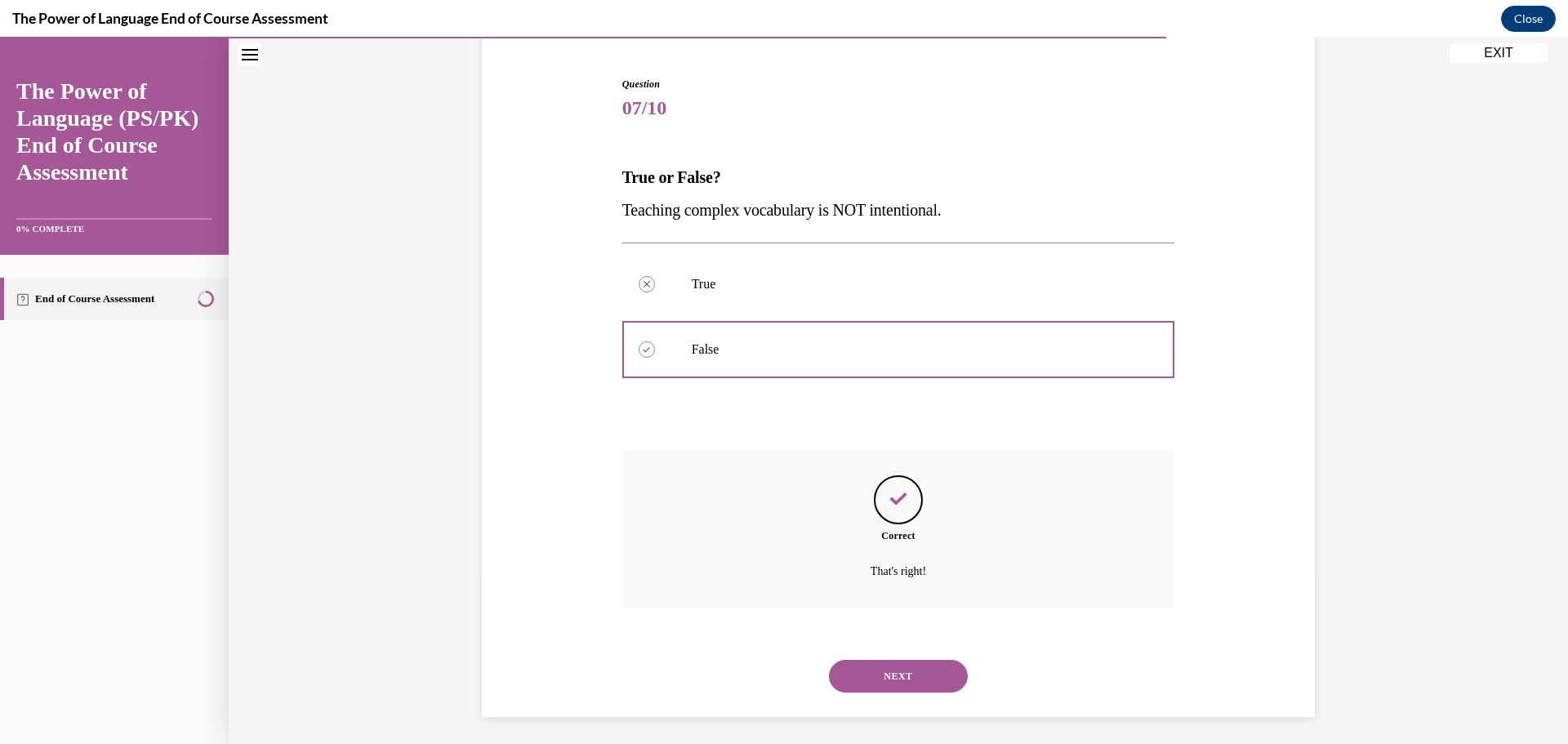
scroll to position [156, 0]
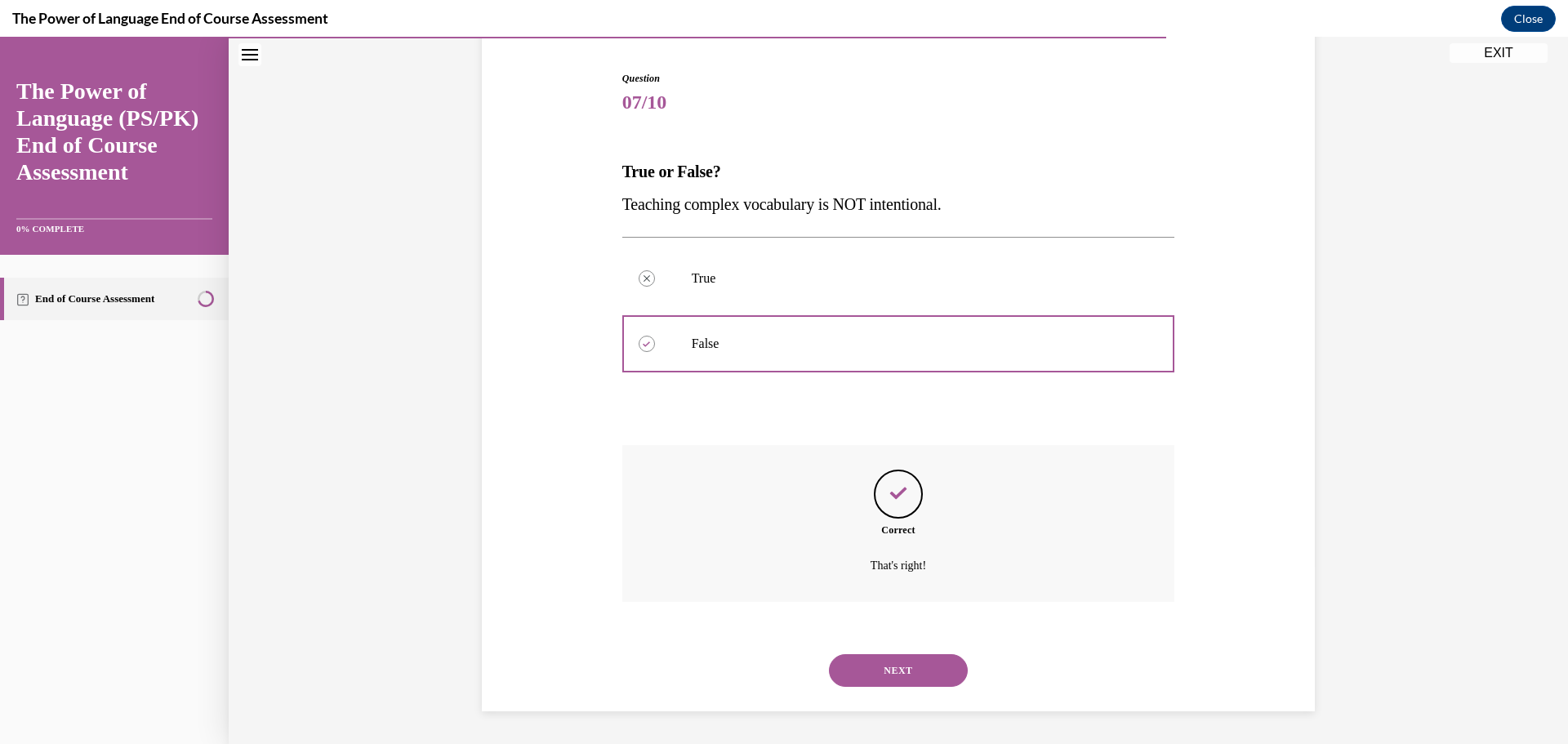
click at [916, 675] on button "NEXT" at bounding box center [898, 670] width 138 height 33
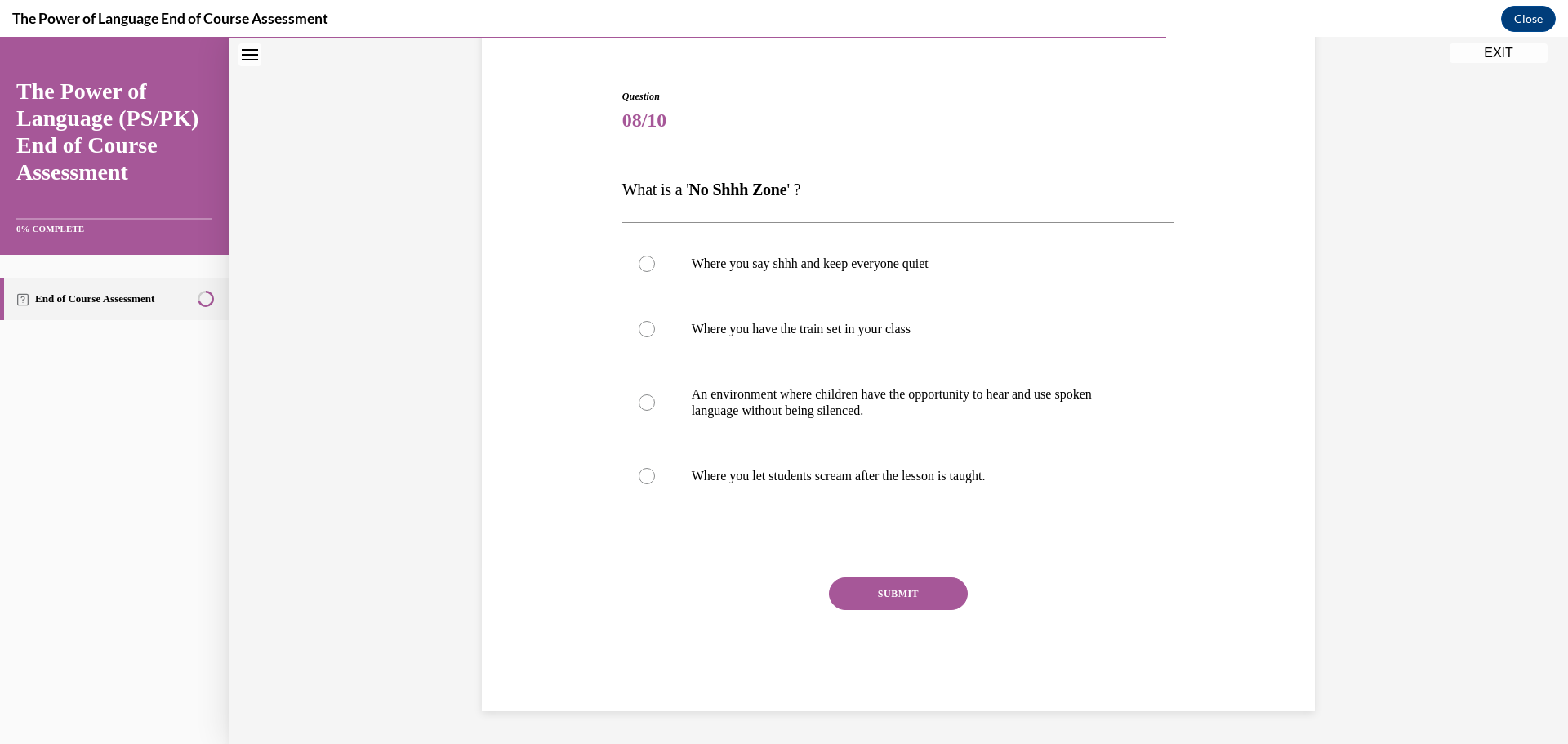
scroll to position [68, 0]
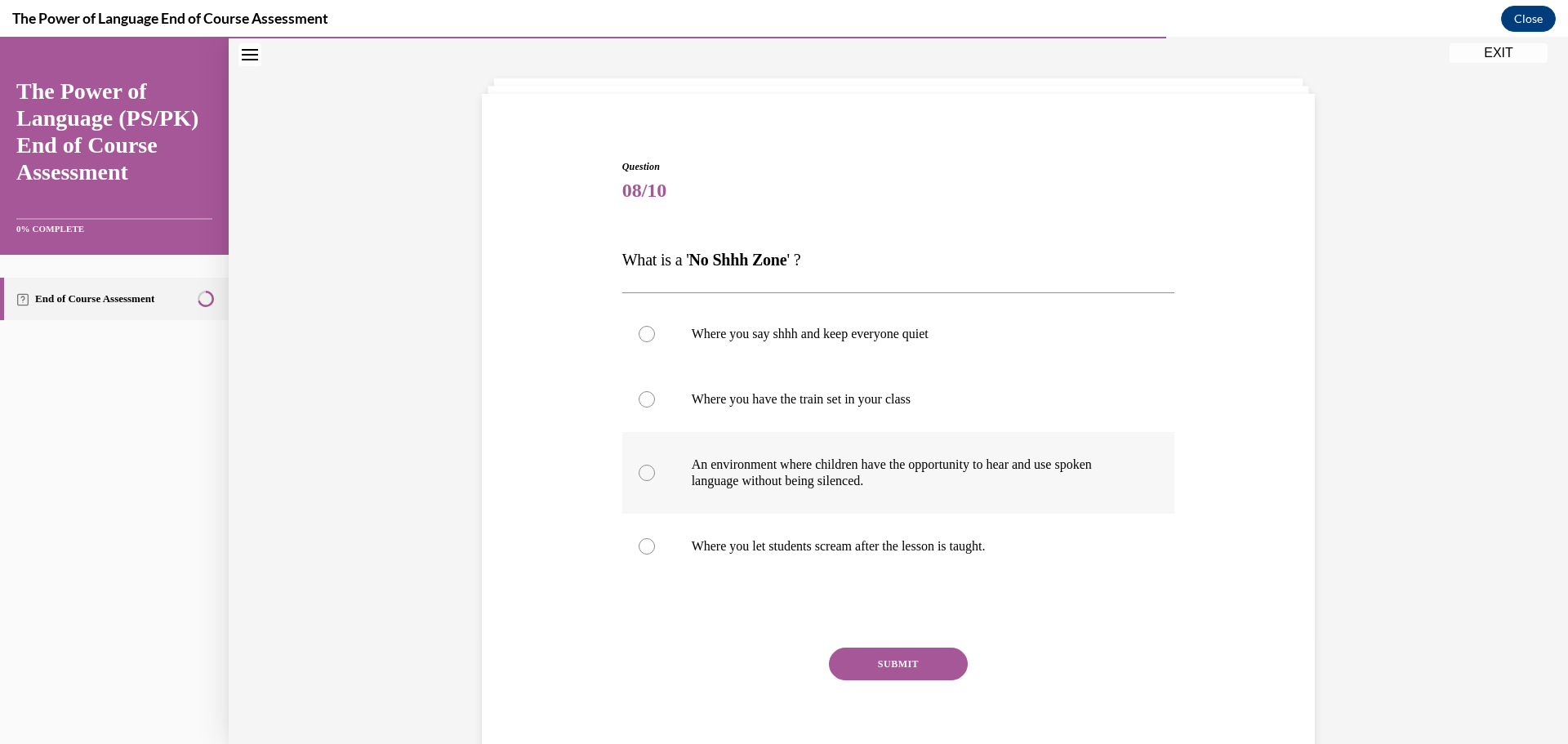
click at [888, 480] on p "An environment where children have the opportunity to hear and use spoken langu…" at bounding box center [912, 472] width 442 height 33
click at [655, 480] on input "An environment where children have the opportunity to hear and use spoken langu…" at bounding box center [647, 472] width 16 height 16
radio input "true"
click at [901, 659] on button "SUBMIT" at bounding box center [898, 664] width 138 height 33
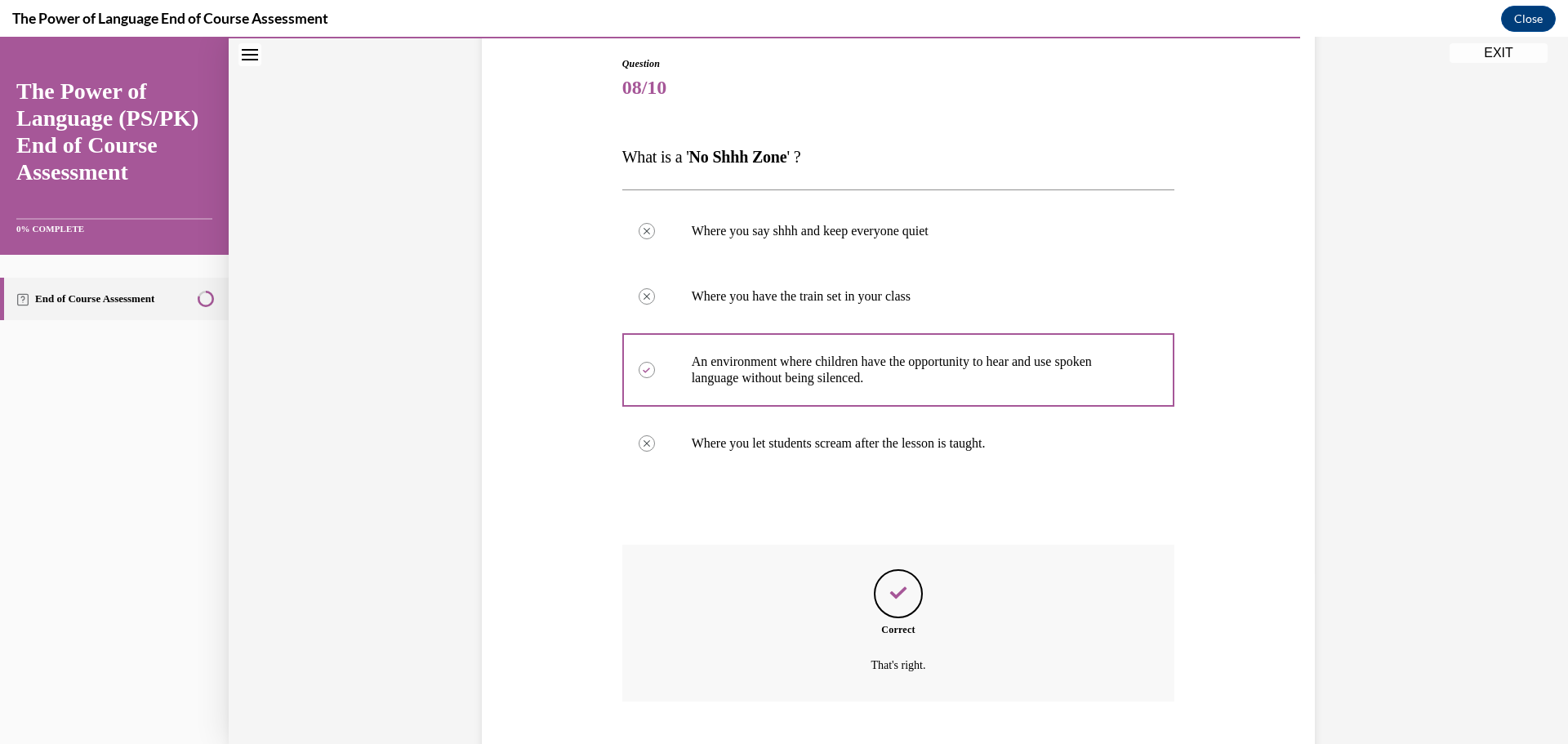
scroll to position [271, 0]
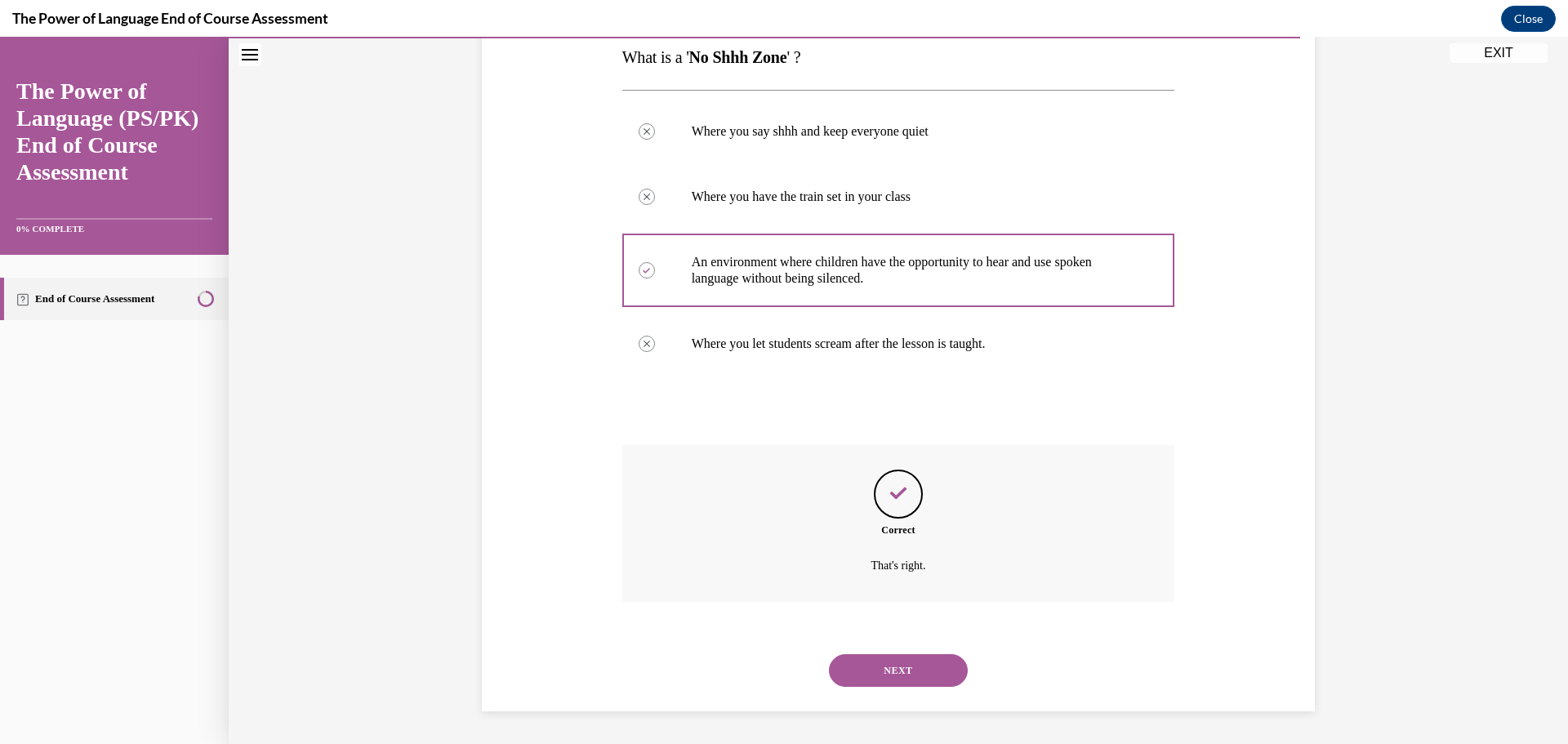
click at [905, 669] on button "NEXT" at bounding box center [898, 670] width 138 height 33
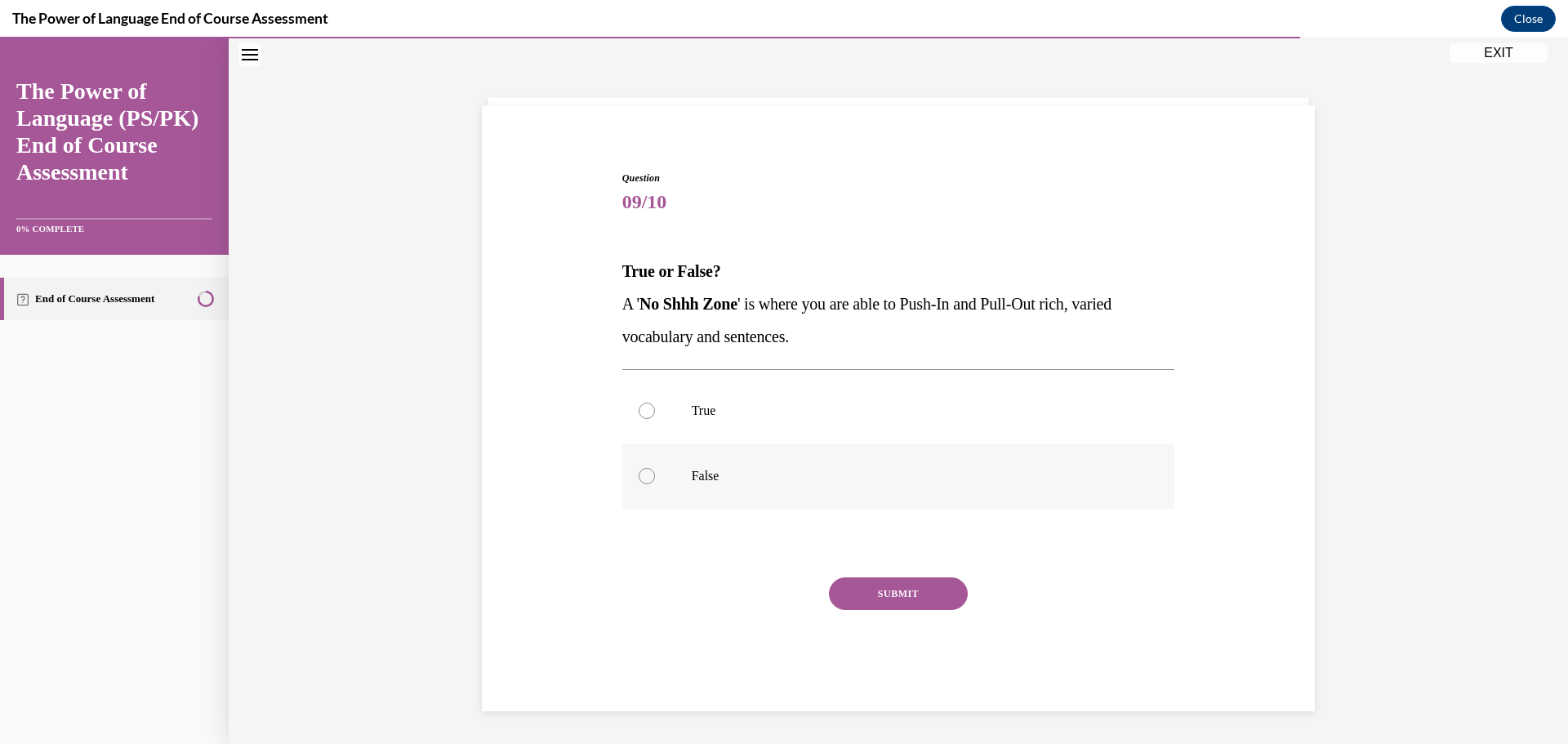
drag, startPoint x: 745, startPoint y: 398, endPoint x: 808, endPoint y: 451, distance: 82.3
click at [746, 399] on label "True" at bounding box center [898, 410] width 553 height 65
click at [655, 403] on input "True" at bounding box center [647, 411] width 16 height 16
radio input "true"
click at [910, 598] on button "SUBMIT" at bounding box center [898, 593] width 138 height 33
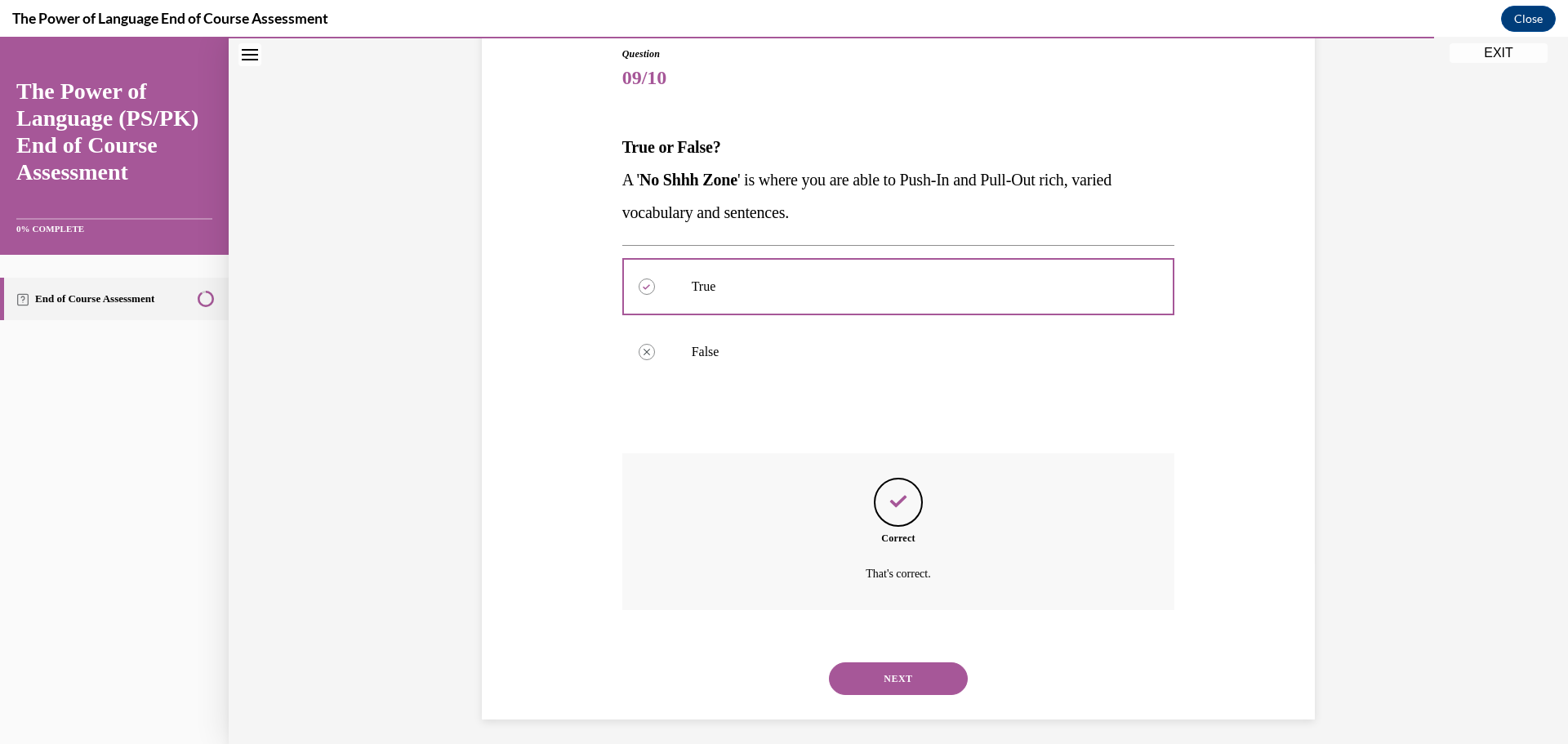
scroll to position [188, 0]
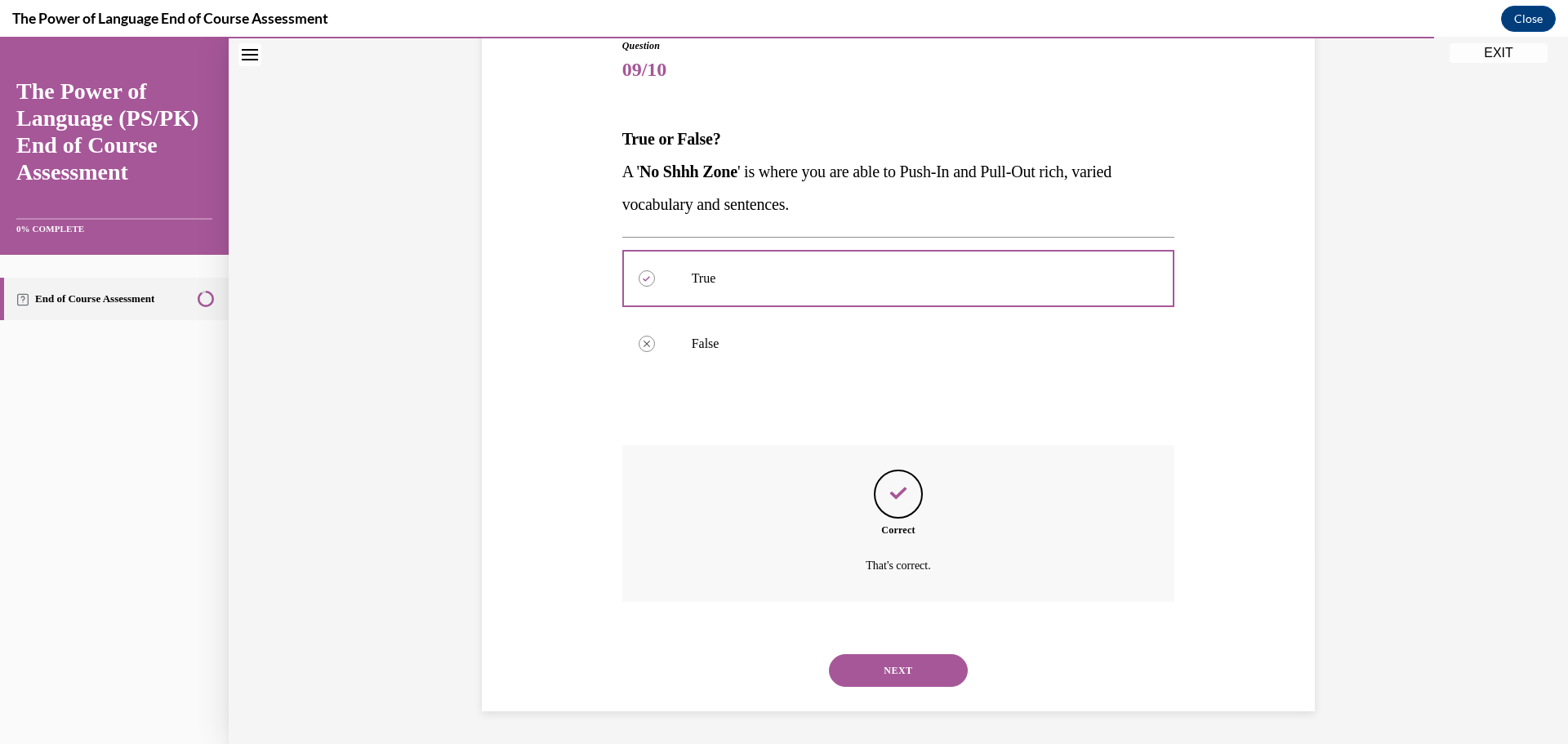
click at [911, 663] on button "NEXT" at bounding box center [898, 670] width 138 height 33
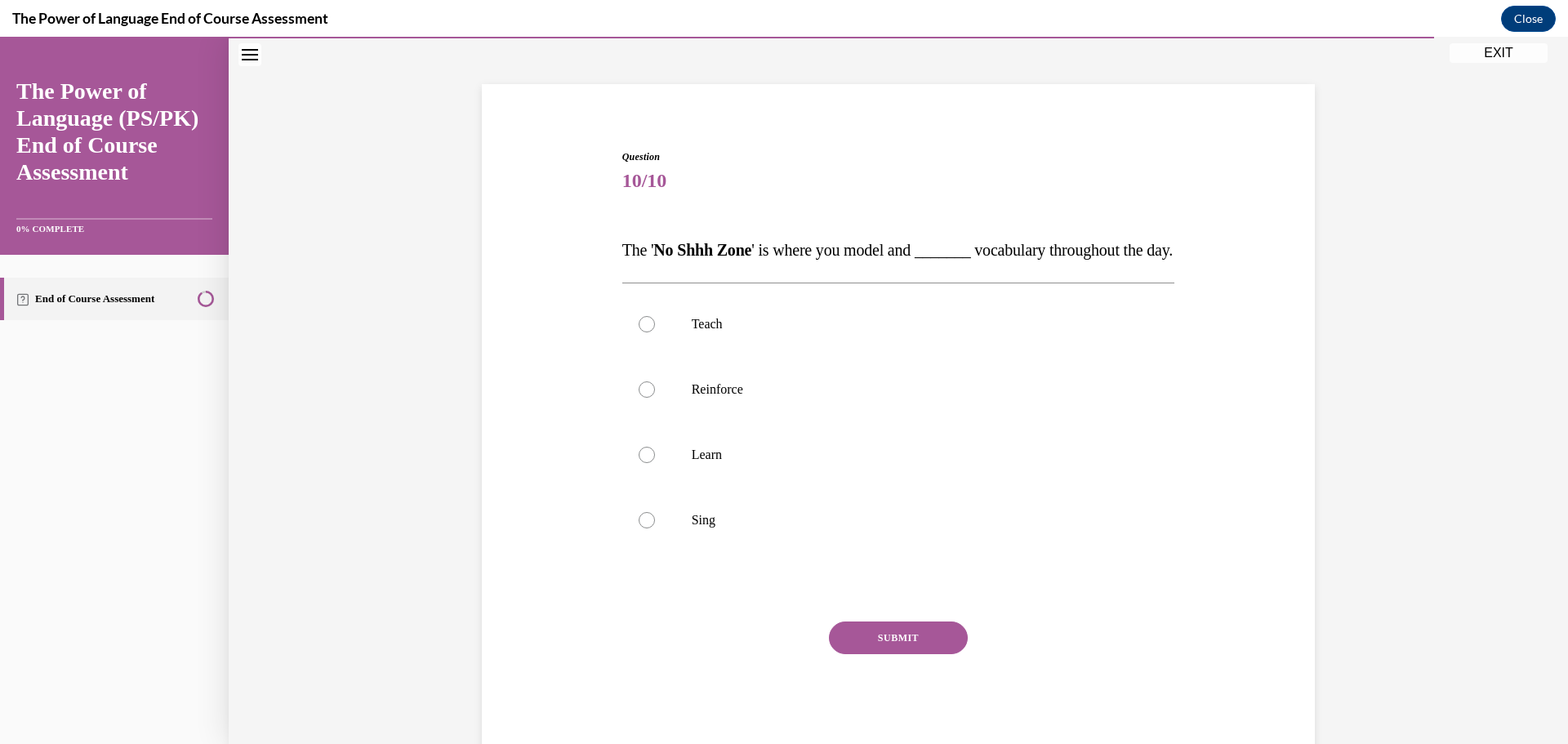
scroll to position [138, 0]
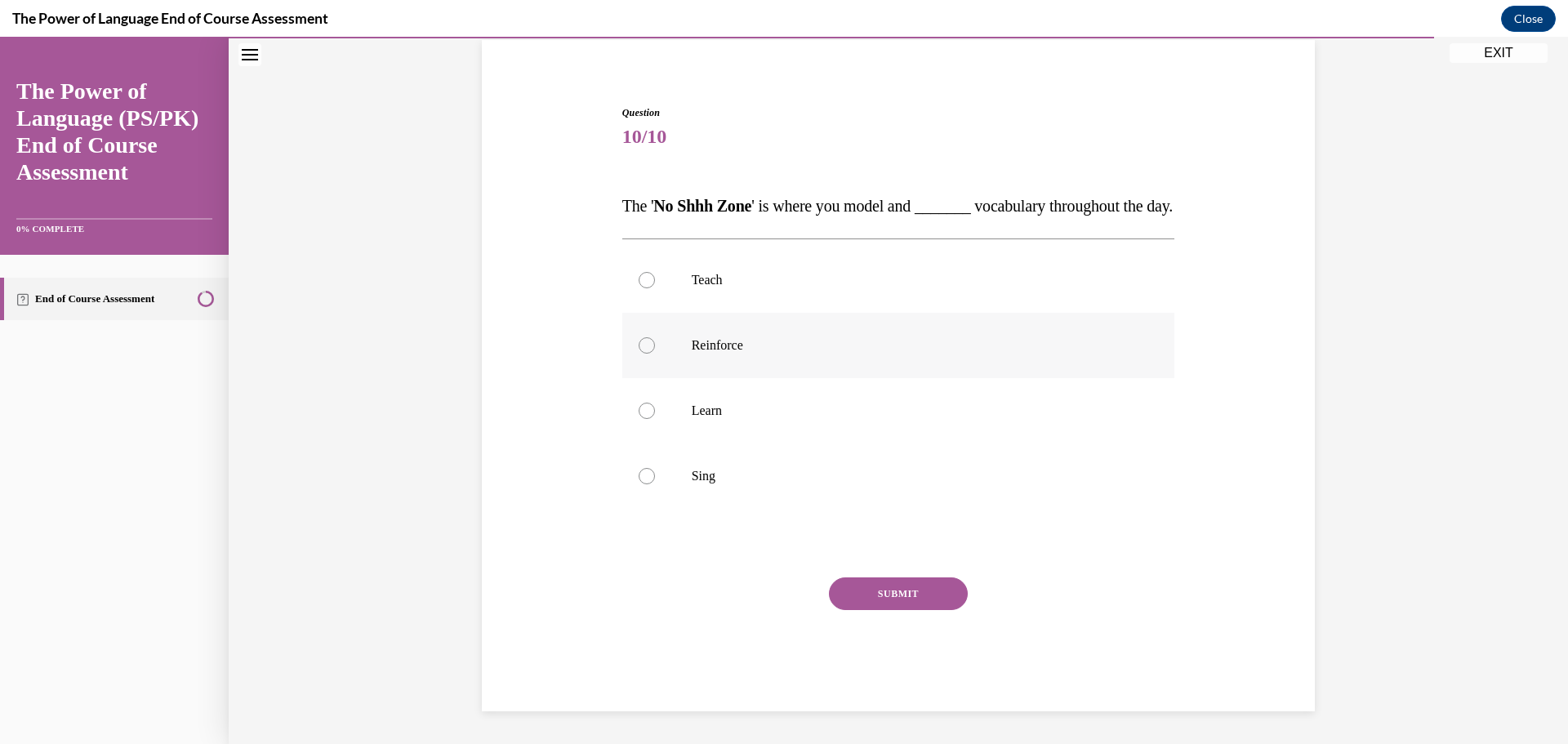
click at [746, 375] on label "Reinforce" at bounding box center [898, 345] width 553 height 65
click at [655, 354] on input "Reinforce" at bounding box center [647, 345] width 16 height 16
radio input "true"
click at [901, 599] on button "SUBMIT" at bounding box center [898, 593] width 138 height 33
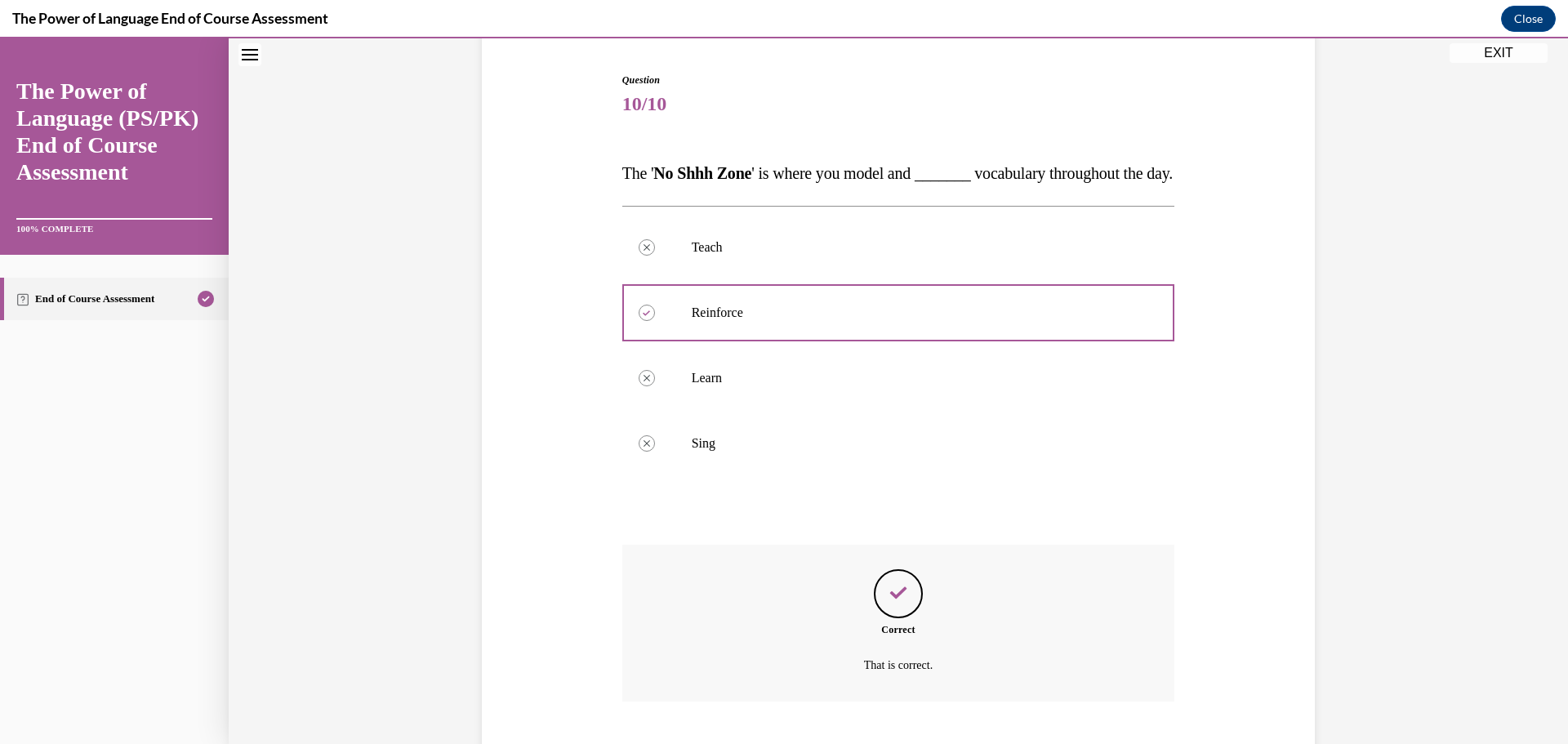
scroll to position [287, 0]
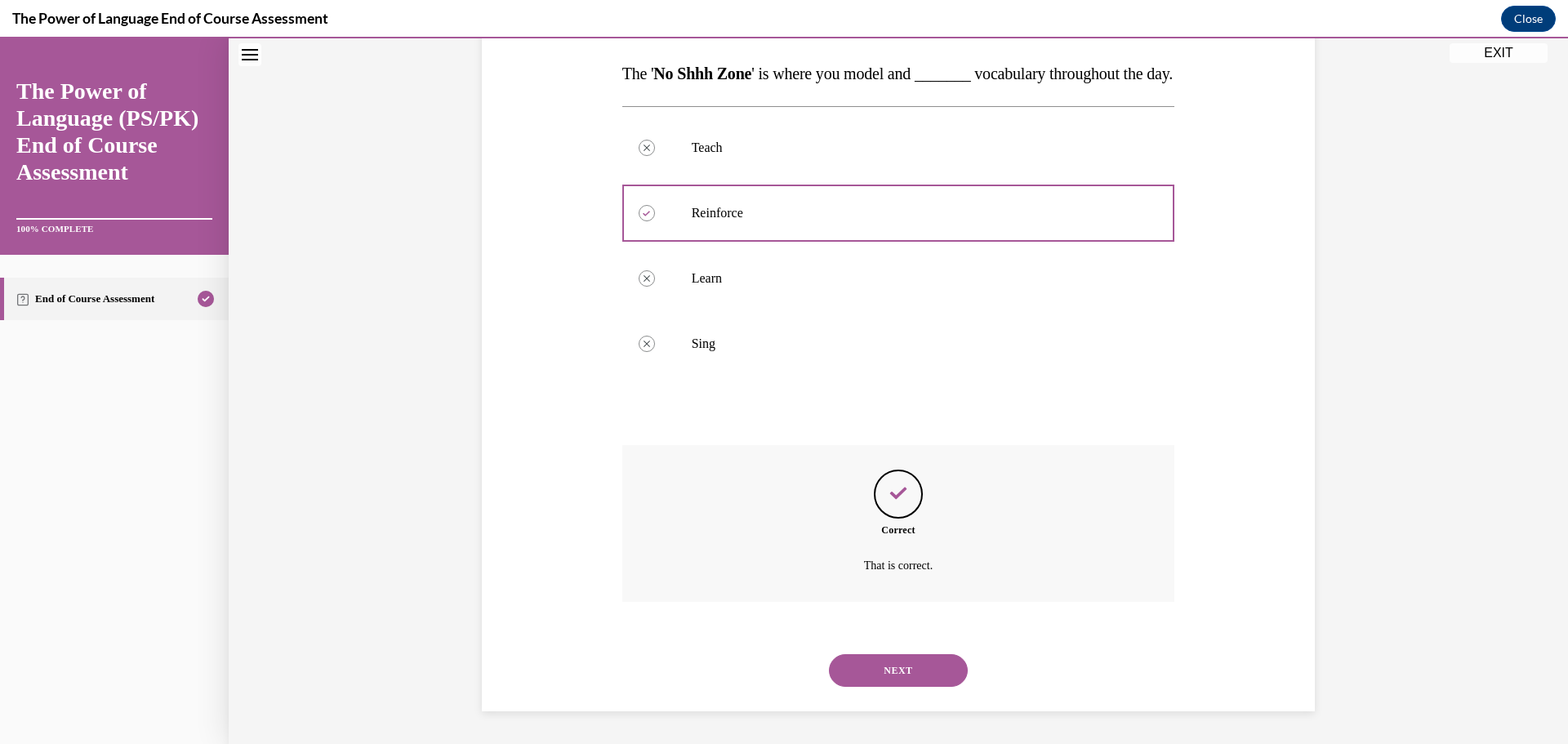
click at [926, 673] on button "NEXT" at bounding box center [898, 670] width 138 height 33
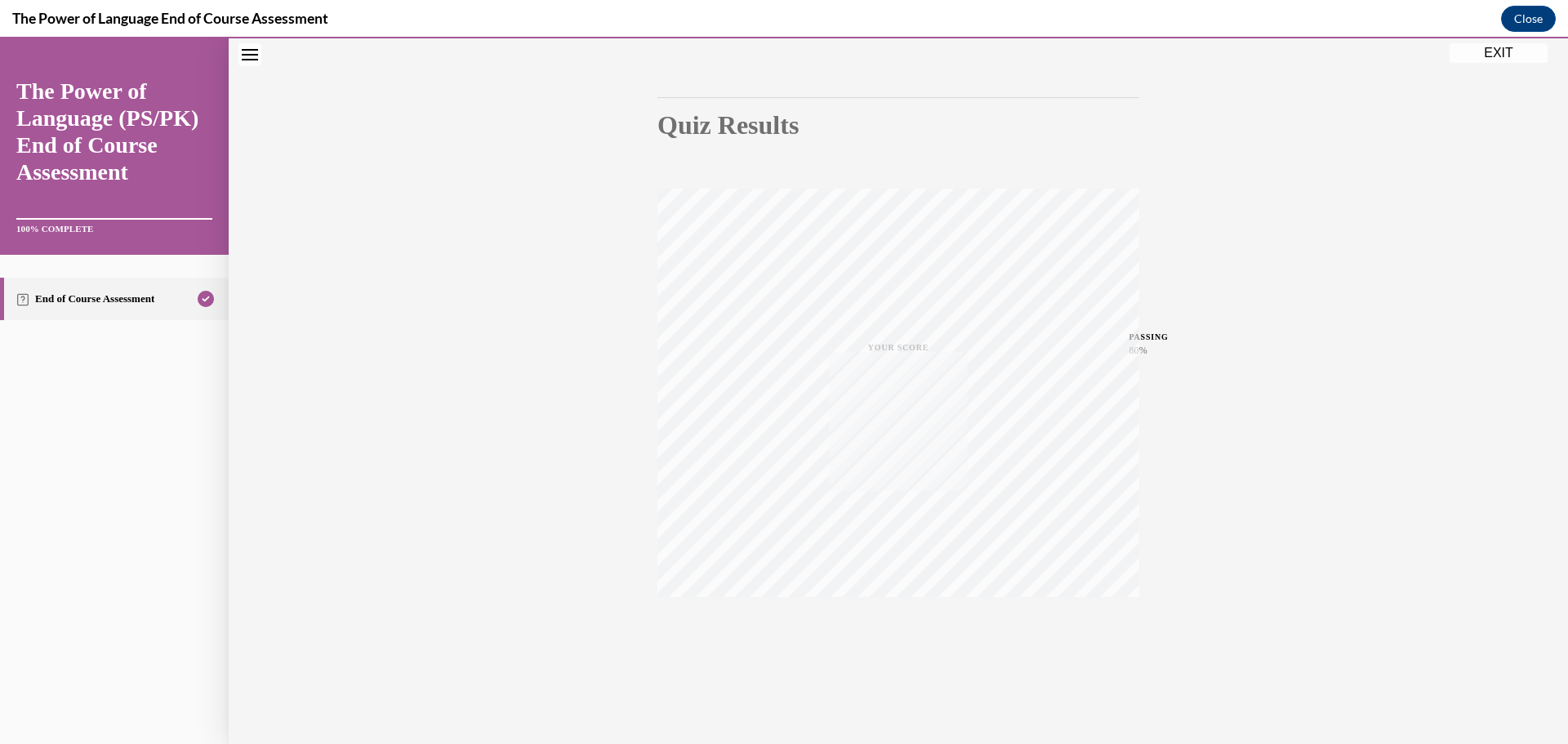
scroll to position [130, 0]
click at [1504, 52] on button "EXIT" at bounding box center [1498, 53] width 98 height 20
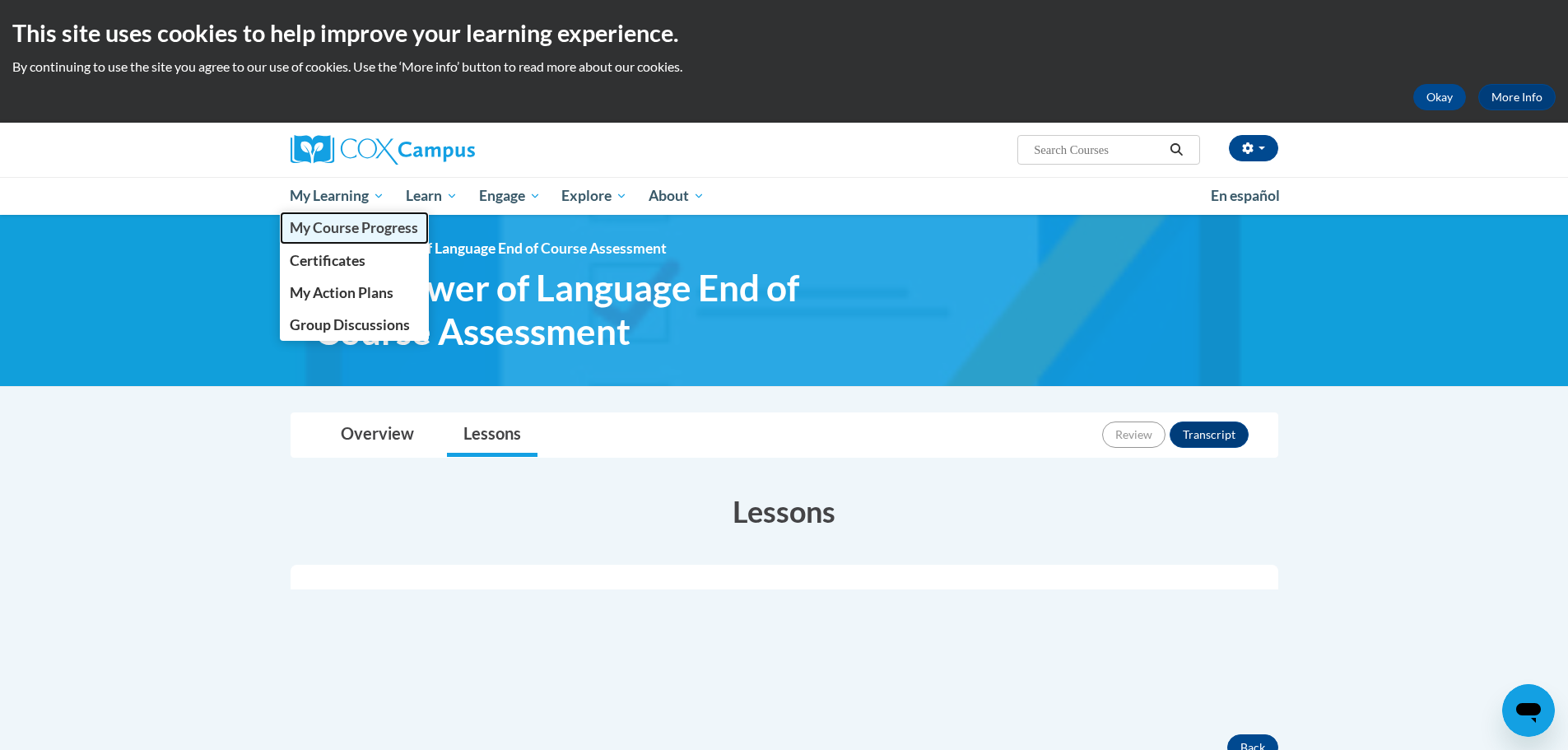
click at [309, 231] on span "My Course Progress" at bounding box center [354, 227] width 129 height 17
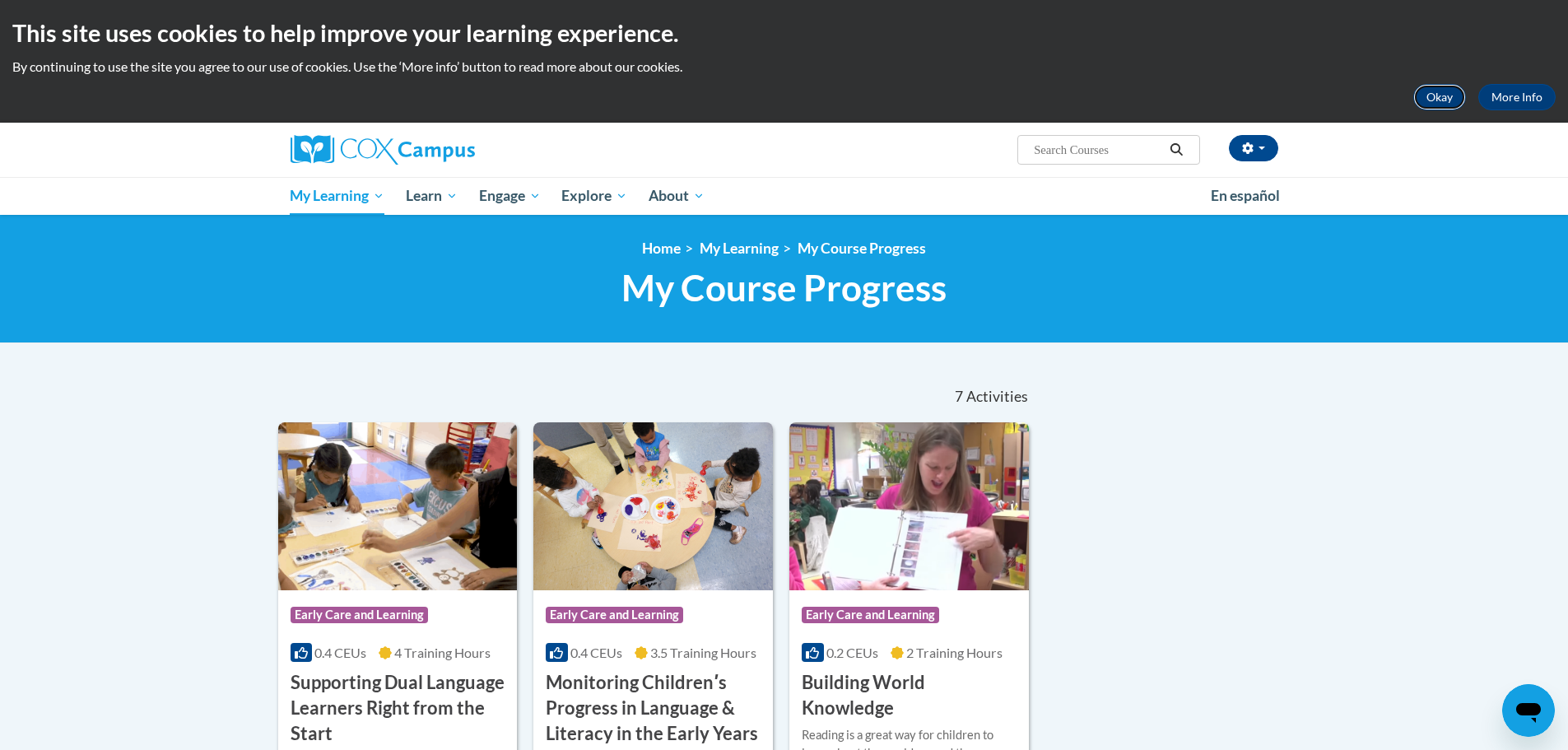
click at [1437, 87] on button "Okay" at bounding box center [1439, 96] width 52 height 26
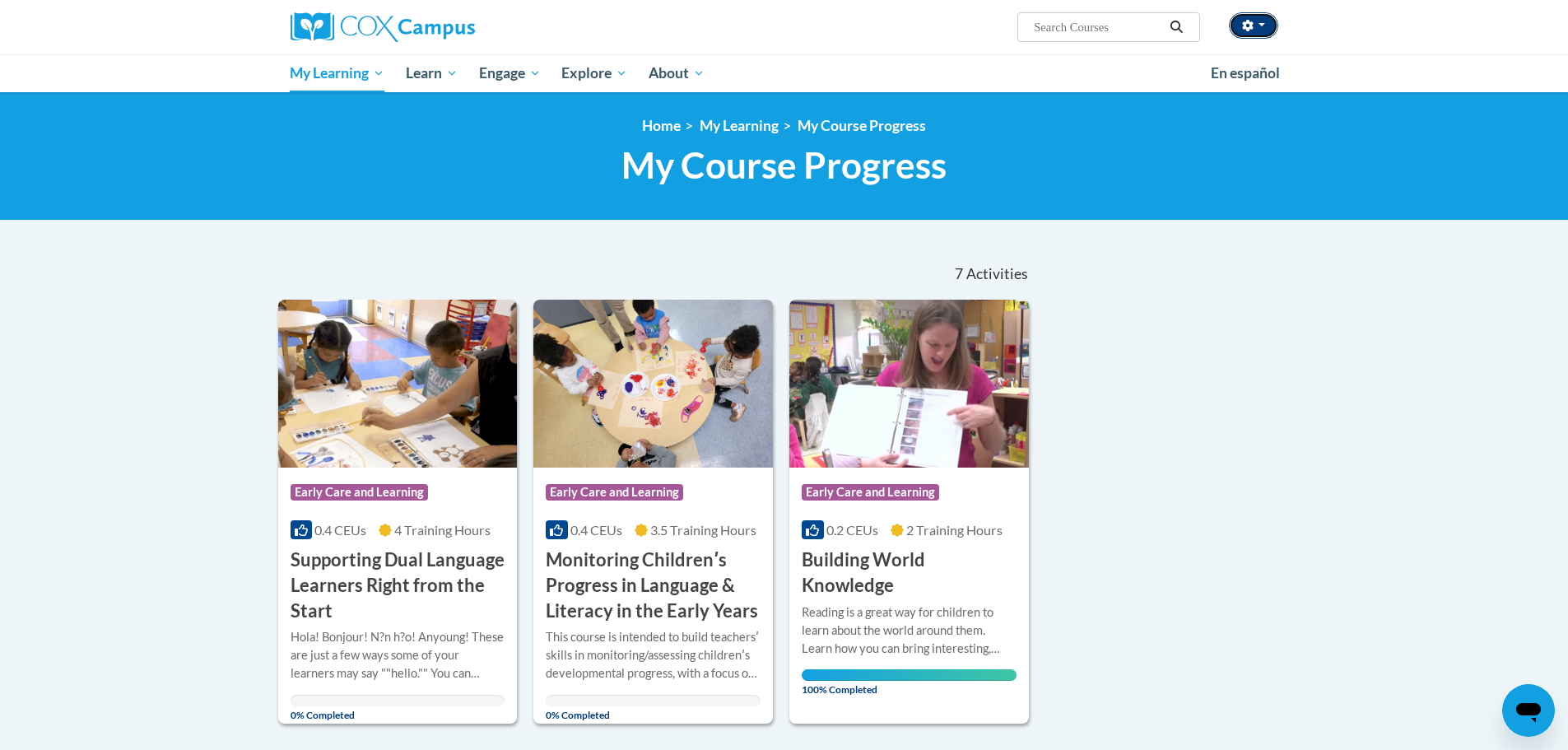
click at [1275, 32] on button "button" at bounding box center [1254, 25] width 50 height 26
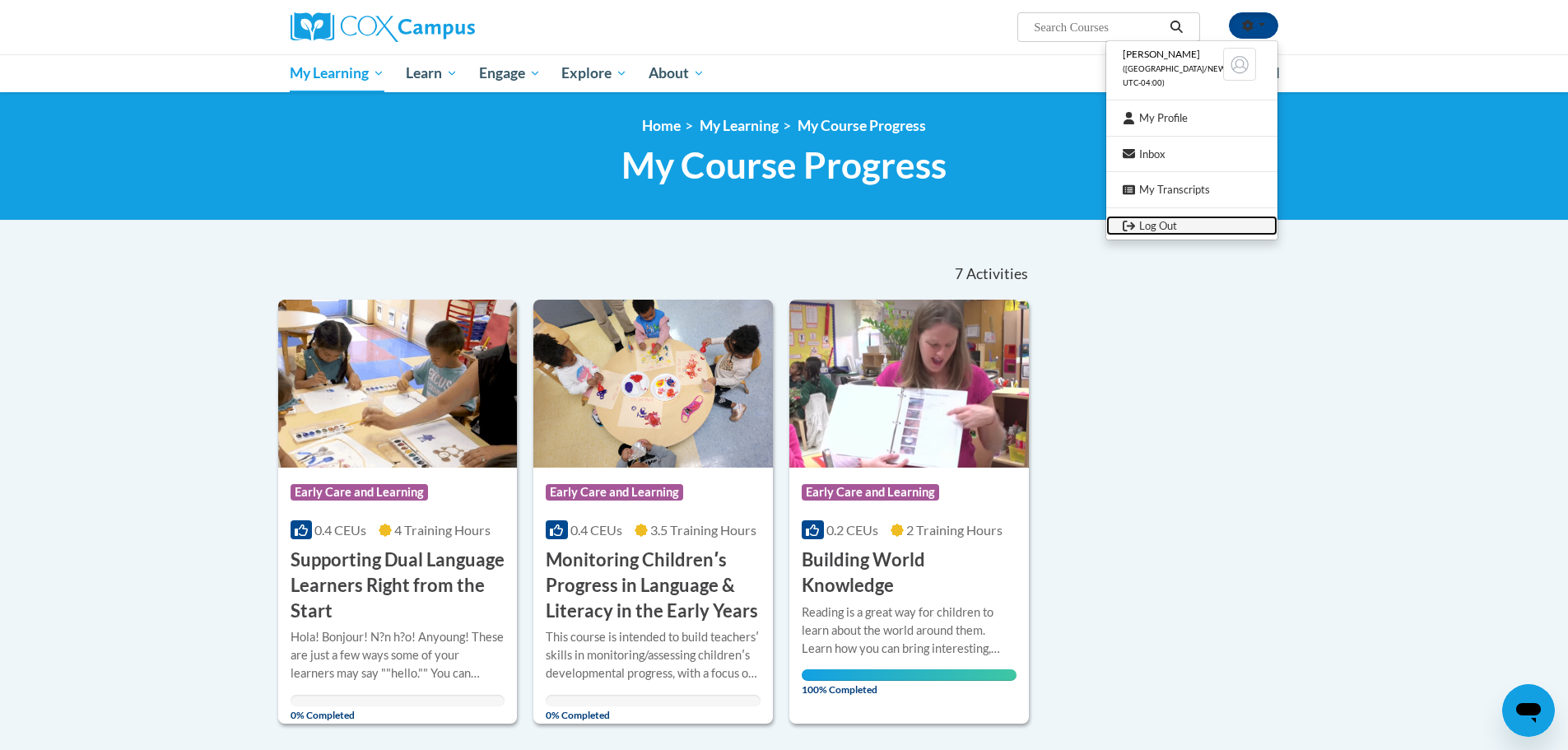
click at [1174, 227] on link "Log Out" at bounding box center [1192, 225] width 171 height 21
